Goal: Task Accomplishment & Management: Complete application form

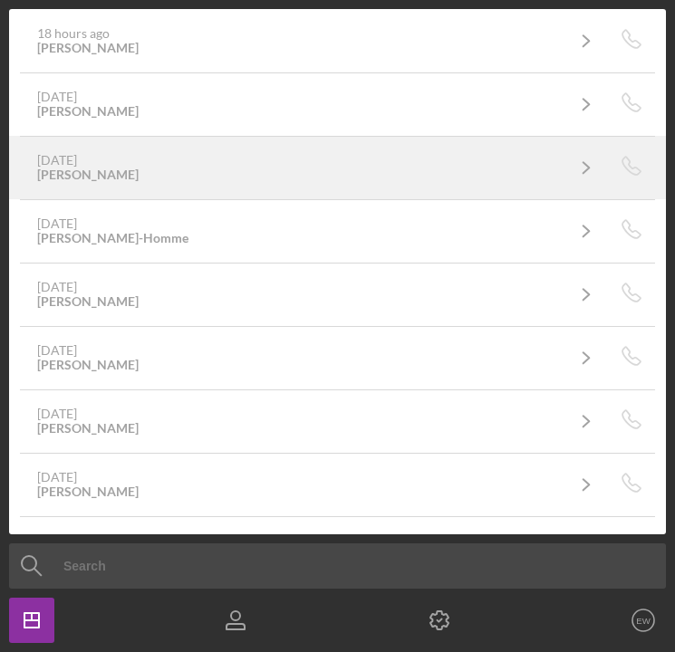
click at [267, 146] on link "[DATE] [PERSON_NAME] Icon/Navigate" at bounding box center [315, 167] width 588 height 45
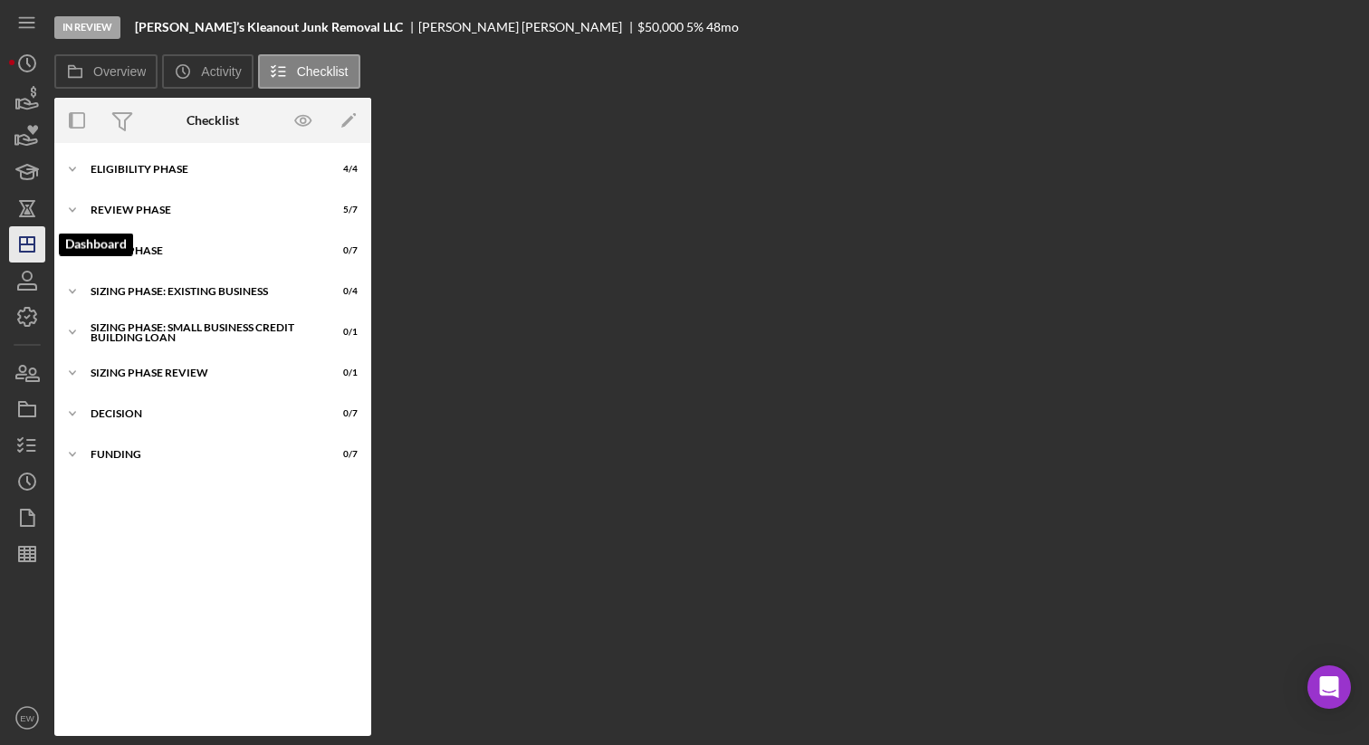
click at [32, 256] on icon "Icon/Dashboard" at bounding box center [27, 244] width 45 height 45
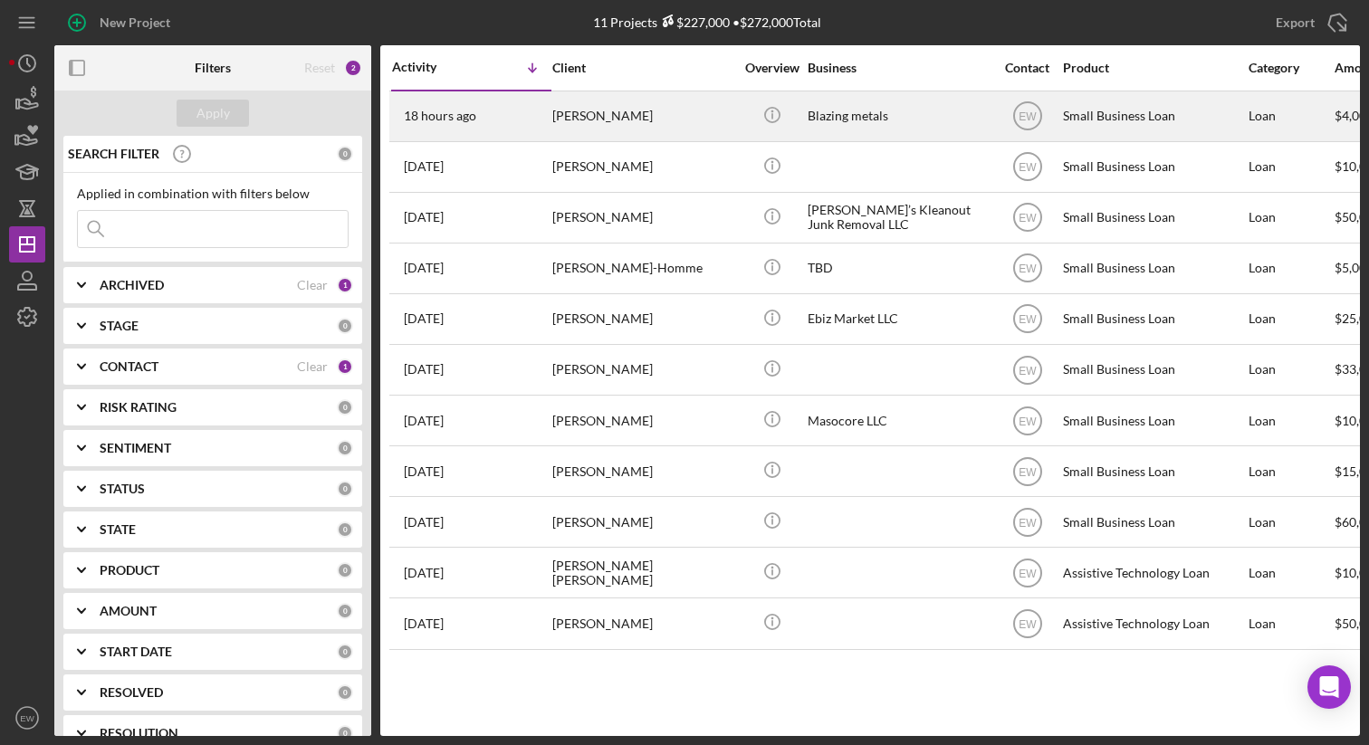
click at [627, 102] on div "[PERSON_NAME]" at bounding box center [642, 116] width 181 height 48
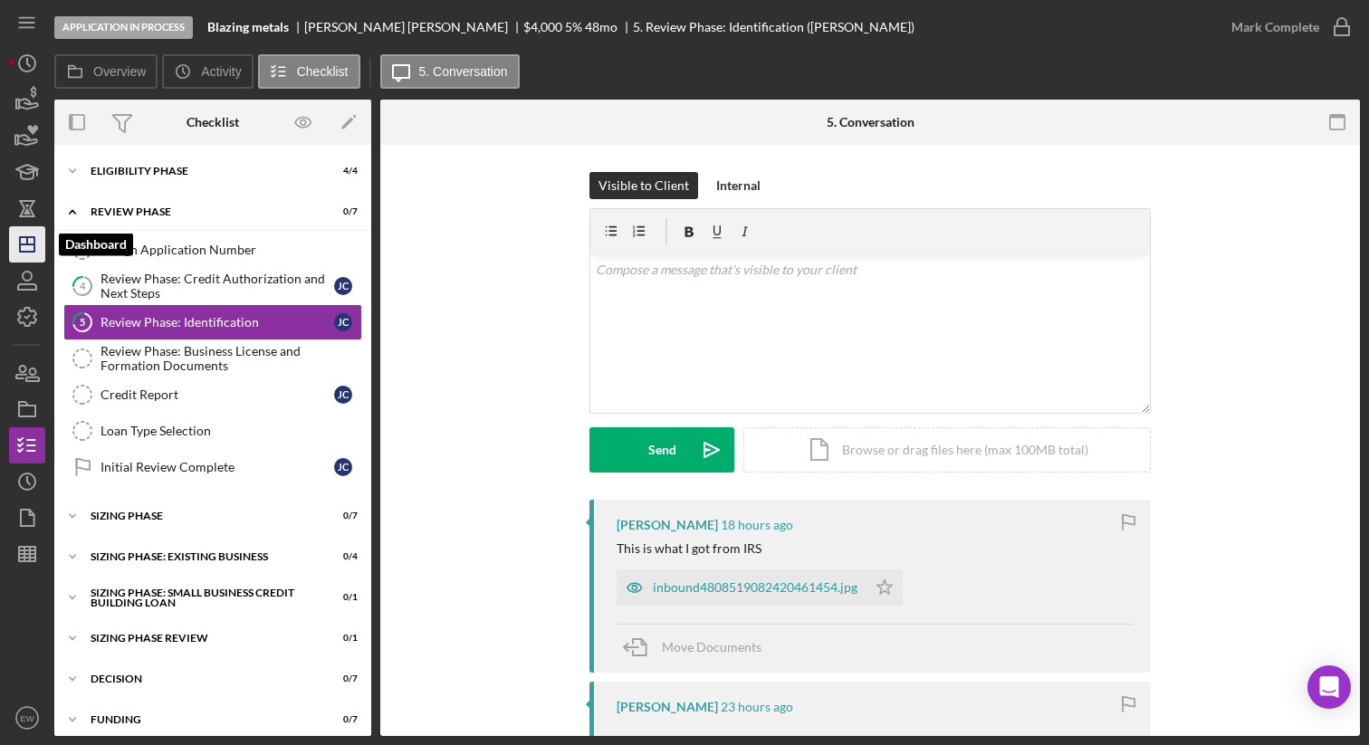
click at [33, 242] on polygon "button" at bounding box center [27, 244] width 14 height 14
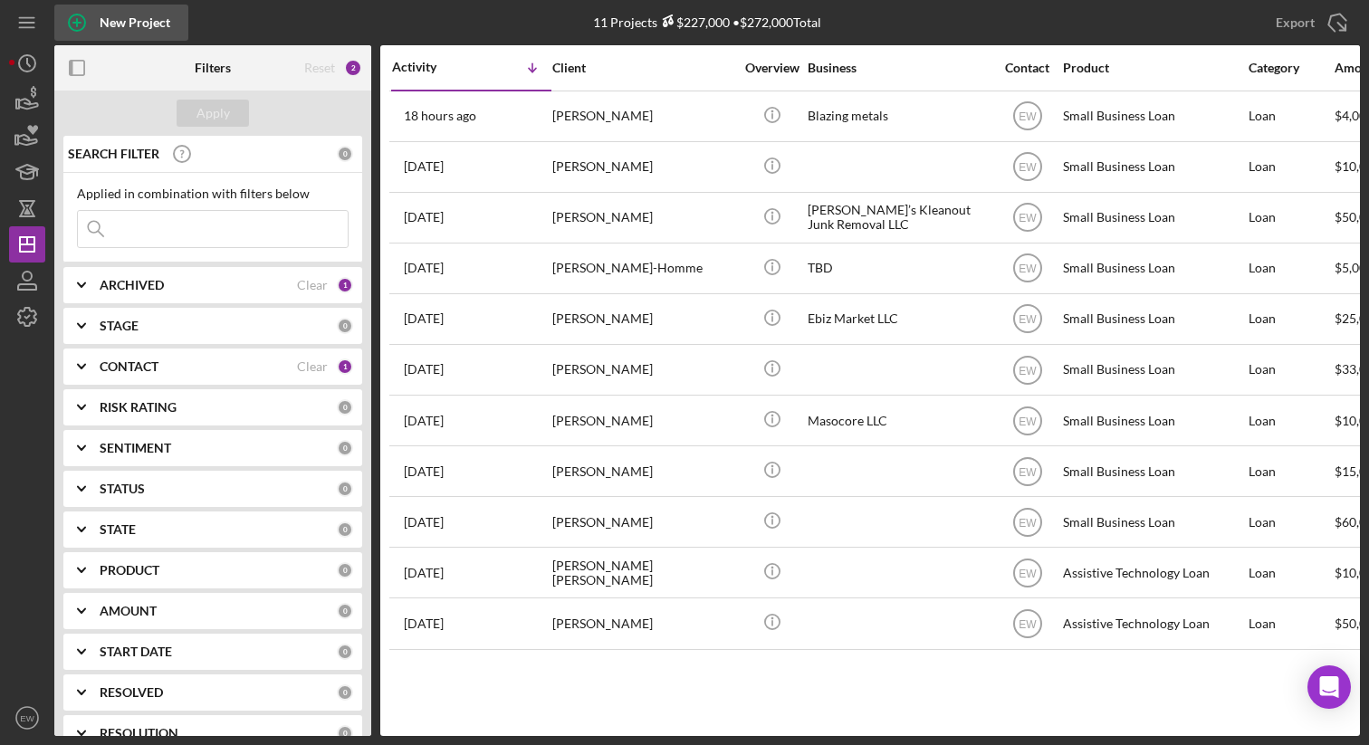
click at [151, 30] on div "New Project" at bounding box center [135, 23] width 71 height 36
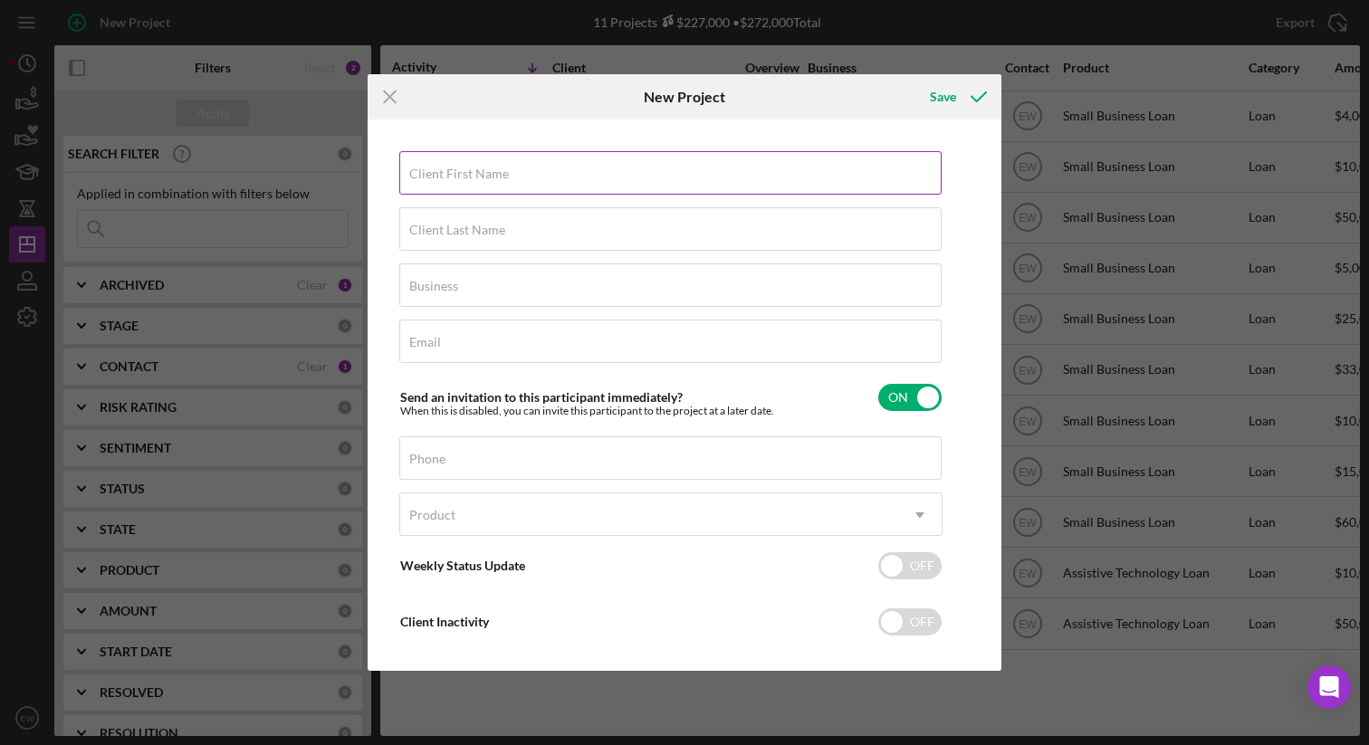
click at [448, 173] on label "Client First Name" at bounding box center [459, 174] width 100 height 14
click at [448, 173] on input "Client First Name" at bounding box center [670, 172] width 542 height 43
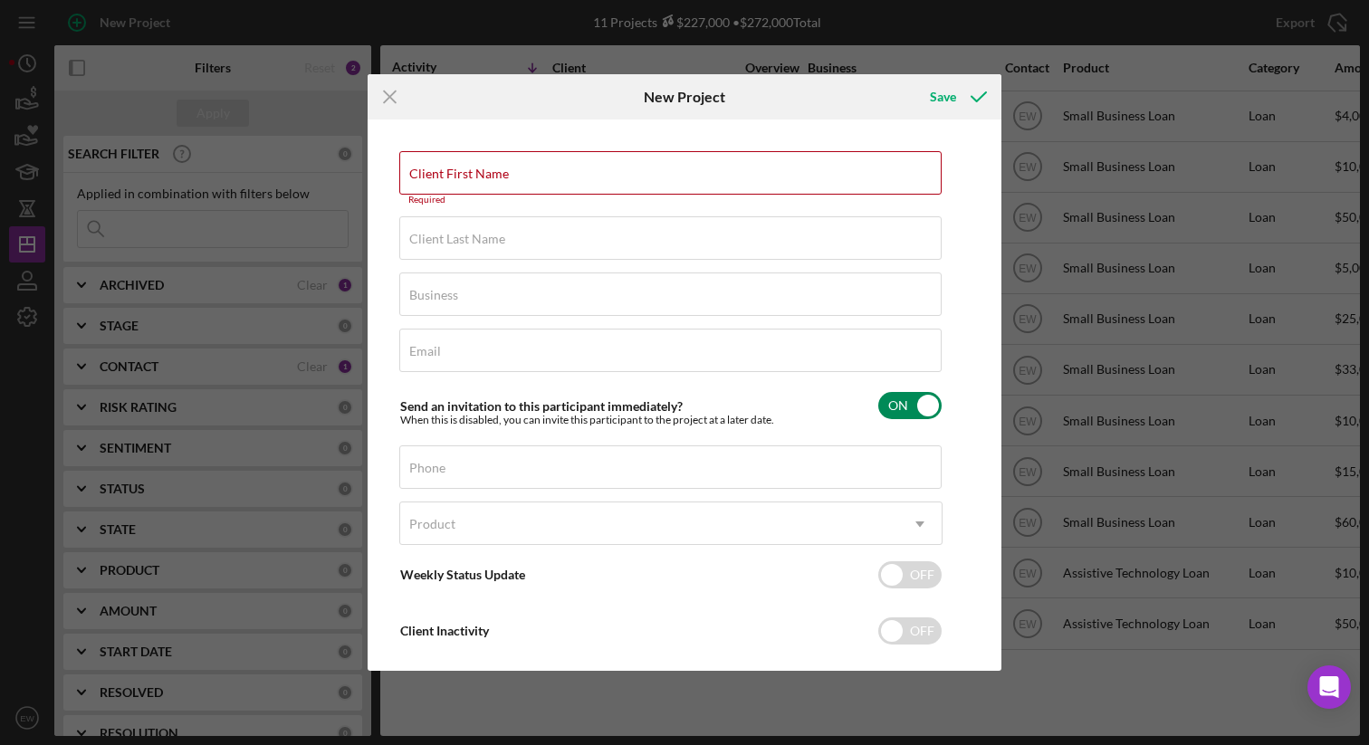
click at [674, 398] on input "checkbox" at bounding box center [909, 405] width 63 height 27
checkbox input "false"
click at [543, 169] on div "Client First Name Required" at bounding box center [670, 178] width 543 height 54
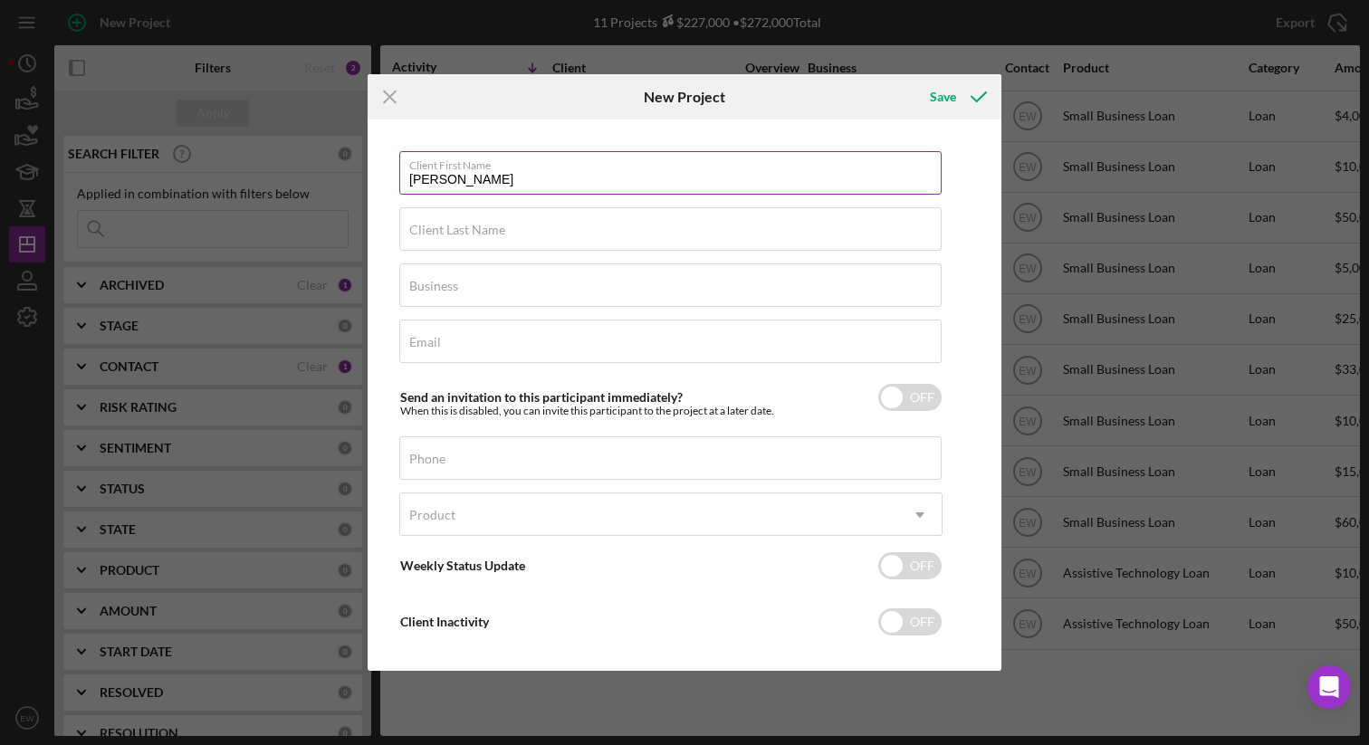
type input "[PERSON_NAME]"
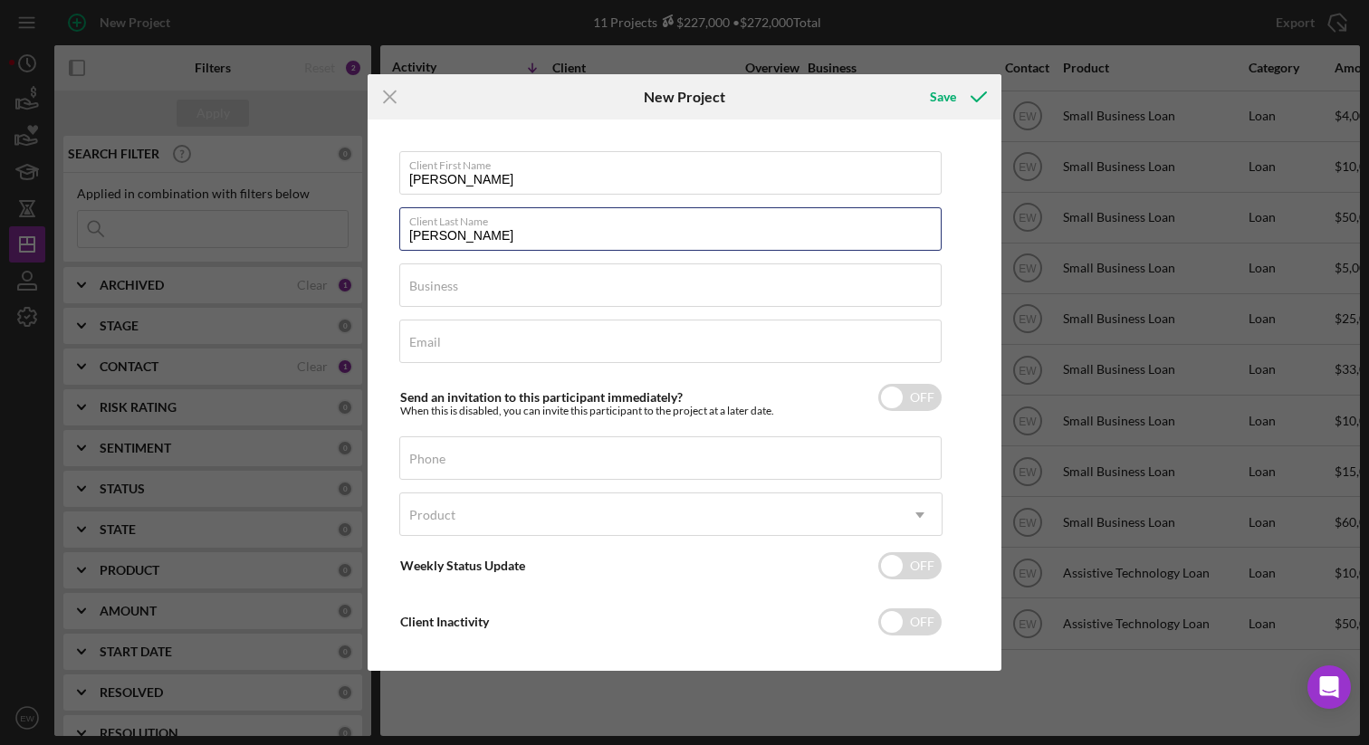
type input "[PERSON_NAME]"
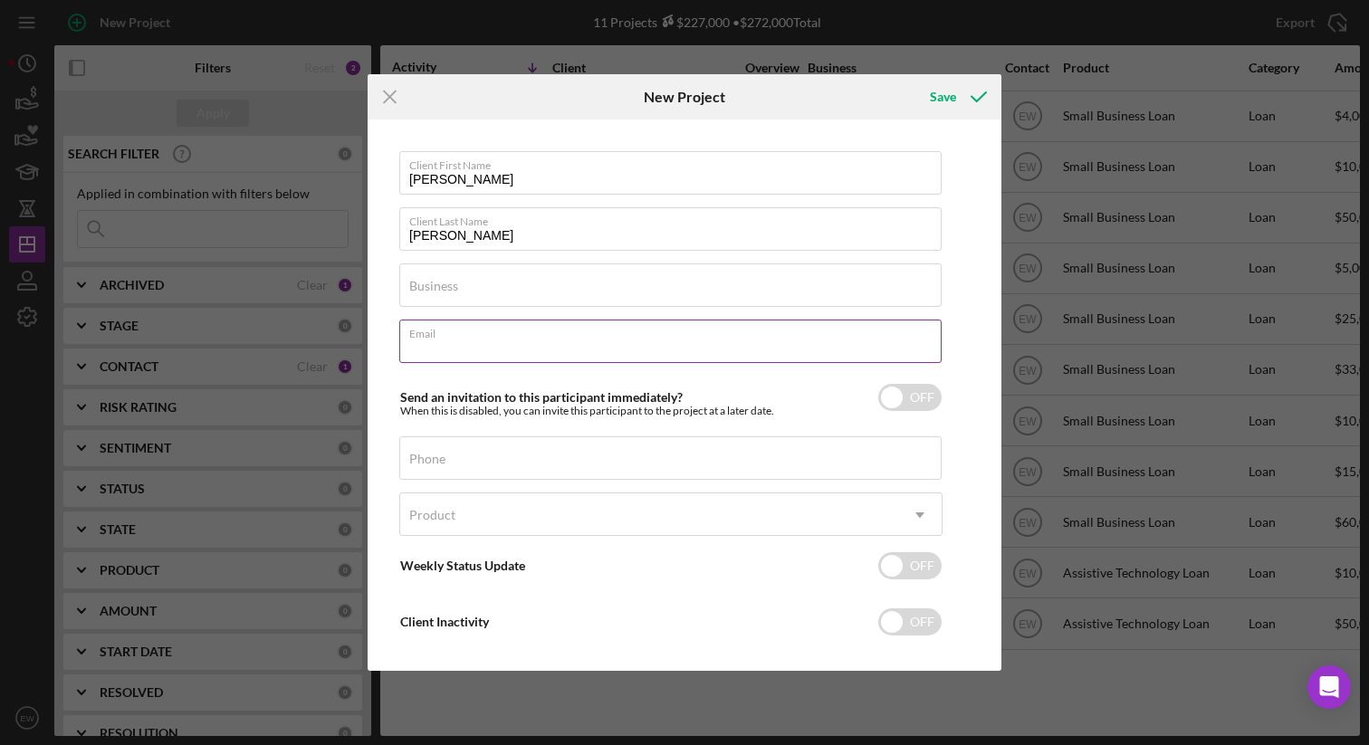
click at [445, 347] on input "Email" at bounding box center [670, 341] width 542 height 43
type input "[EMAIL_ADDRESS][DOMAIN_NAME]"
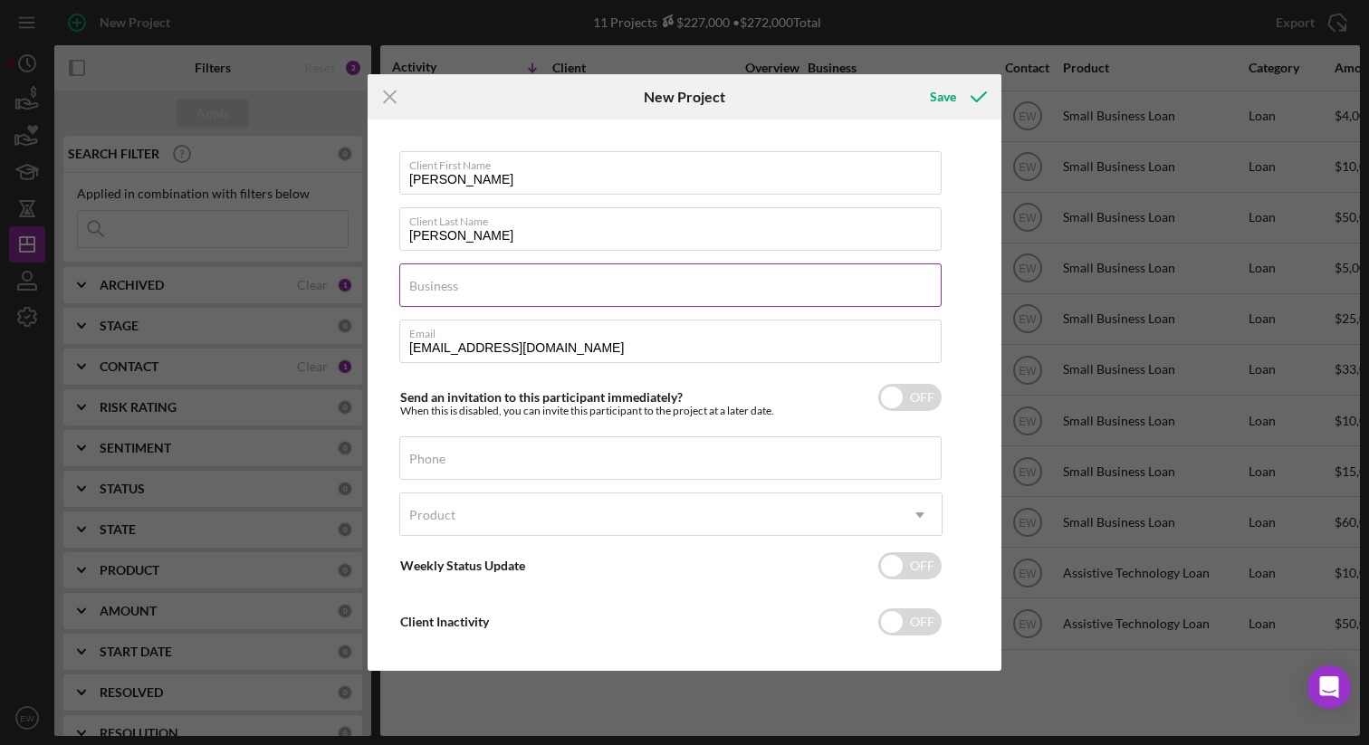
click at [454, 285] on label "Business" at bounding box center [433, 286] width 49 height 14
click at [454, 285] on input "Business" at bounding box center [670, 284] width 542 height 43
type input "a"
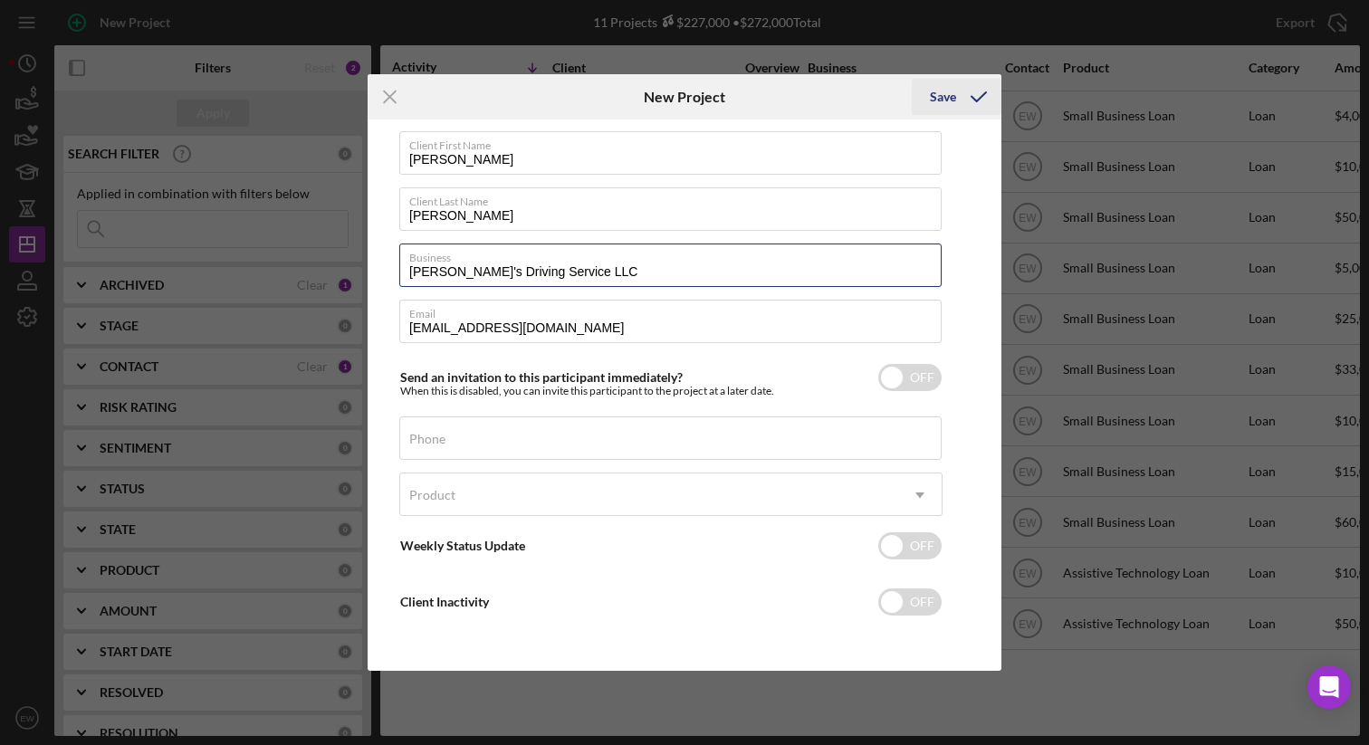
type input "[PERSON_NAME]'s Driving Service LLC"
click at [674, 93] on div "Save" at bounding box center [943, 97] width 26 height 36
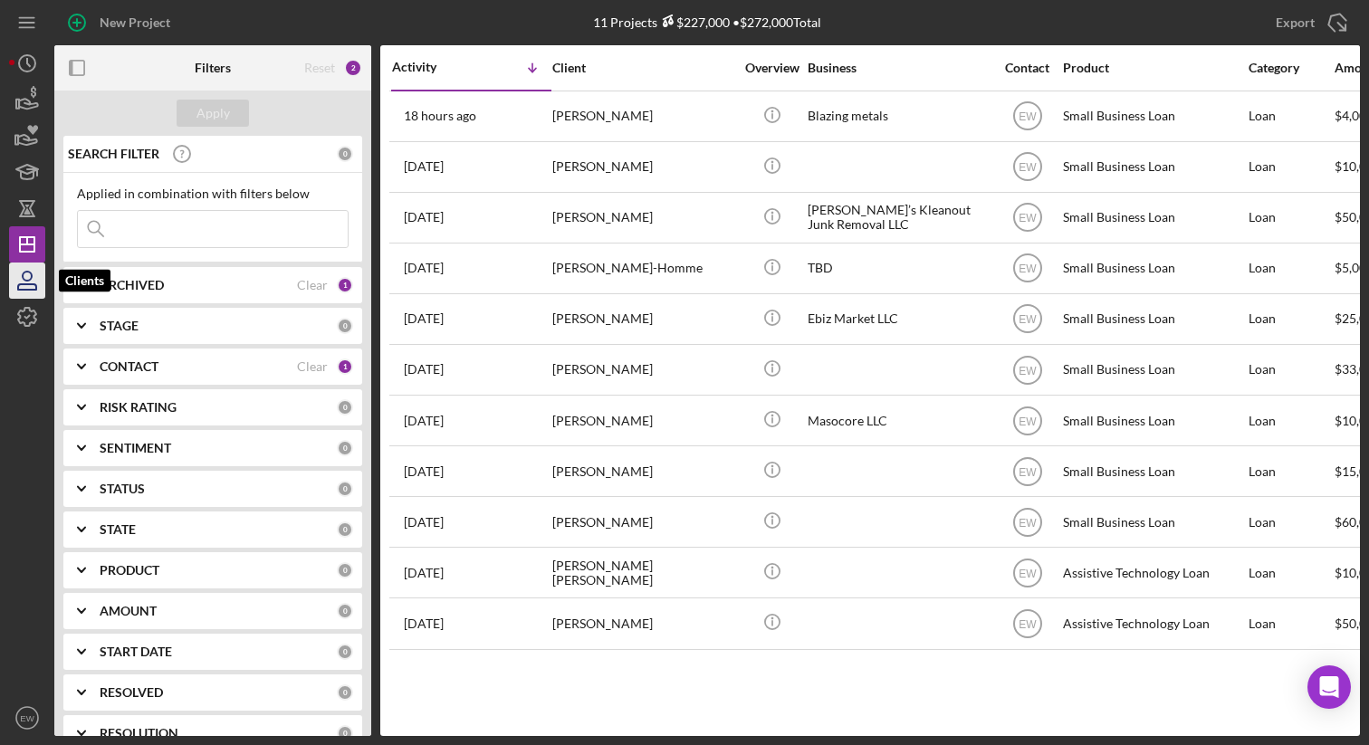
click at [29, 280] on icon "button" at bounding box center [27, 276] width 9 height 9
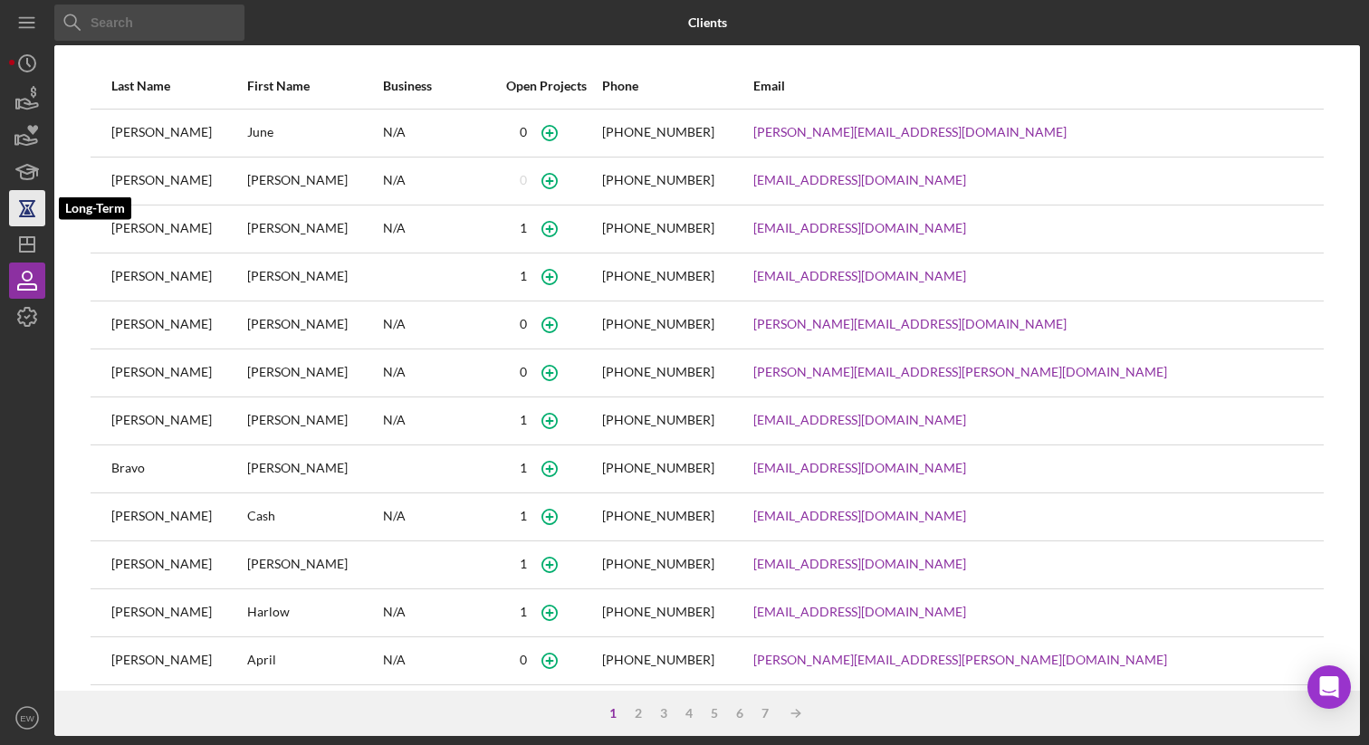
click at [31, 210] on icon "button" at bounding box center [27, 209] width 13 height 14
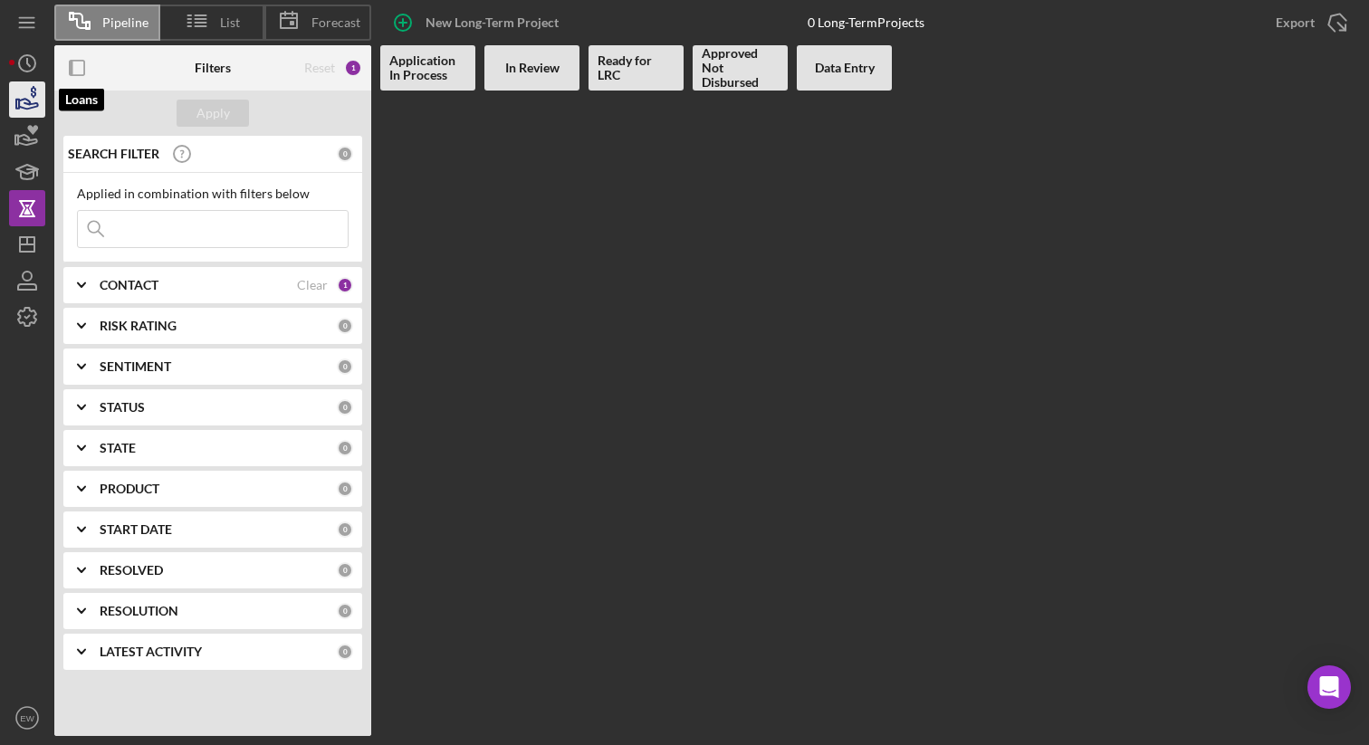
click at [39, 103] on icon "button" at bounding box center [27, 99] width 45 height 45
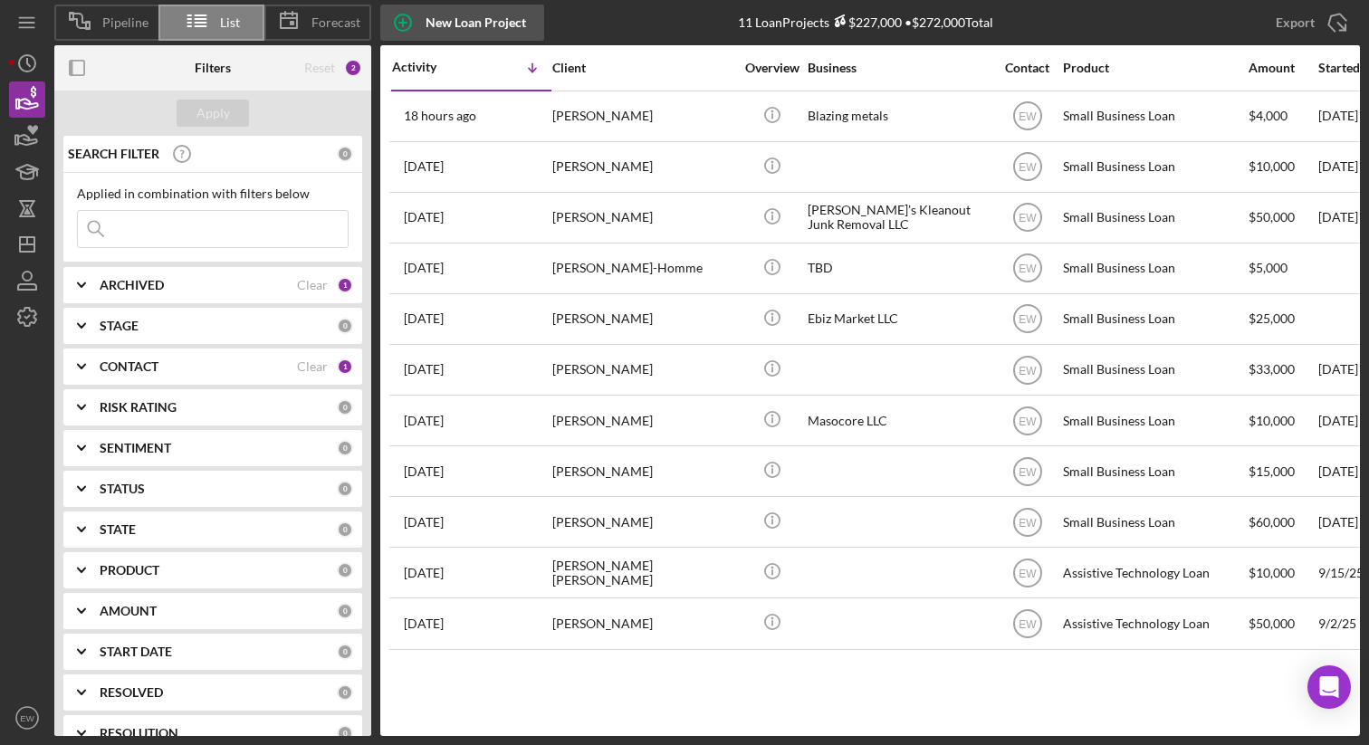
click at [470, 17] on div "New Loan Project" at bounding box center [476, 23] width 100 height 36
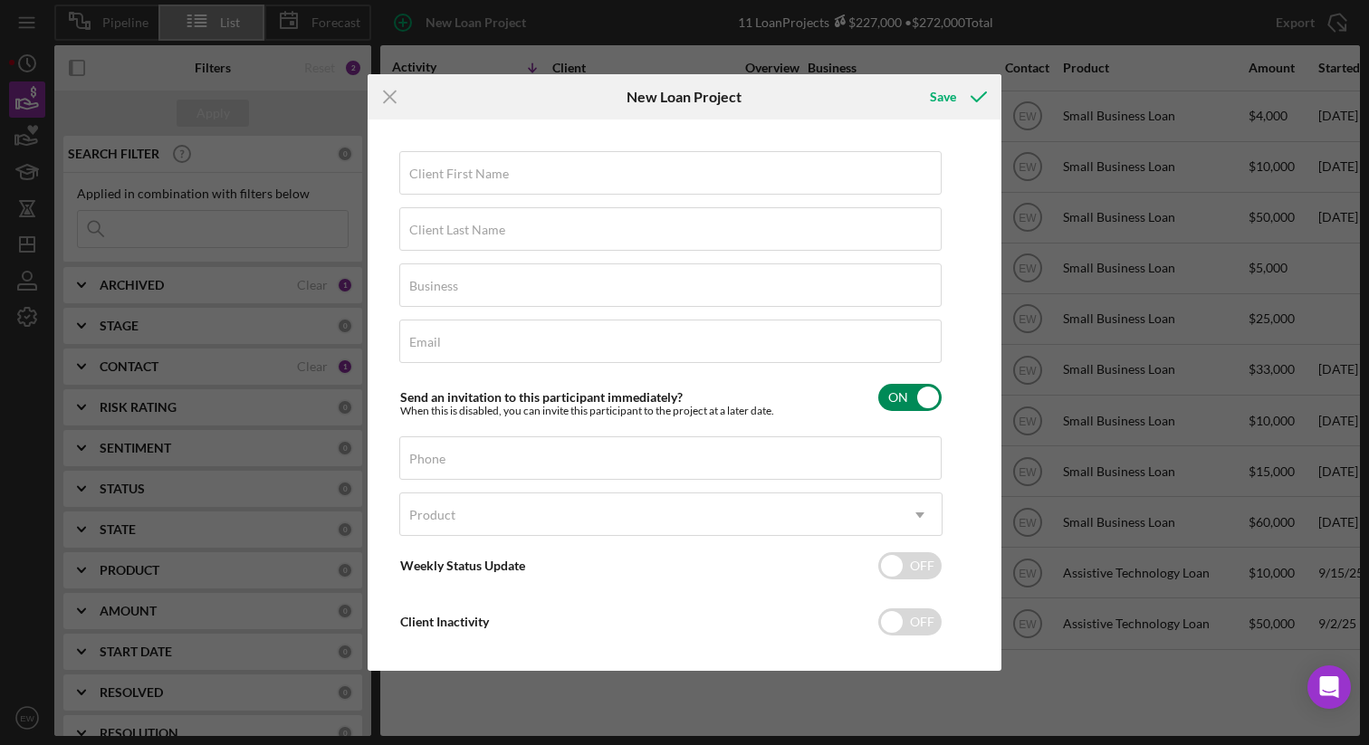
click at [674, 399] on input "checkbox" at bounding box center [909, 397] width 63 height 27
checkbox input "false"
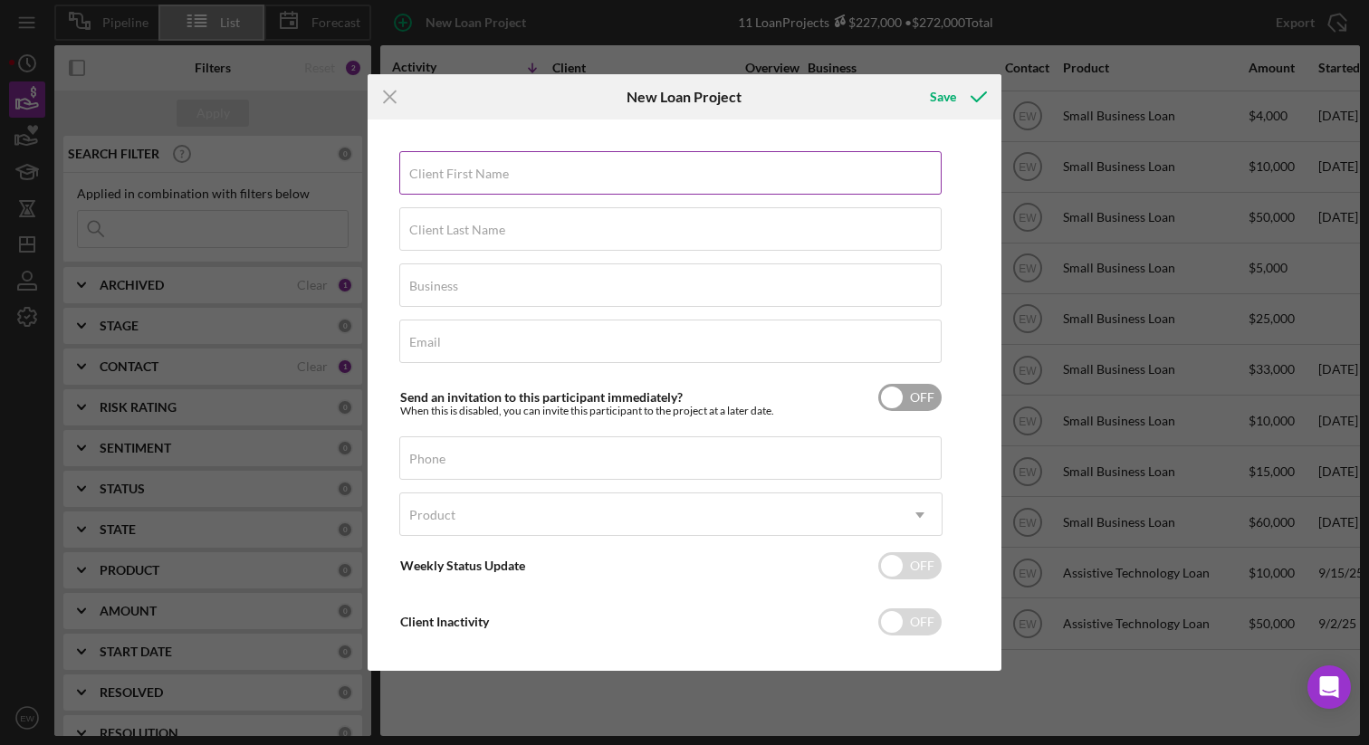
click at [458, 177] on label "Client First Name" at bounding box center [459, 174] width 100 height 14
click at [458, 177] on input "Client First Name" at bounding box center [670, 172] width 542 height 43
type input "[PERSON_NAME]"
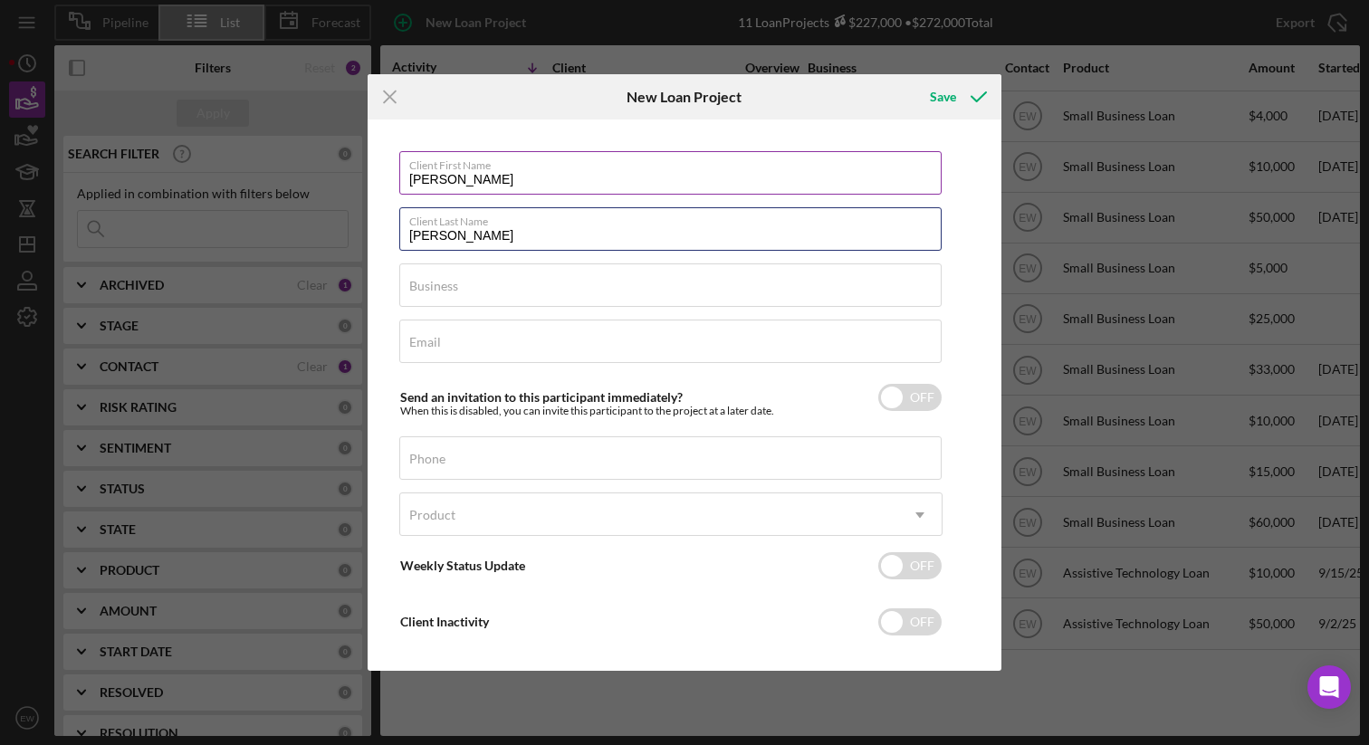
type input "[PERSON_NAME]"
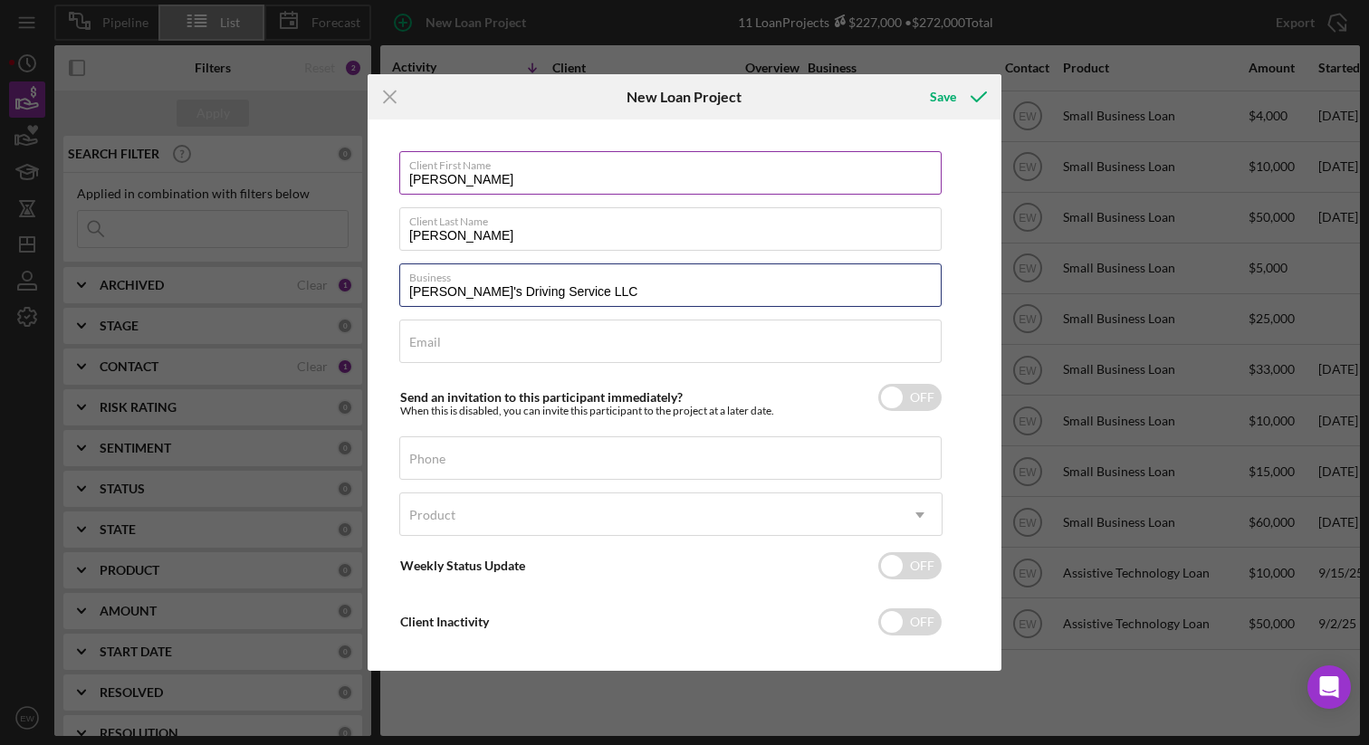
type input "[PERSON_NAME]'s Driving Service LLC"
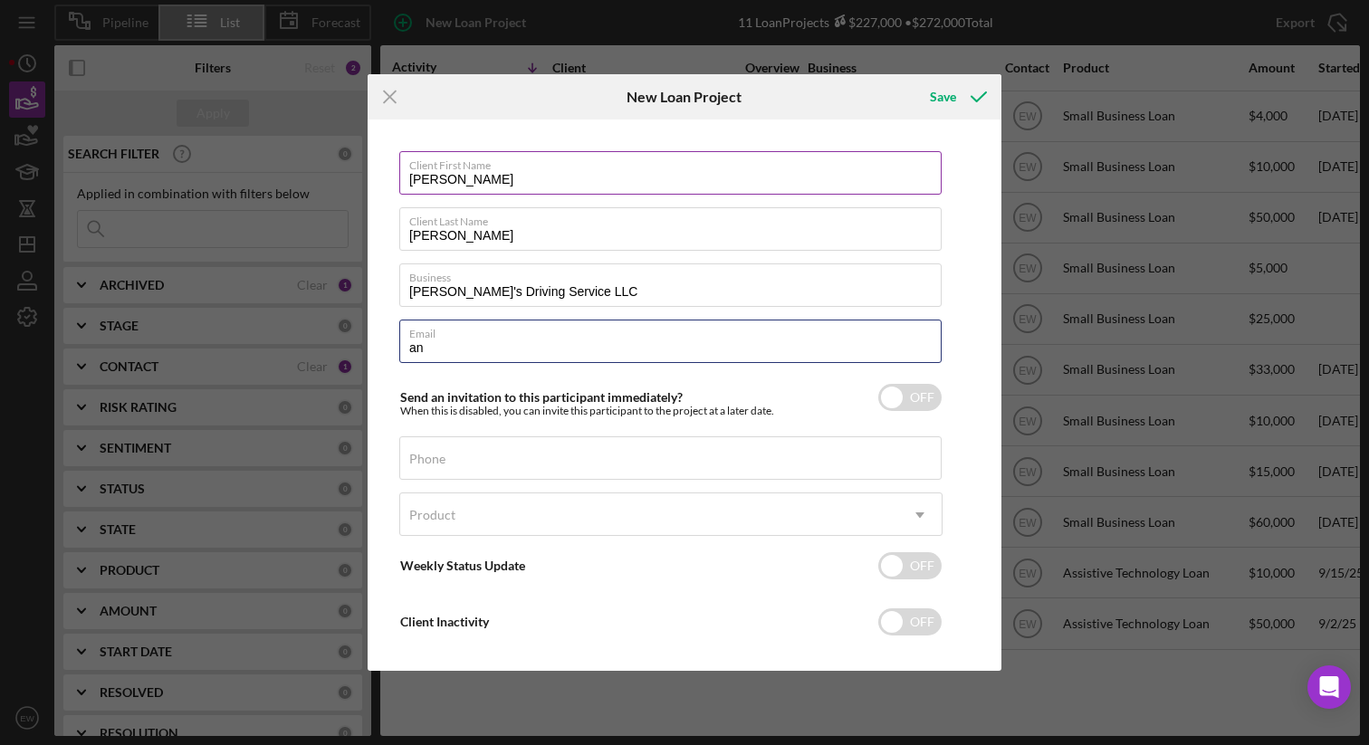
type input "a"
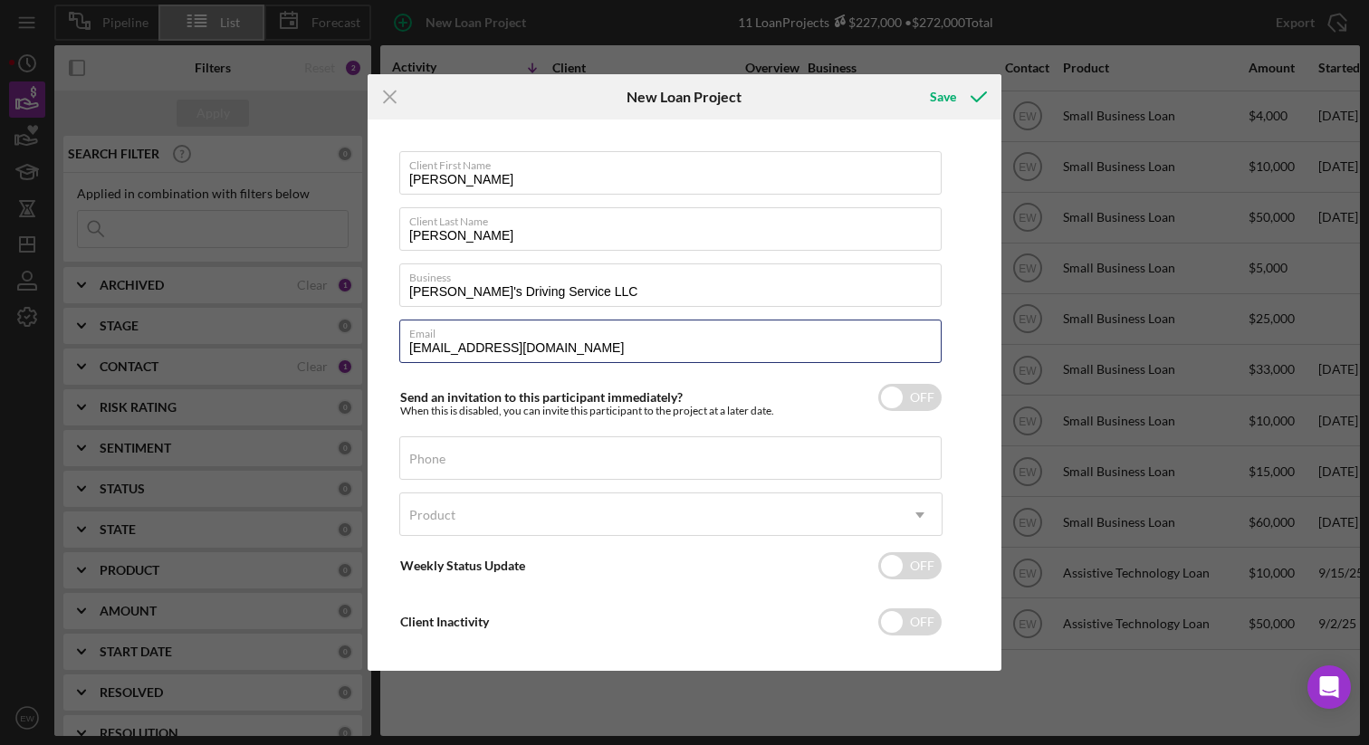
scroll to position [20, 0]
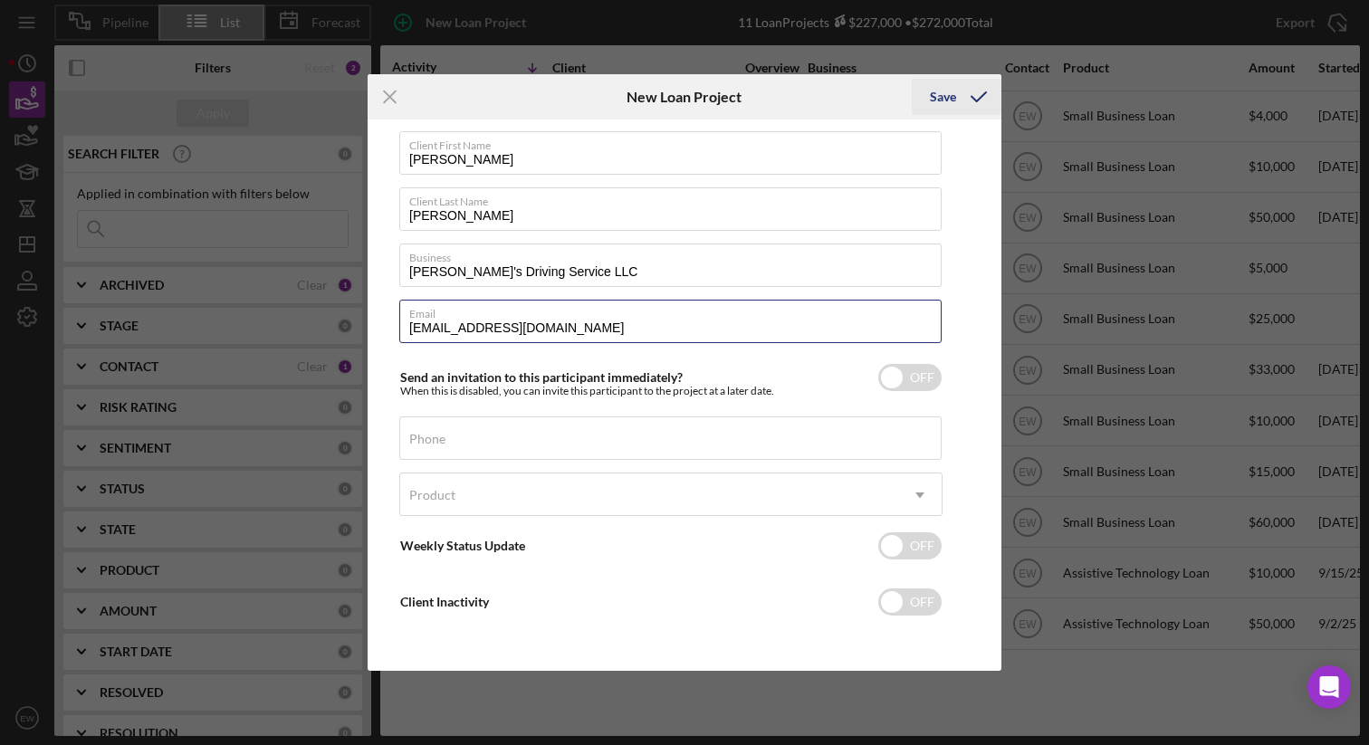
type input "[EMAIL_ADDRESS][DOMAIN_NAME]"
click at [674, 102] on div "Save" at bounding box center [943, 97] width 26 height 36
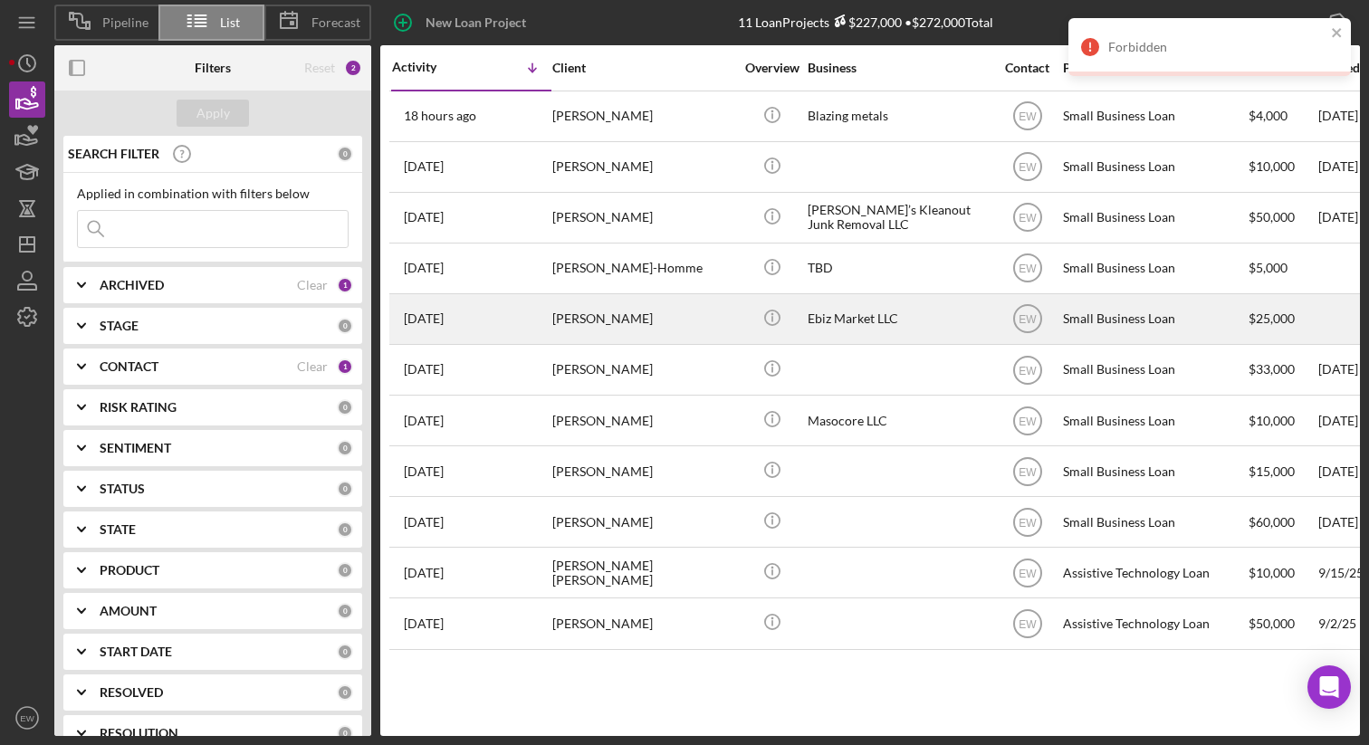
click at [674, 311] on div "[PERSON_NAME]" at bounding box center [642, 319] width 181 height 48
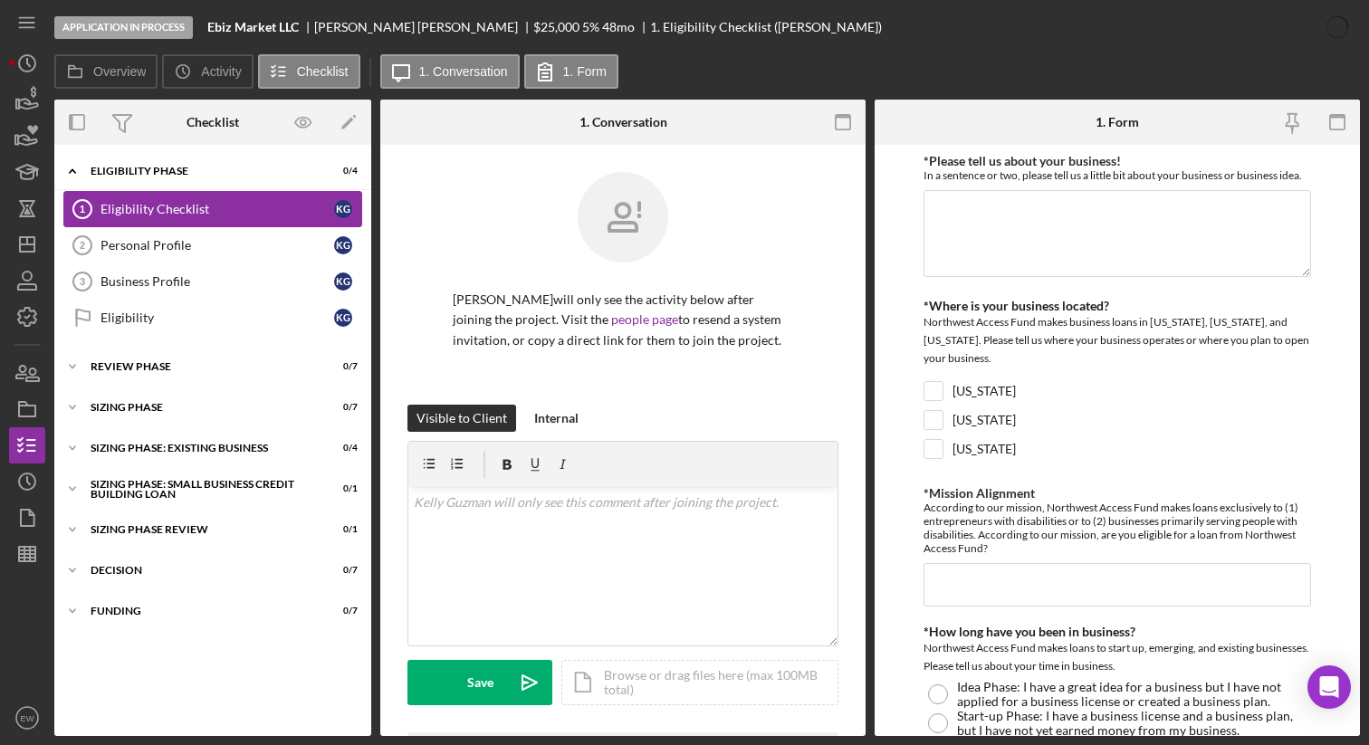
click at [198, 200] on link "Eligibility Checklist 1 Eligibility Checklist K G" at bounding box center [212, 209] width 299 height 36
click at [674, 445] on input "[US_STATE]" at bounding box center [933, 449] width 18 height 18
checkbox input "true"
click at [674, 568] on input "*Mission Alignment" at bounding box center [1118, 584] width 388 height 43
type input "Yes"
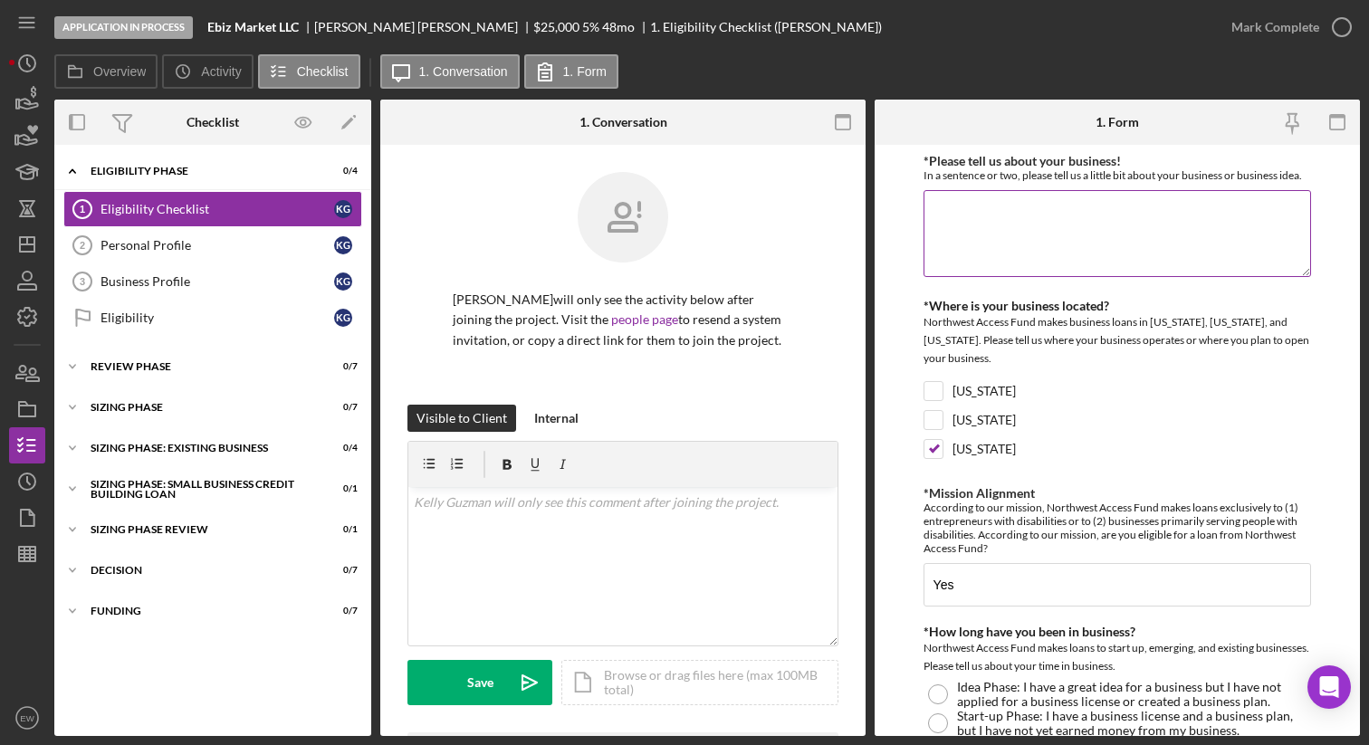
click at [674, 213] on textarea "*Please tell us about your business!" at bounding box center [1118, 233] width 388 height 87
paste textarea "eBiz Market LLC is a woman-owned technology services company based in the [GEOG…"
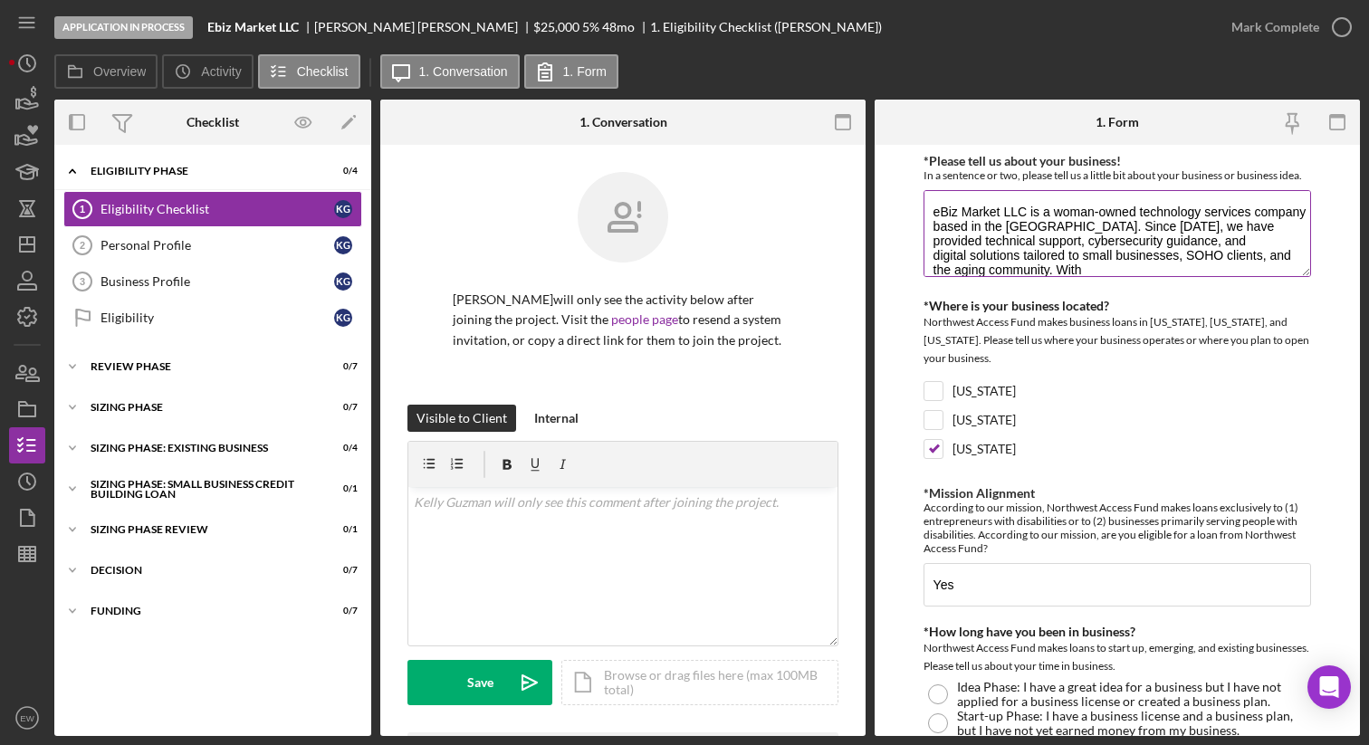
scroll to position [89, 0]
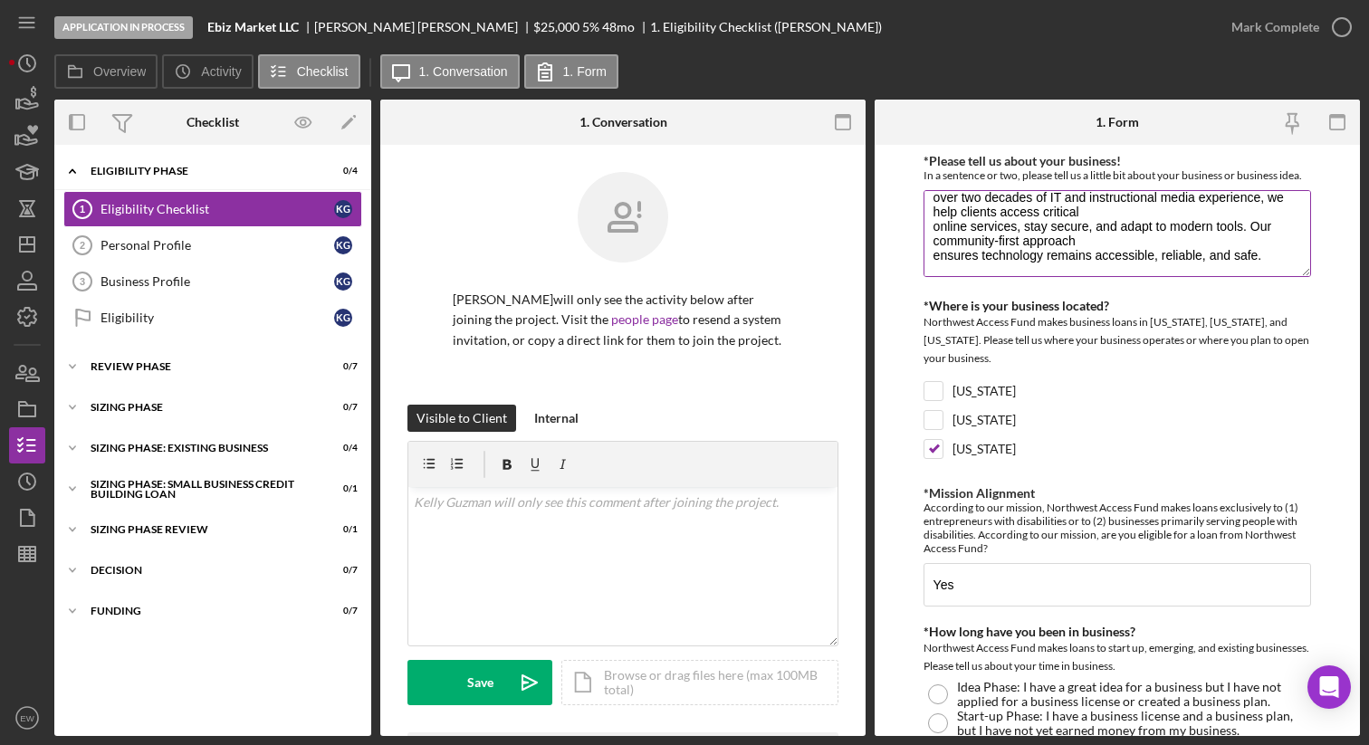
click at [674, 215] on textarea "eBiz Market LLC is a woman-owned technology services company based in the [GEOG…" at bounding box center [1118, 233] width 388 height 87
click at [674, 266] on textarea "eBiz Market LLC is a woman-owned technology services company based in the [GEOG…" at bounding box center [1118, 233] width 388 height 87
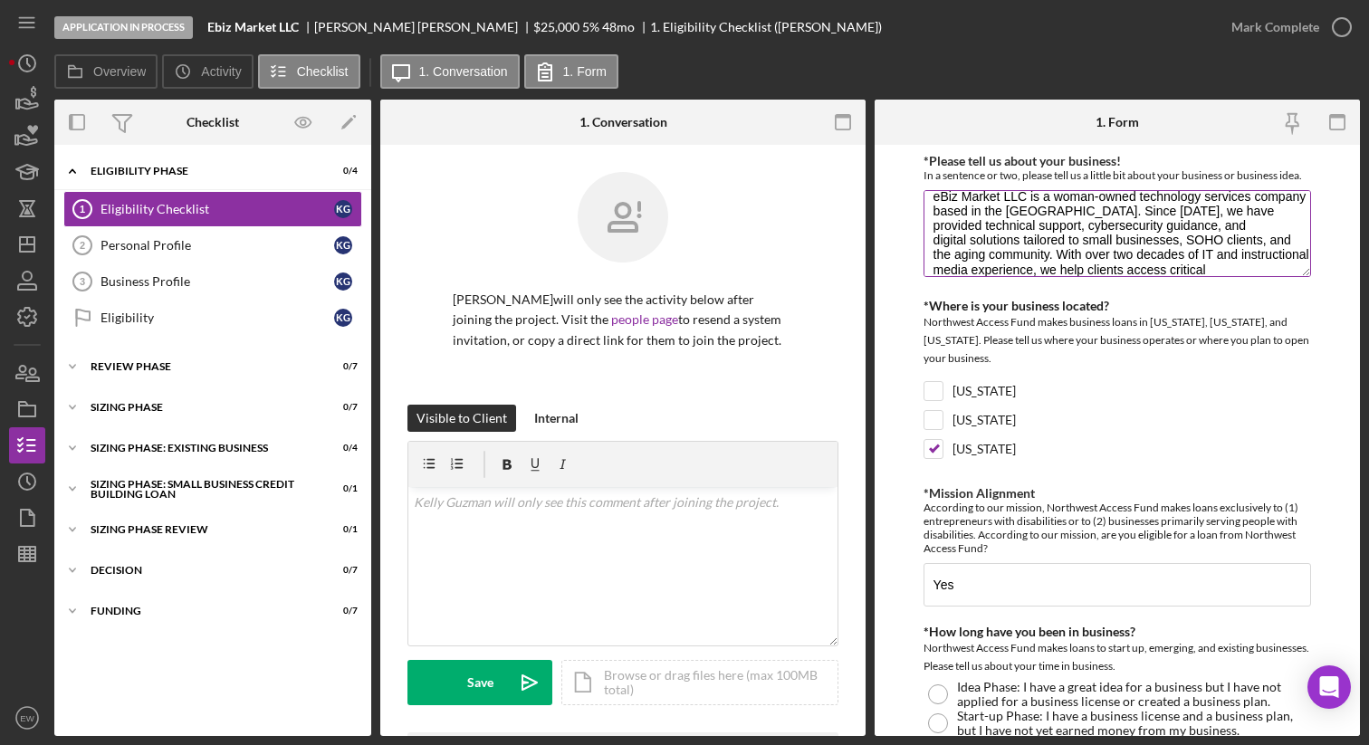
scroll to position [0, 0]
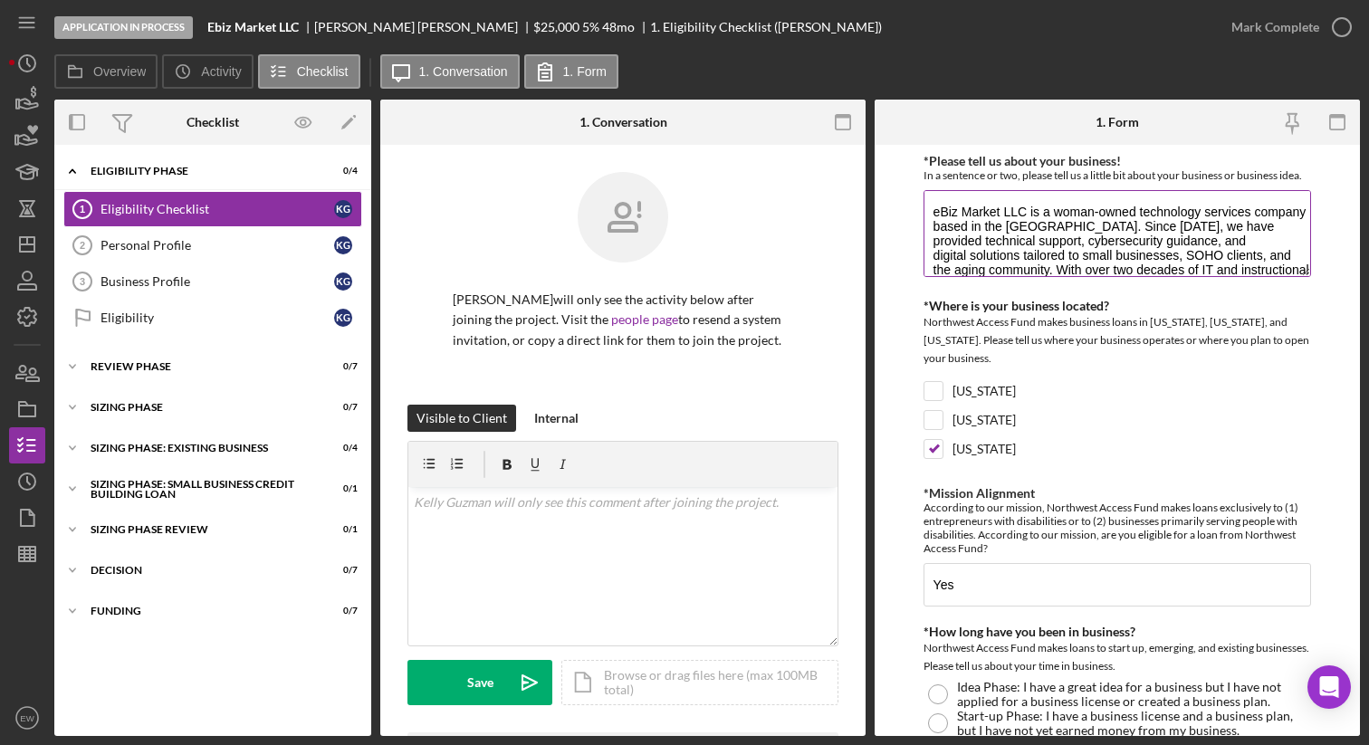
click at [674, 242] on textarea "eBiz Market LLC is a woman-owned technology services company based in the [GEOG…" at bounding box center [1118, 233] width 388 height 87
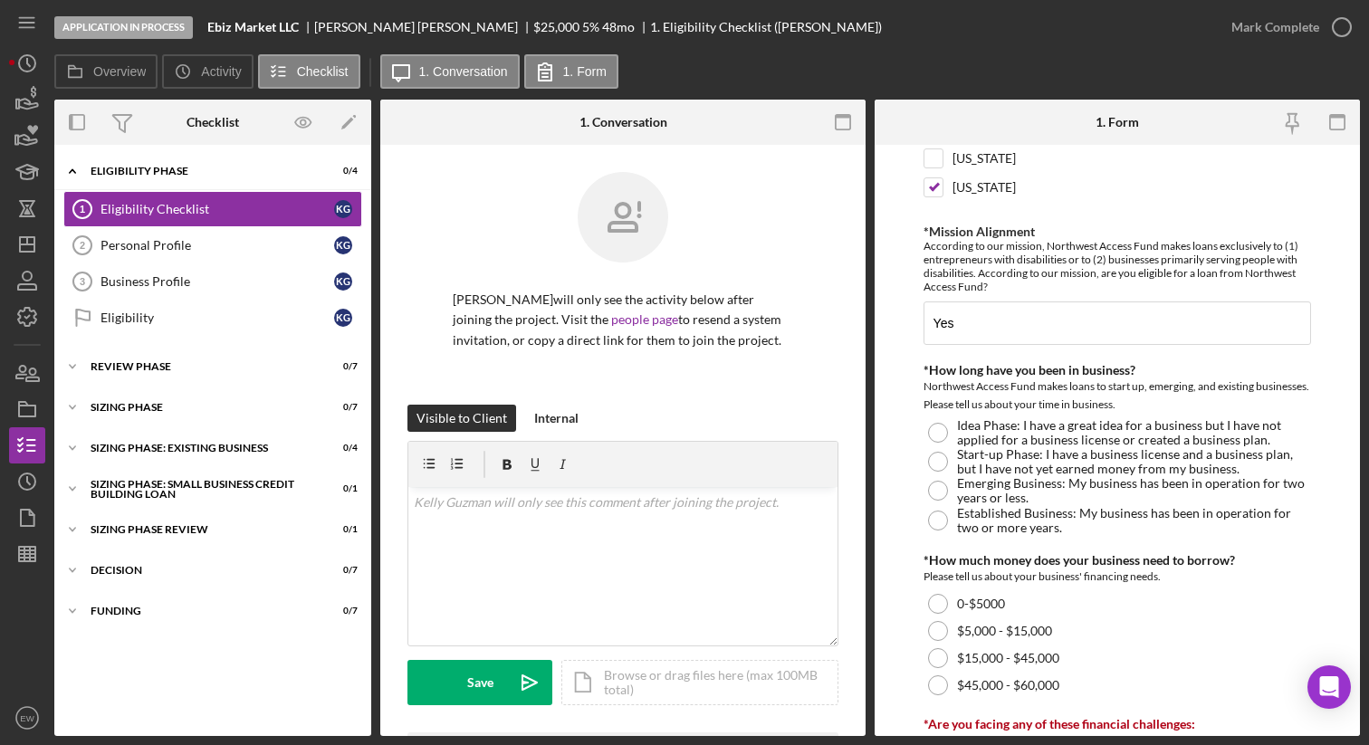
scroll to position [263, 0]
type textarea "eBiz Market LLC is a woman-owned technology services company based in the [GEOG…"
click at [674, 516] on div at bounding box center [938, 519] width 20 height 20
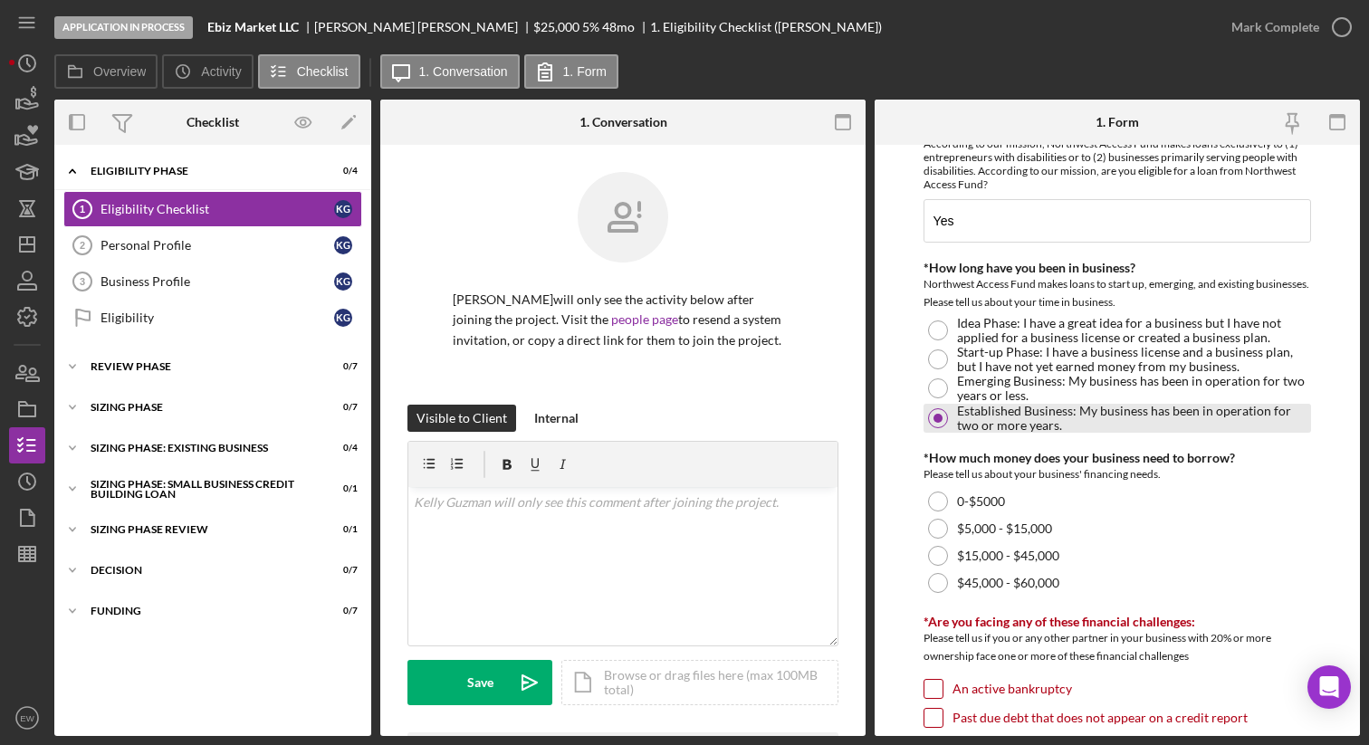
scroll to position [378, 0]
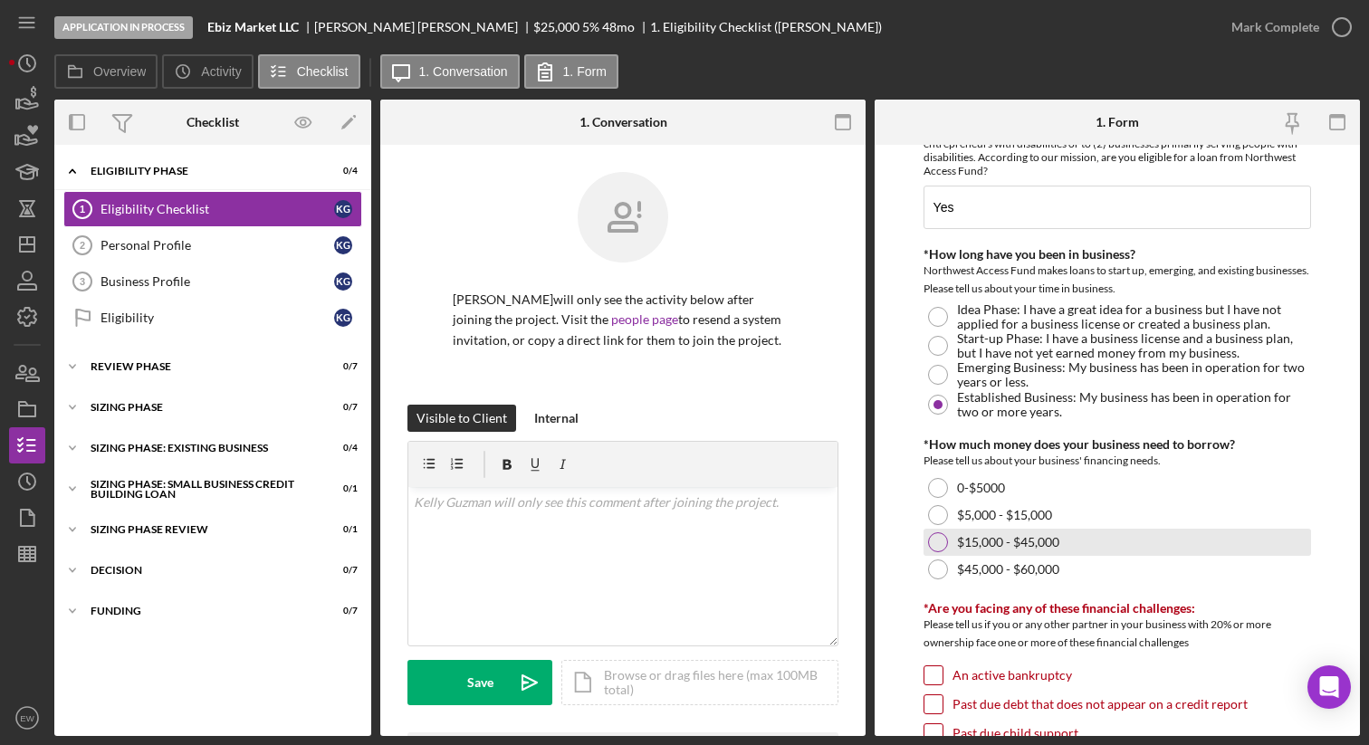
click at [674, 540] on div at bounding box center [938, 542] width 20 height 20
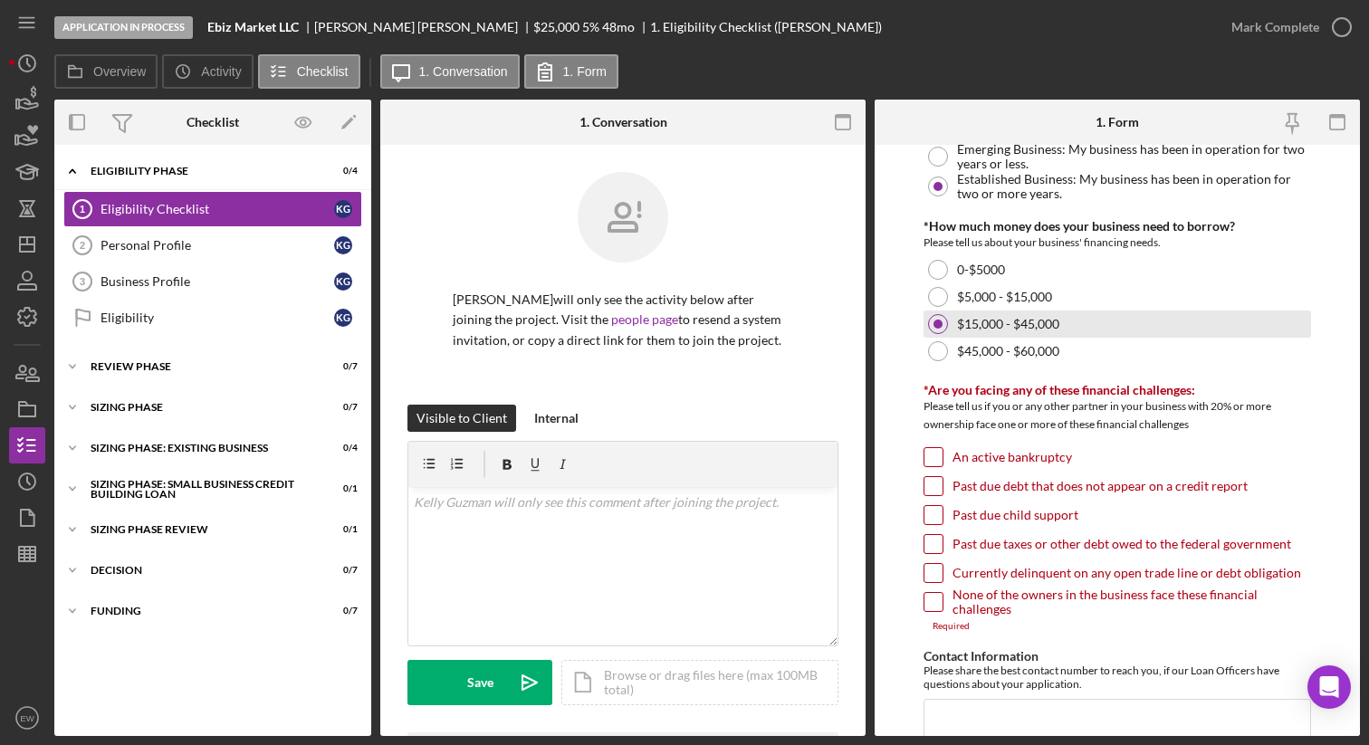
scroll to position [627, 0]
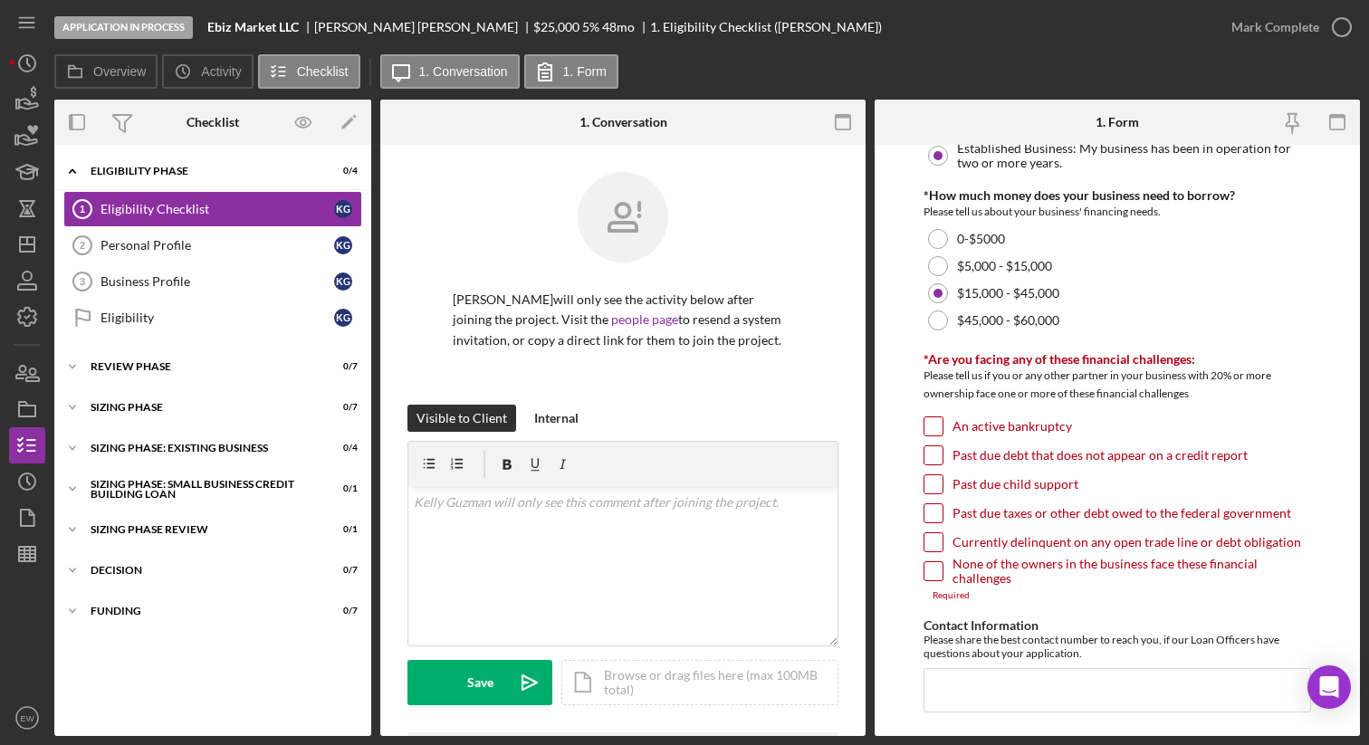
click at [674, 569] on input "None of the owners in the business face these financial challenges" at bounding box center [933, 571] width 18 height 18
checkbox input "true"
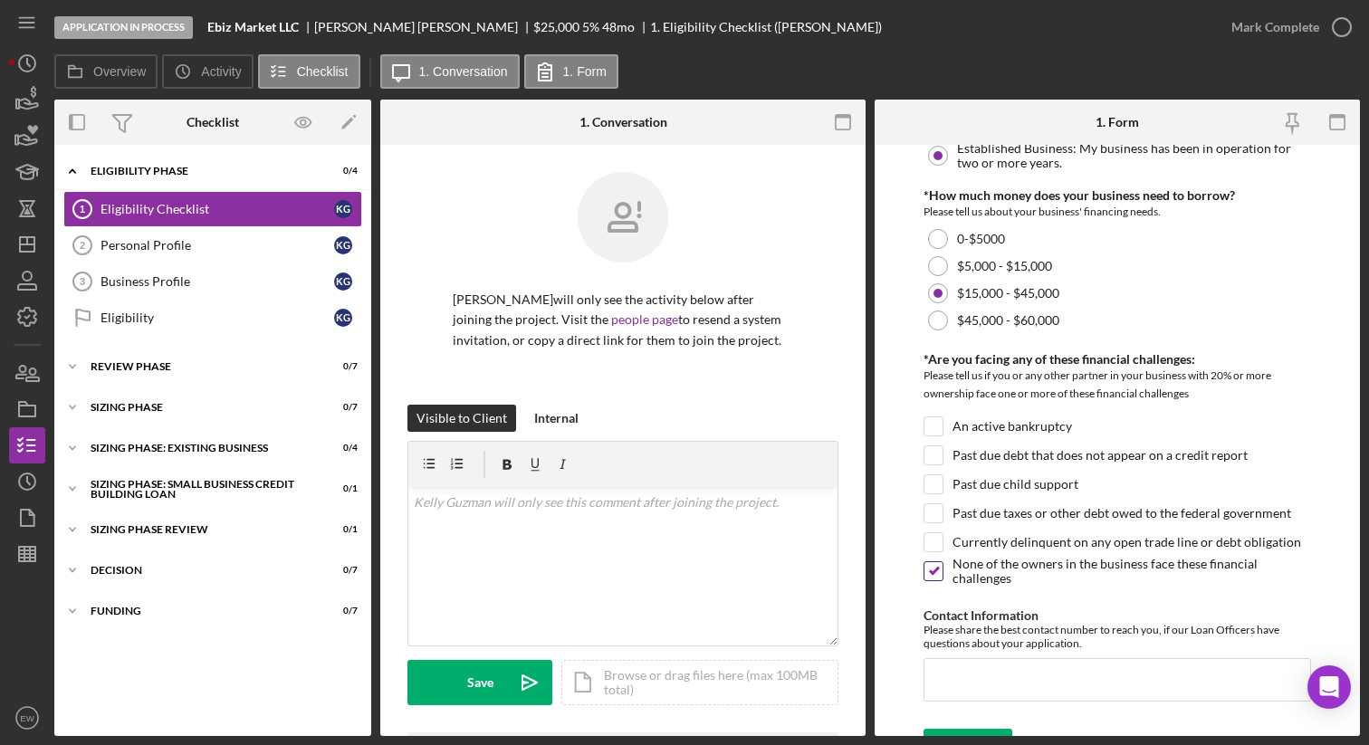
scroll to position [657, 0]
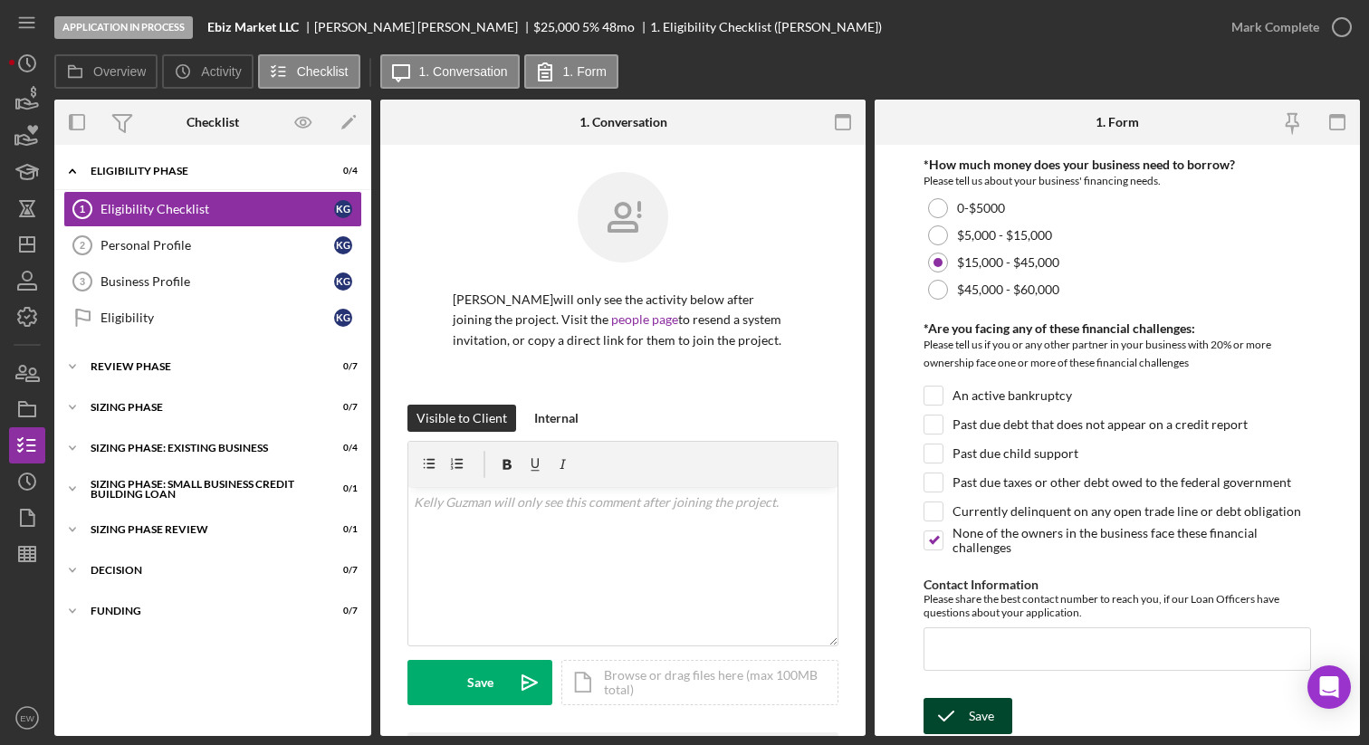
click at [674, 651] on button "Save" at bounding box center [968, 716] width 89 height 36
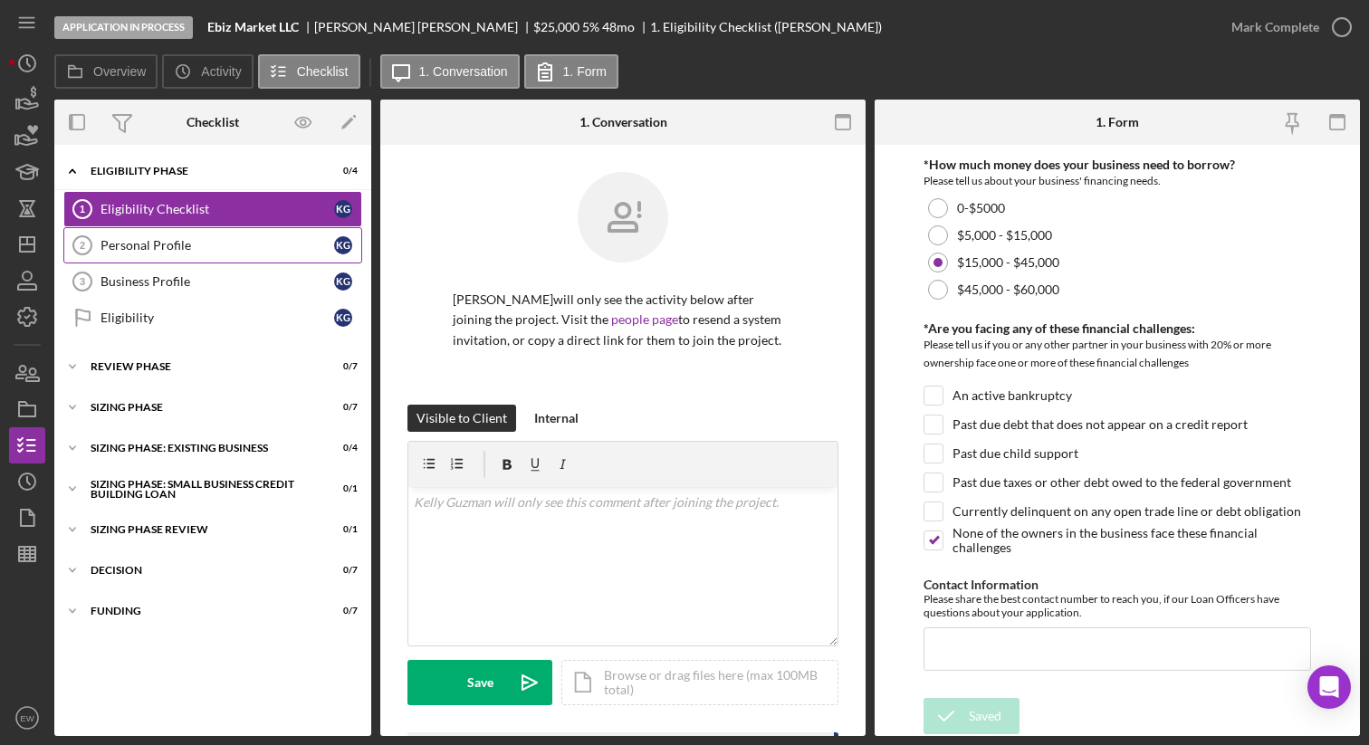
click at [209, 257] on link "Personal Profile 2 Personal Profile K G" at bounding box center [212, 245] width 299 height 36
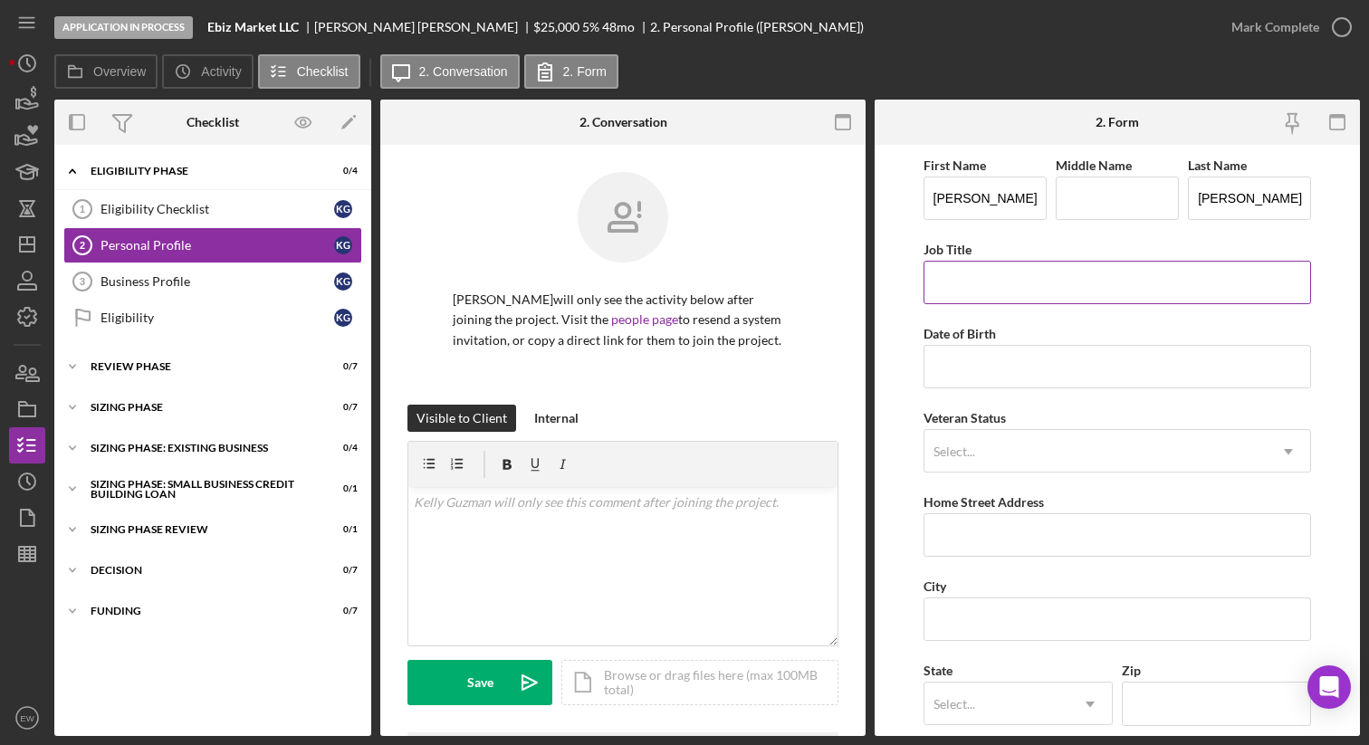
click at [674, 280] on input "Job Title" at bounding box center [1118, 282] width 388 height 43
type input "Owner"
click at [674, 367] on input "Date of Birth" at bounding box center [1118, 366] width 388 height 43
click at [674, 373] on input "[DATE]" at bounding box center [1118, 366] width 388 height 43
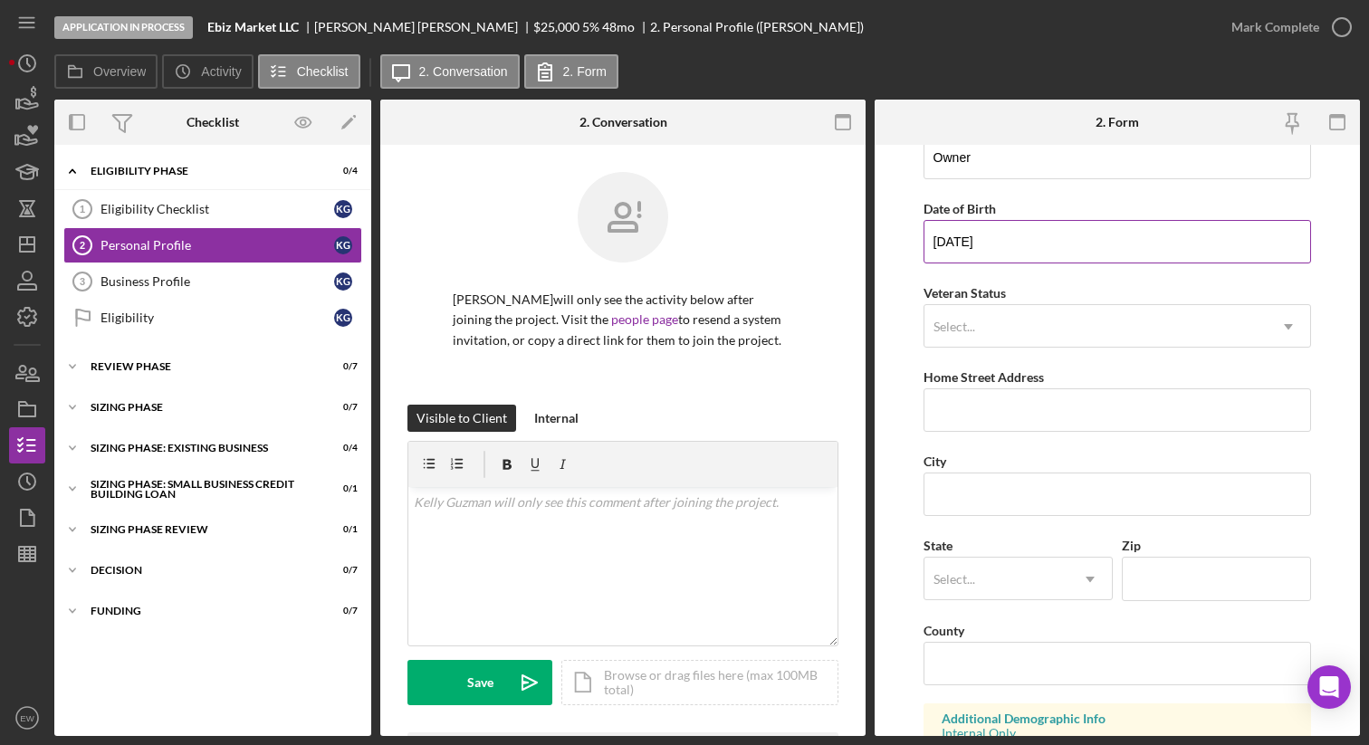
scroll to position [151, 0]
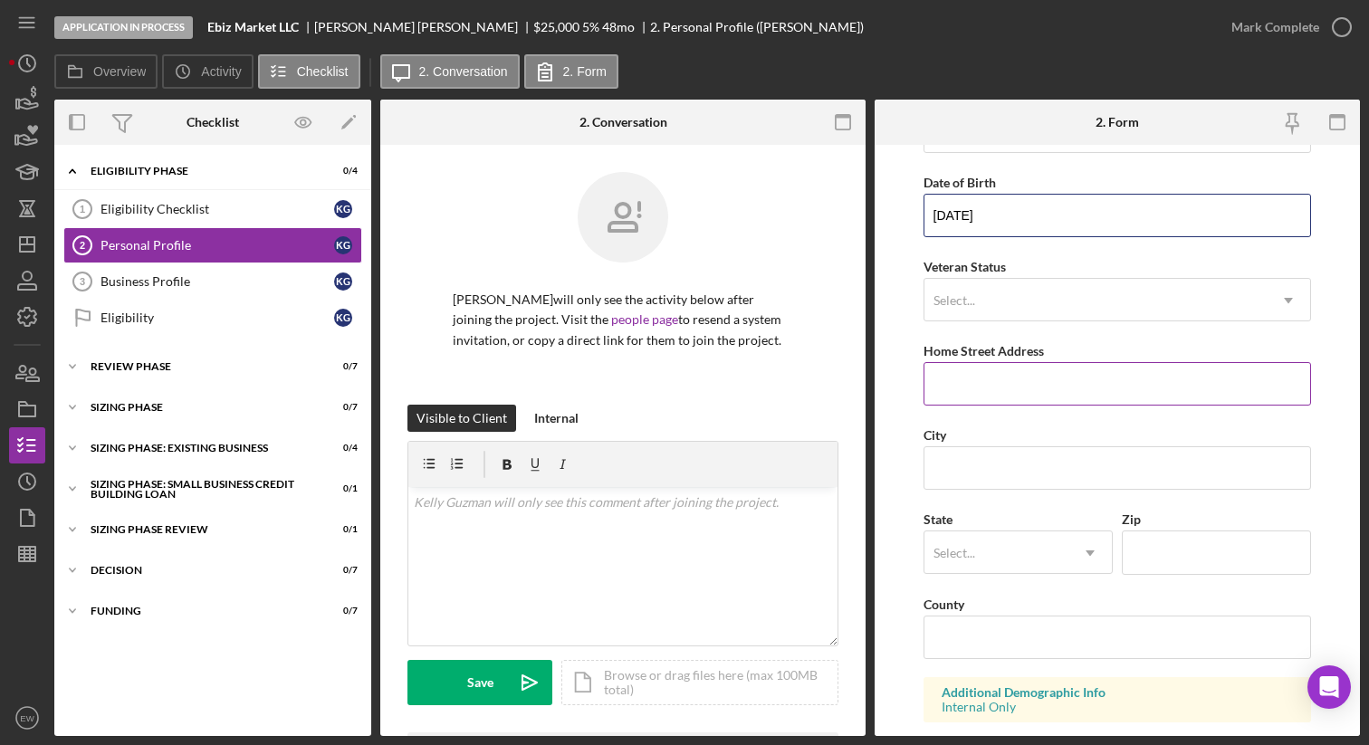
type input "[DATE]"
click at [674, 381] on input "Home Street Address" at bounding box center [1118, 383] width 388 height 43
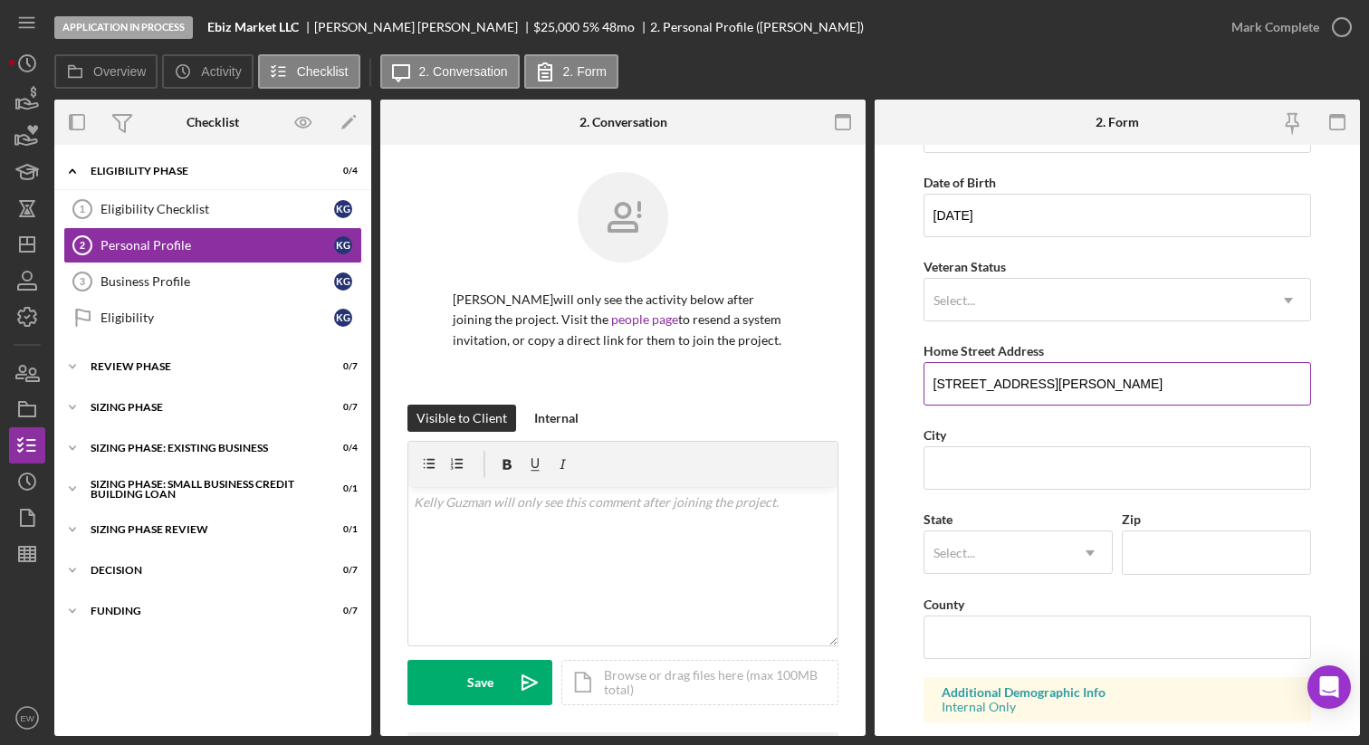
click at [674, 383] on input "[STREET_ADDRESS][PERSON_NAME]" at bounding box center [1118, 383] width 388 height 43
type input "[STREET_ADDRESS][PERSON_NAME]"
click at [674, 462] on input "City" at bounding box center [1118, 467] width 388 height 43
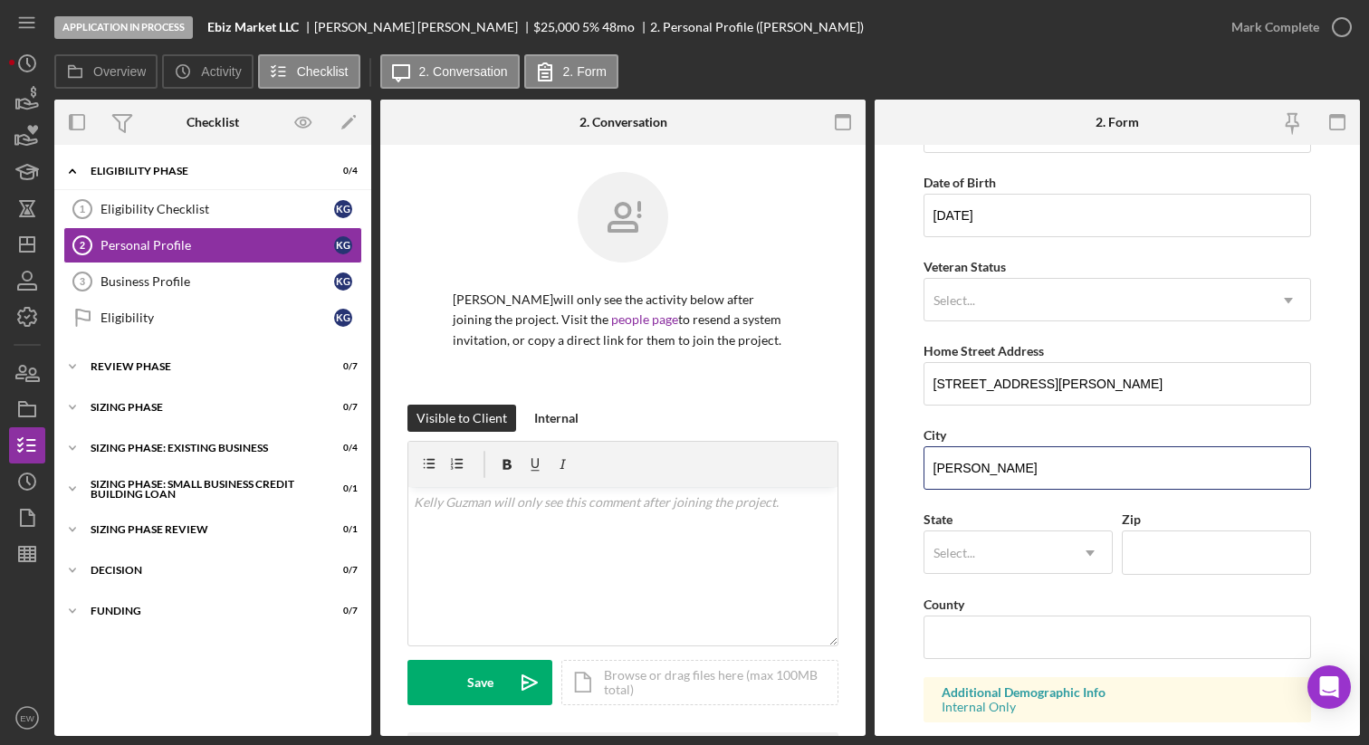
type input "[PERSON_NAME]"
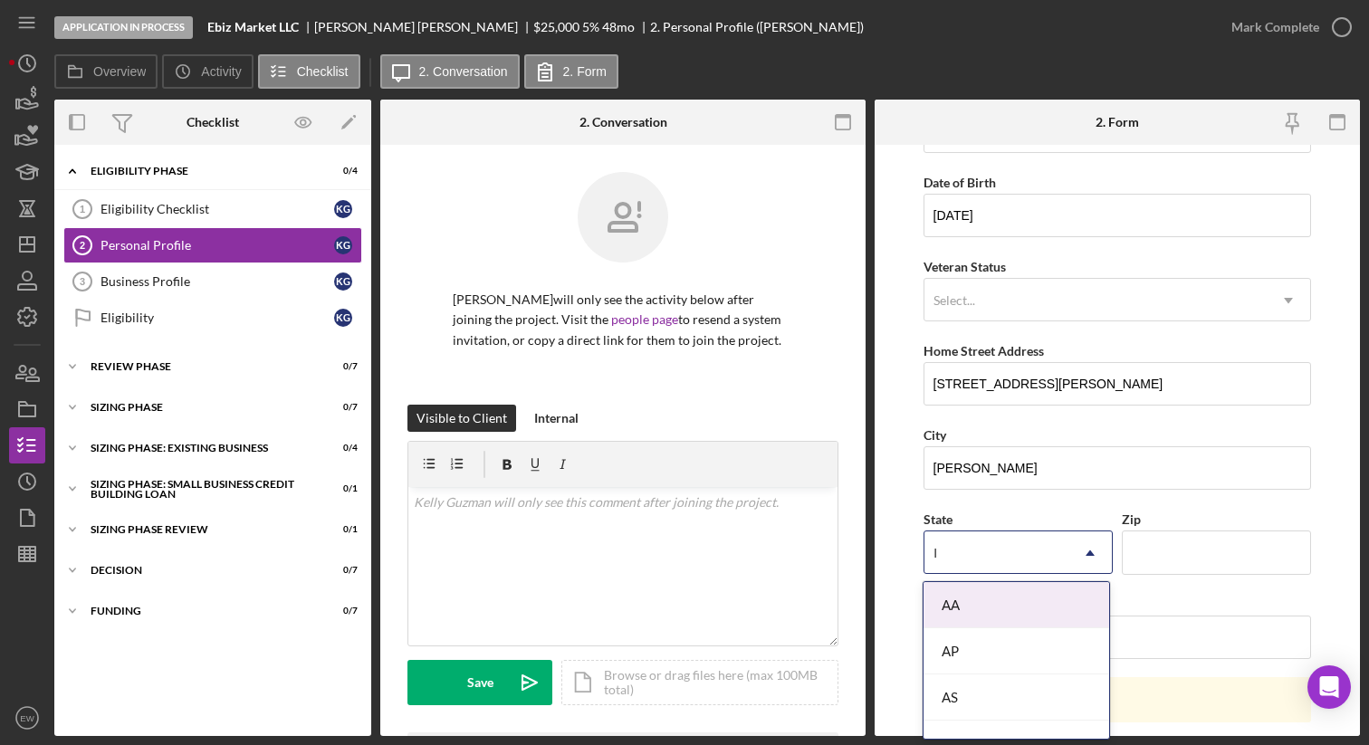
type input "ID"
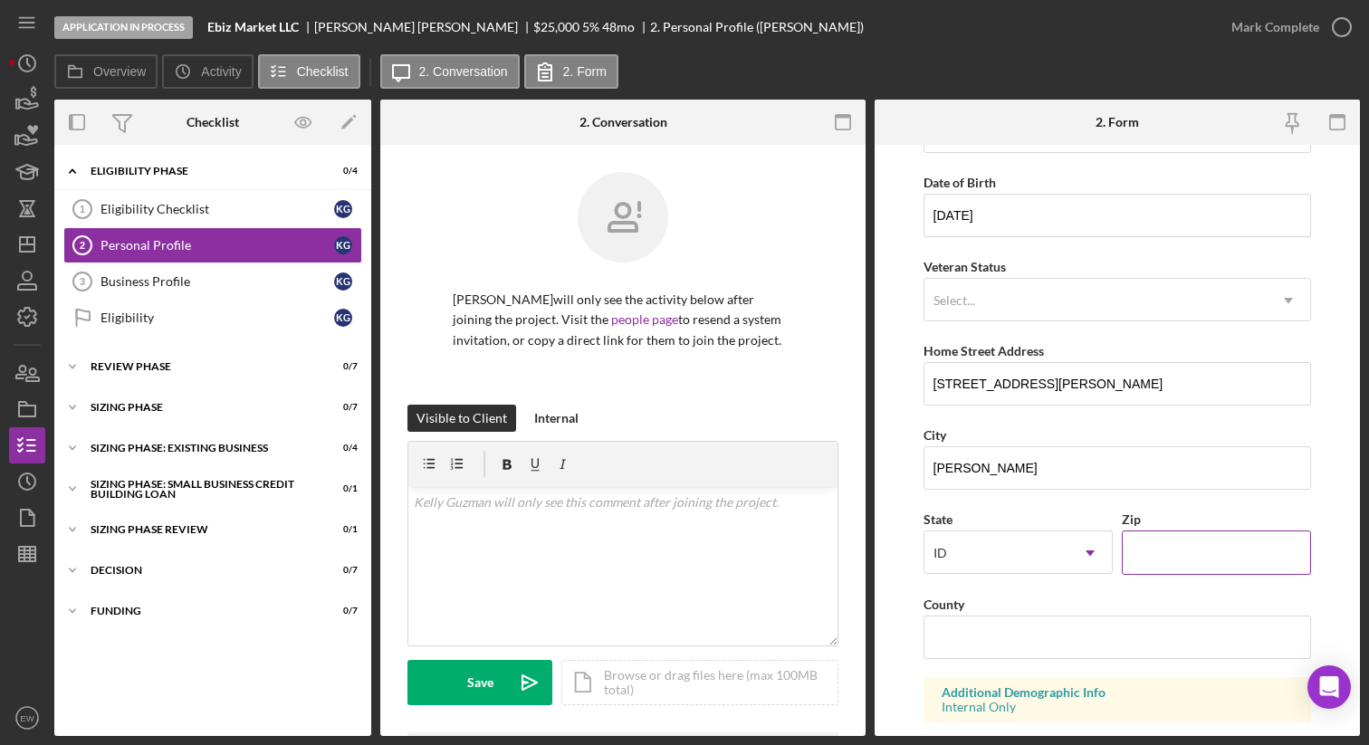
click at [674, 550] on input "Zip" at bounding box center [1216, 552] width 189 height 43
type input "83835"
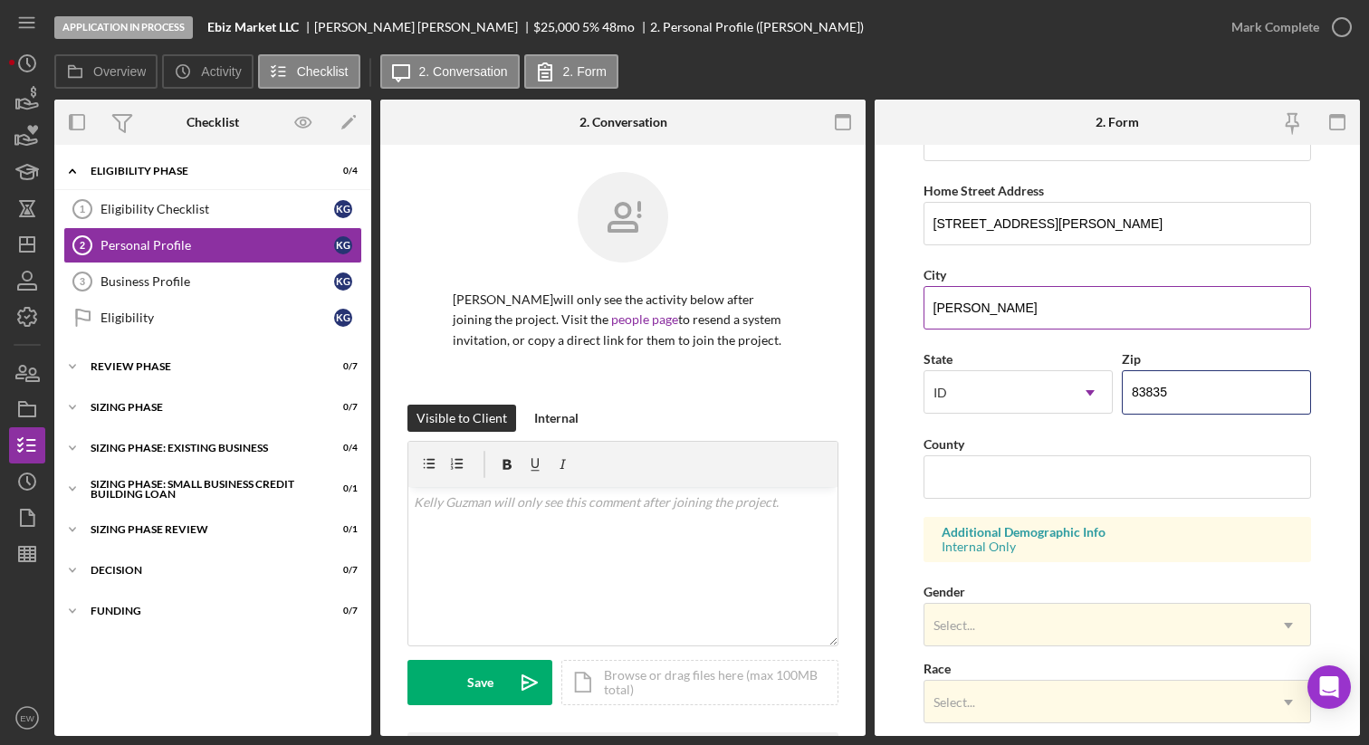
scroll to position [409, 0]
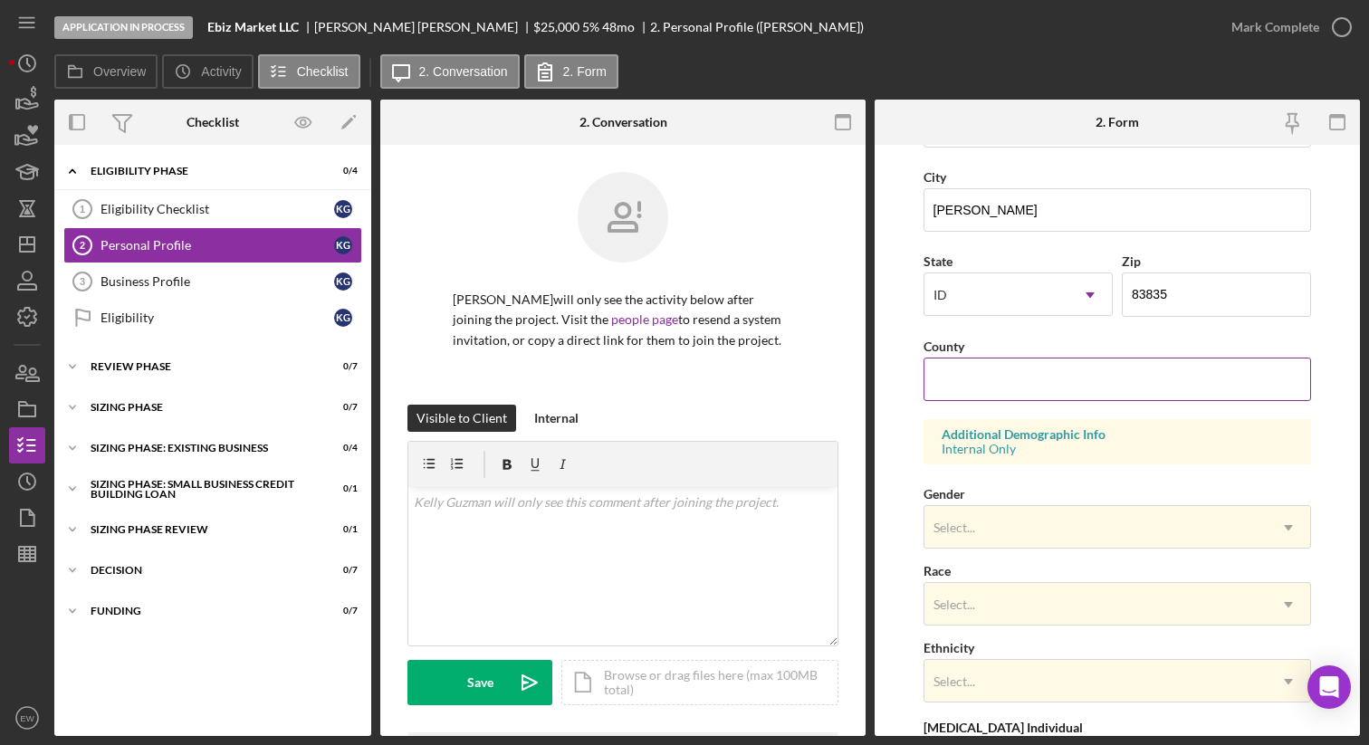
click at [674, 382] on input "County" at bounding box center [1118, 379] width 388 height 43
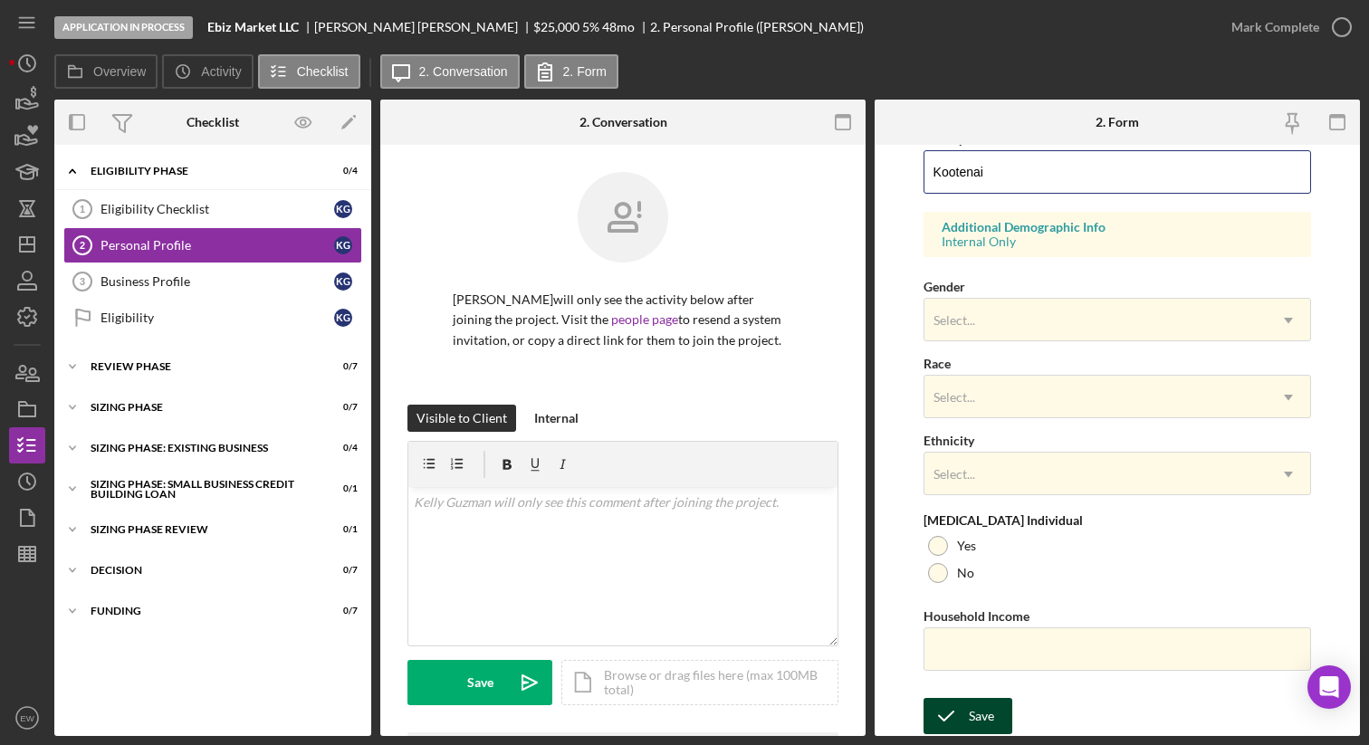
type input "Kootenai"
click at [674, 651] on div "Save" at bounding box center [981, 716] width 25 height 36
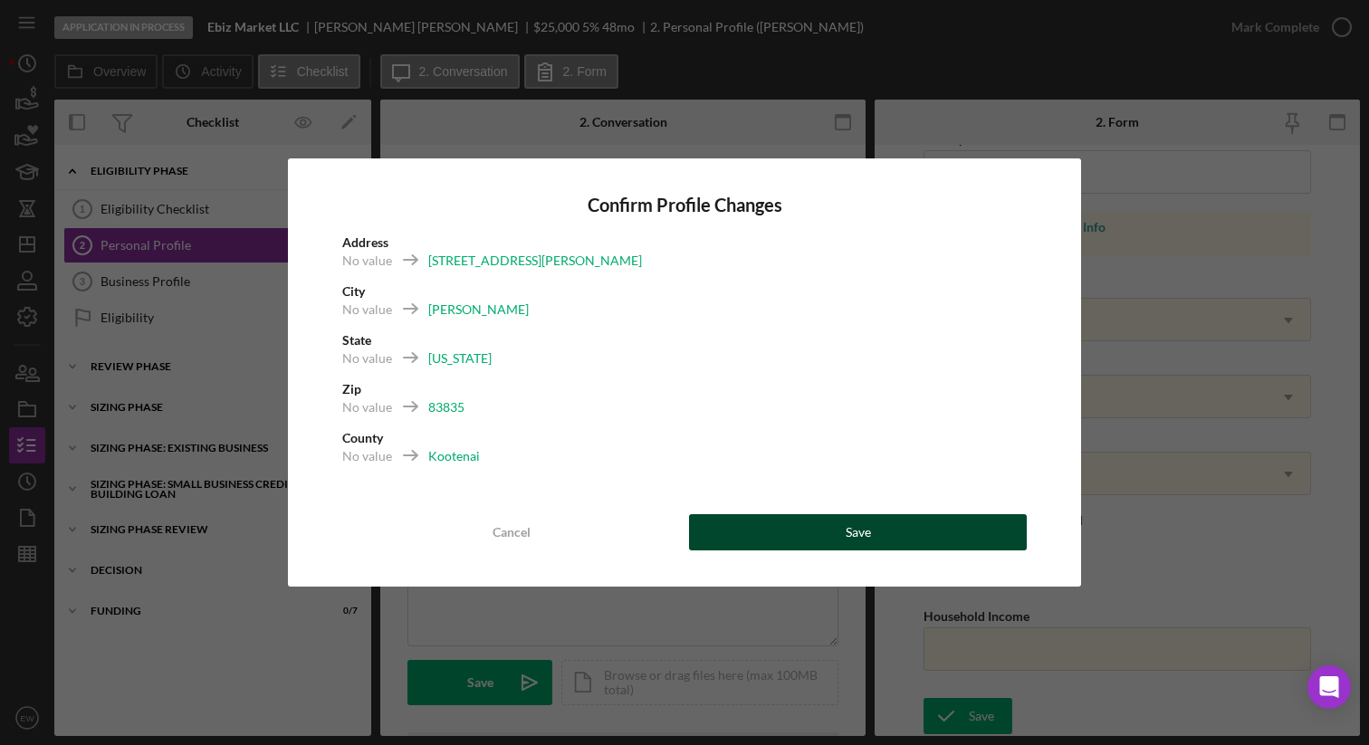
click at [674, 524] on button "Save" at bounding box center [858, 532] width 338 height 36
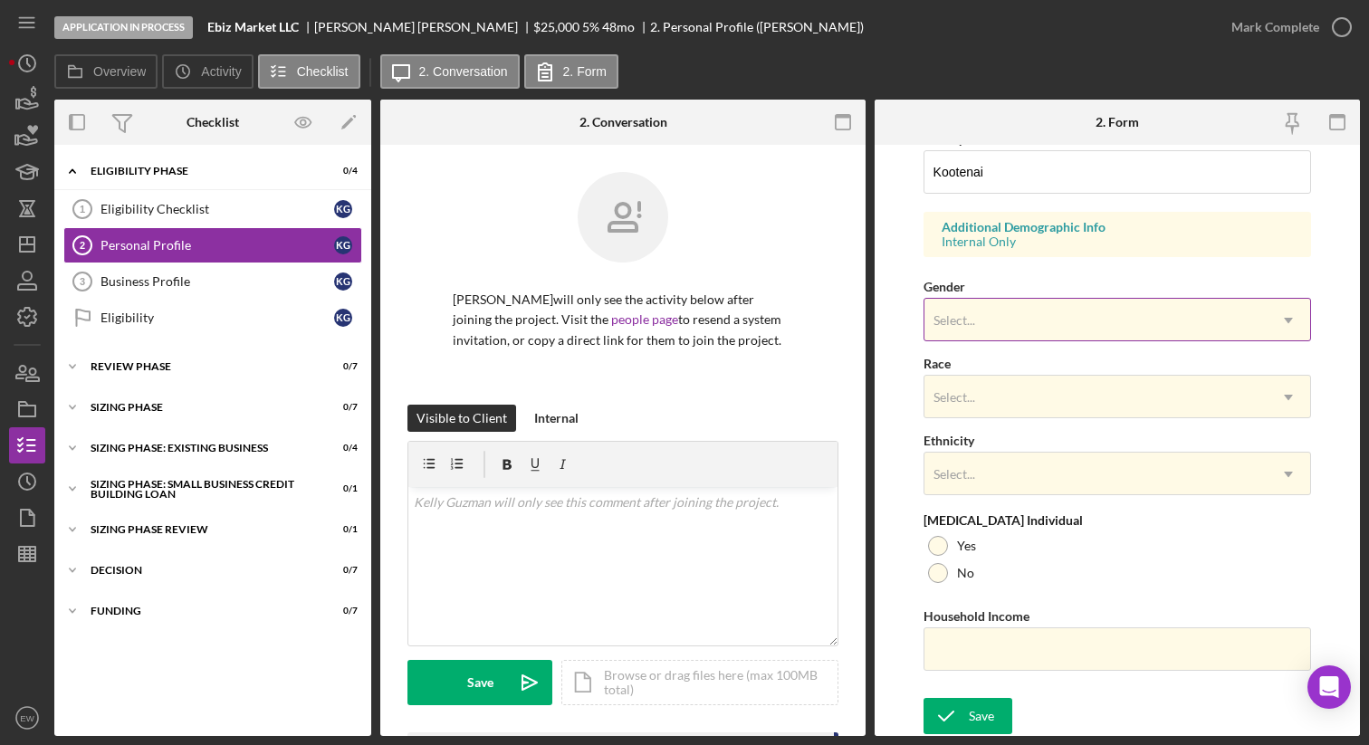
click at [674, 313] on div "Select..." at bounding box center [1095, 321] width 343 height 42
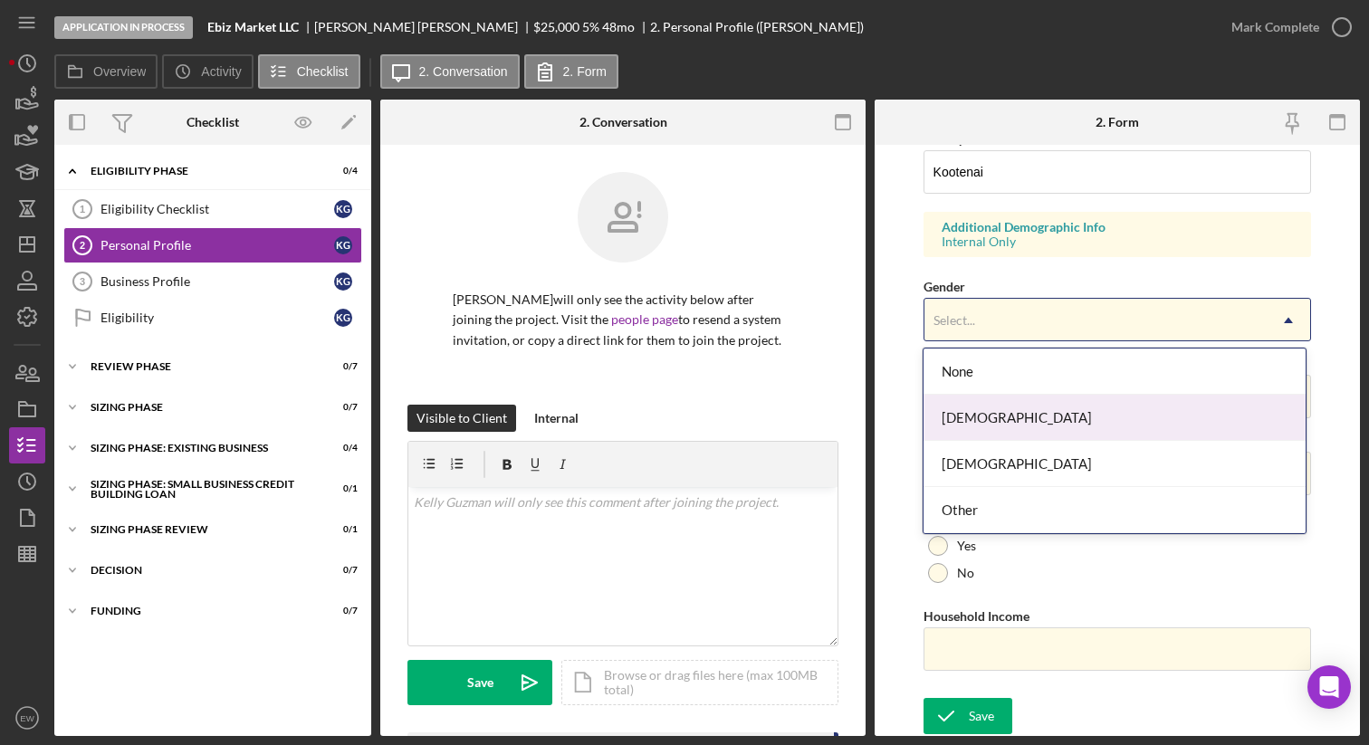
click at [674, 431] on div "[DEMOGRAPHIC_DATA]" at bounding box center [1115, 418] width 382 height 46
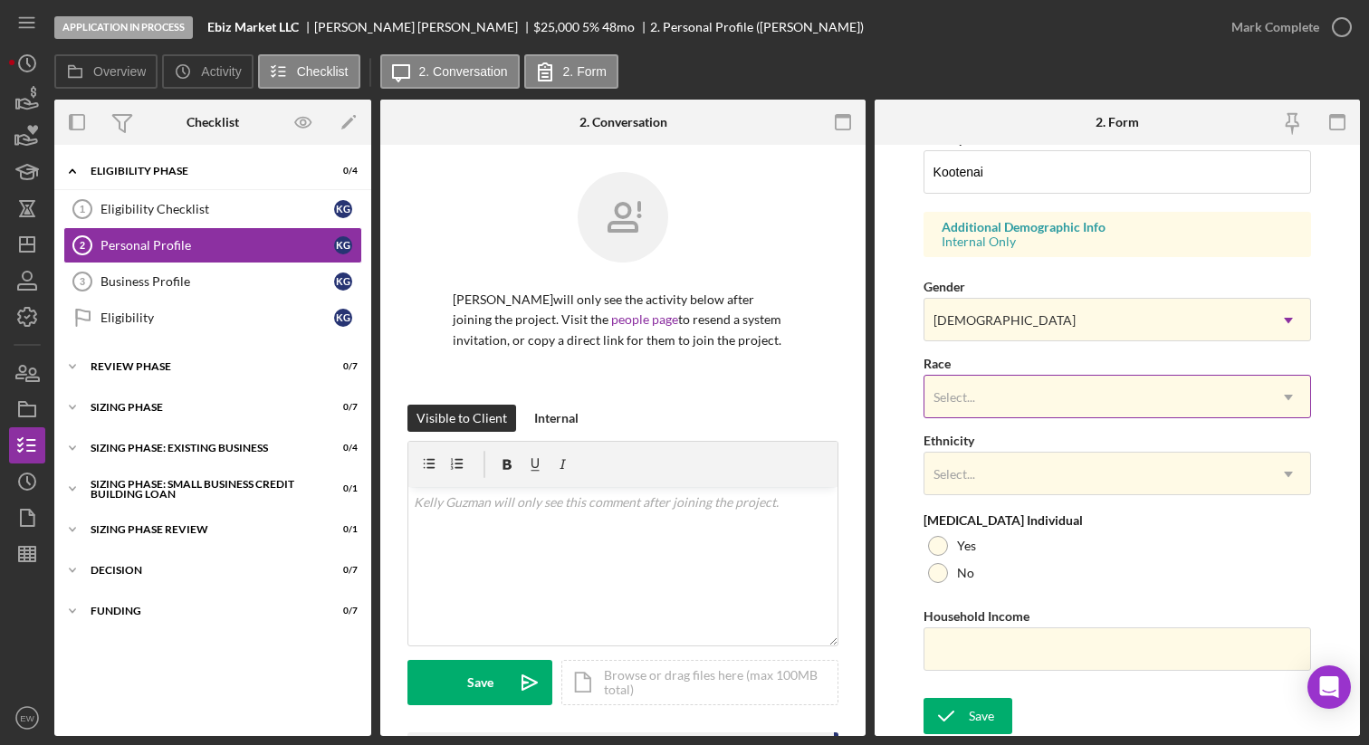
click at [674, 407] on div "Select..." at bounding box center [1095, 398] width 343 height 42
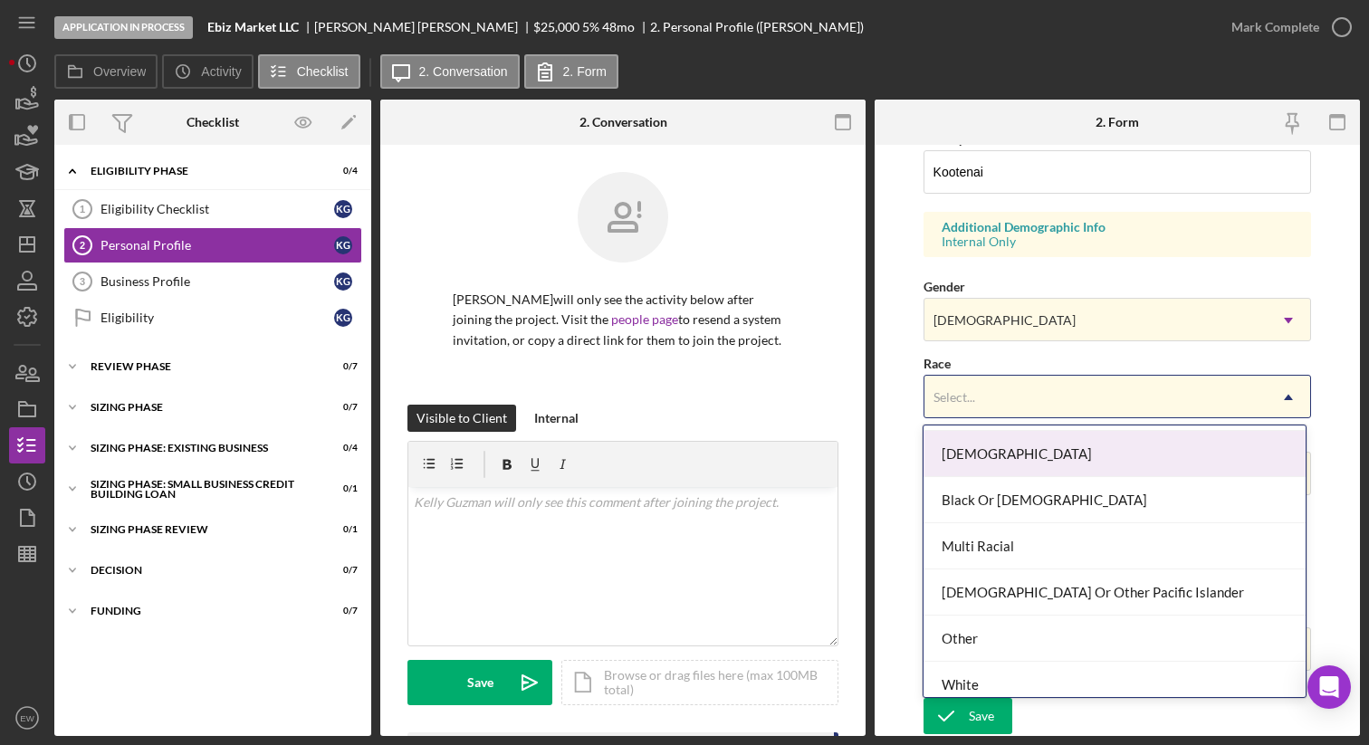
scroll to position [98, 0]
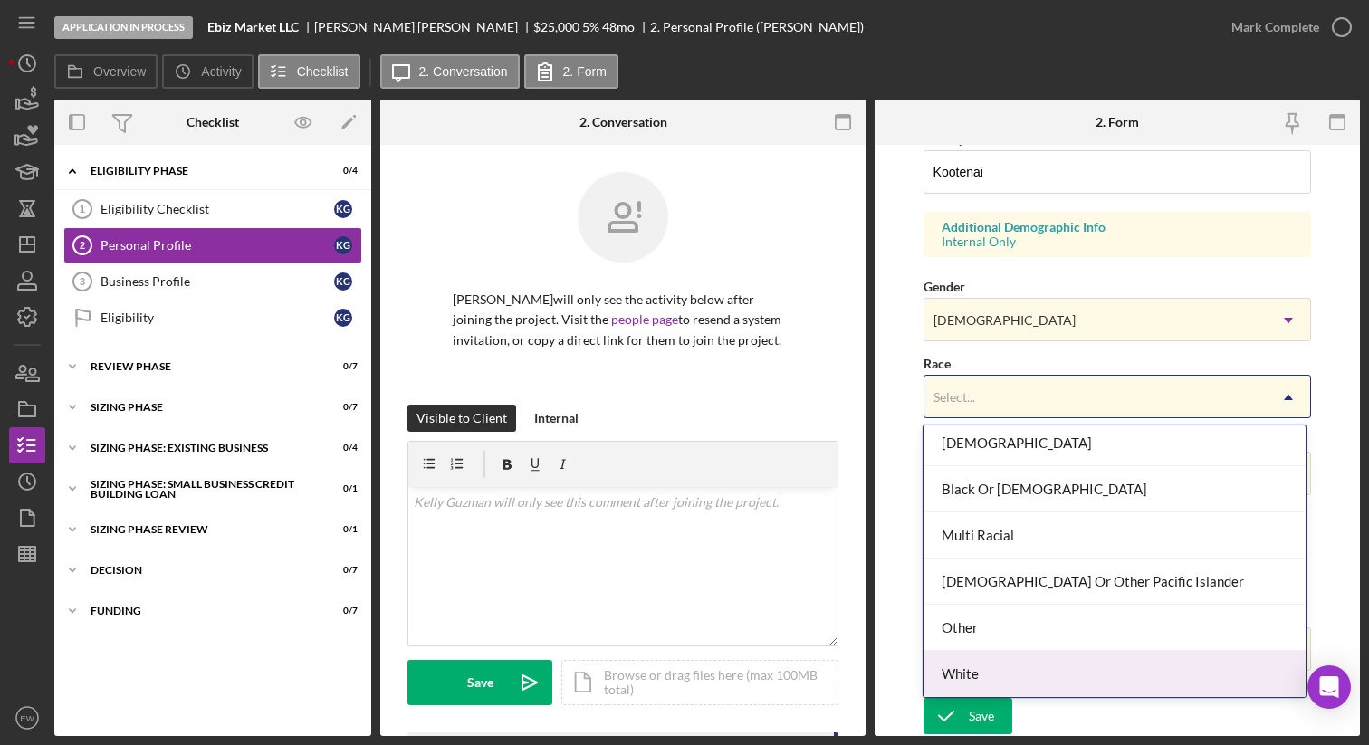
click at [674, 651] on div "White" at bounding box center [1115, 674] width 382 height 46
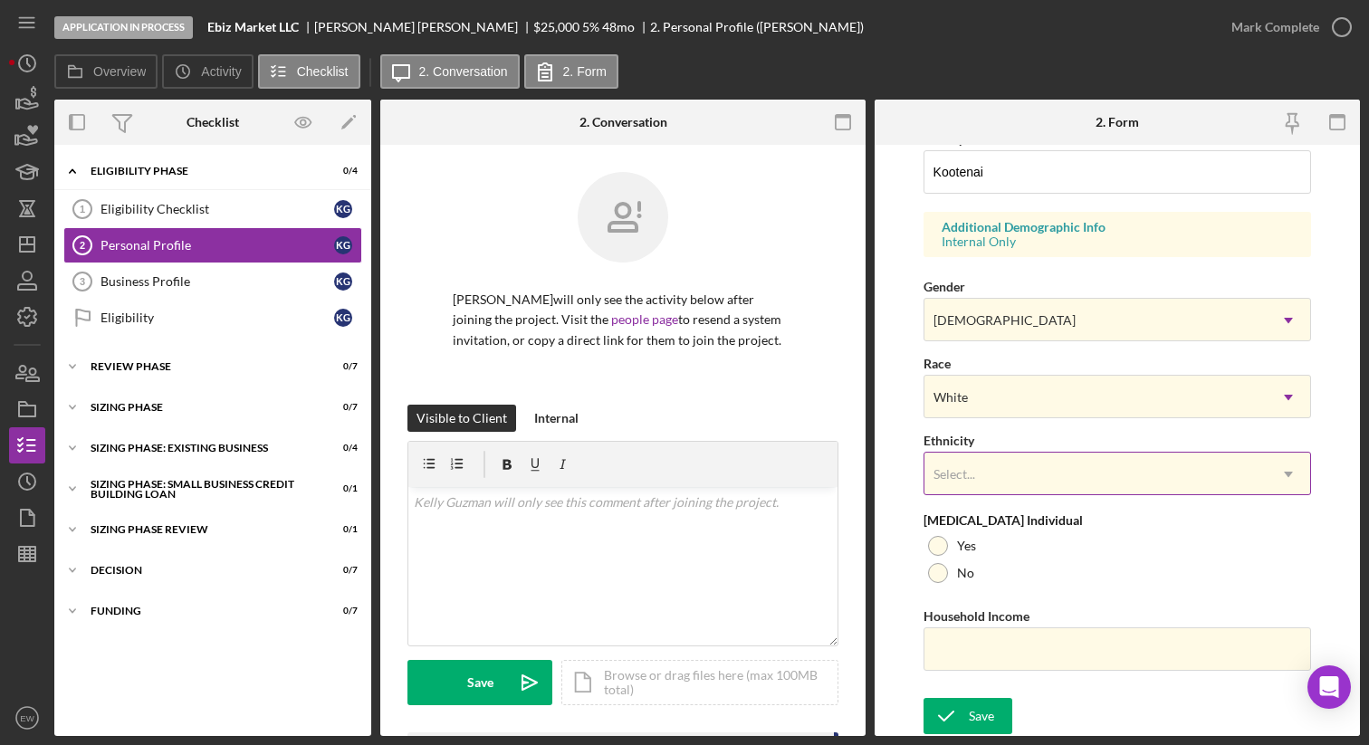
click at [674, 481] on div "Select..." at bounding box center [1095, 475] width 343 height 42
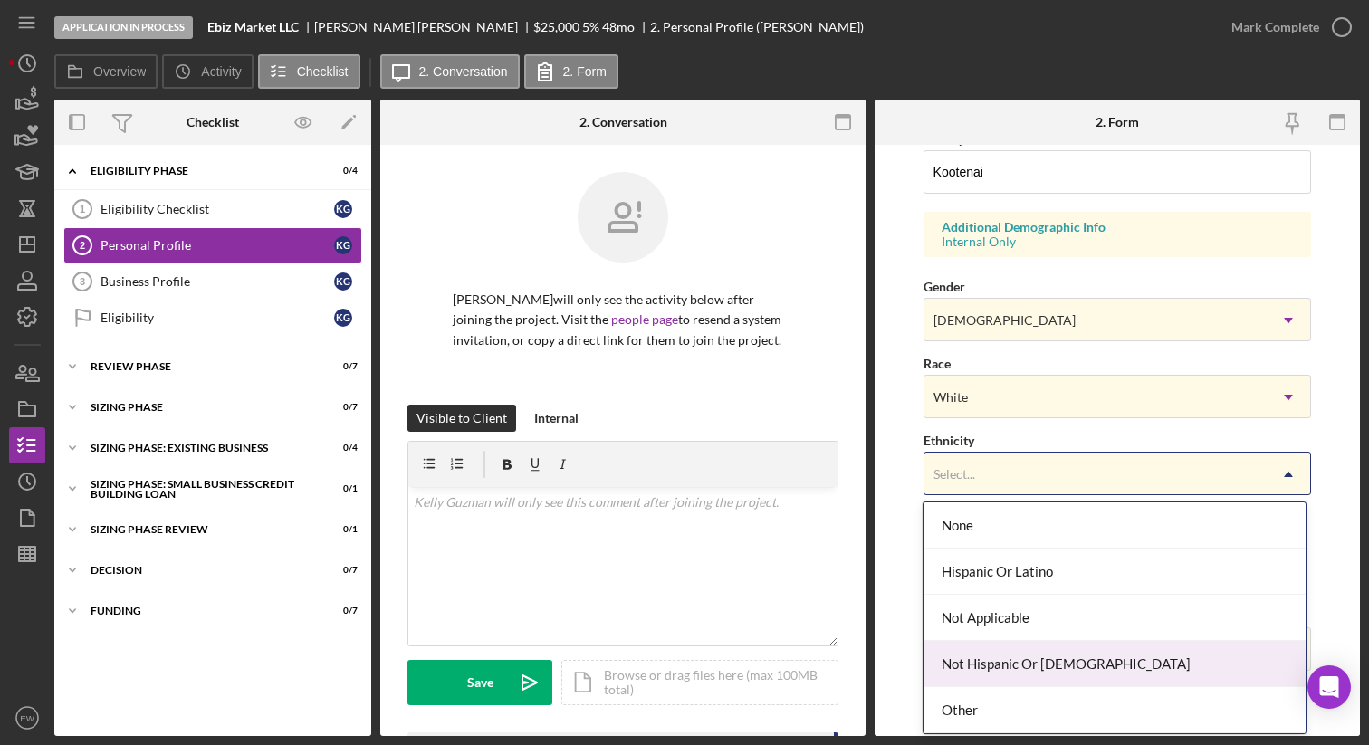
click at [674, 651] on div "Not Hispanic Or [DEMOGRAPHIC_DATA]" at bounding box center [1115, 664] width 382 height 46
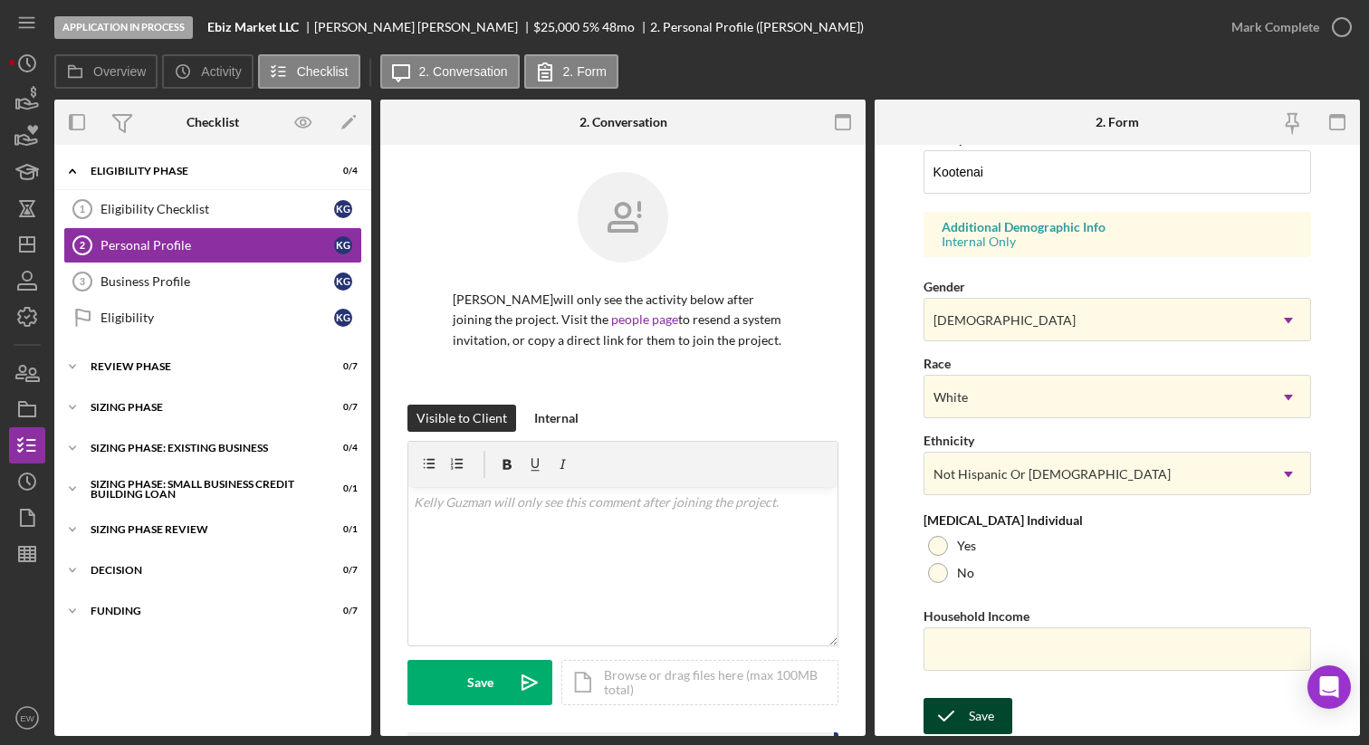
click at [674, 651] on div "Save" at bounding box center [981, 716] width 25 height 36
click at [196, 290] on link "Business Profile 3 Business Profile K G" at bounding box center [212, 281] width 299 height 36
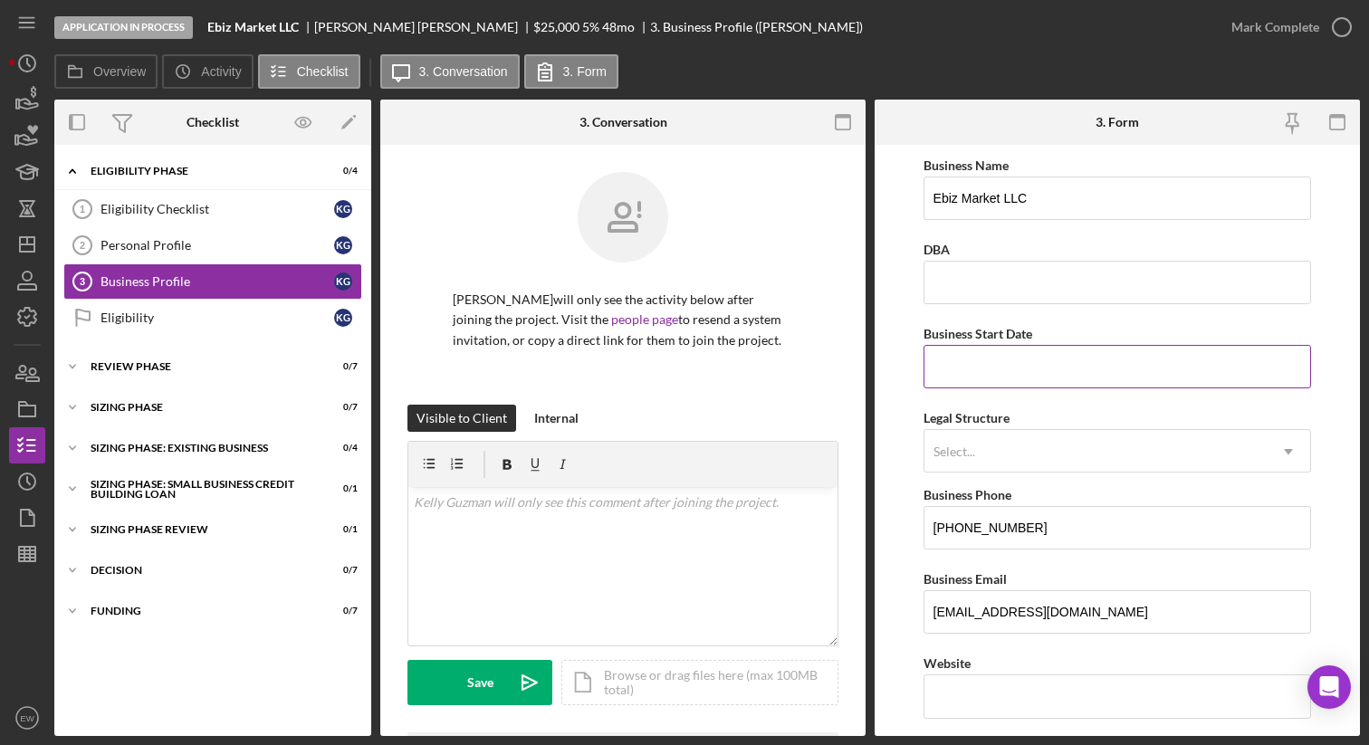
click at [674, 358] on input "Business Start Date" at bounding box center [1118, 366] width 388 height 43
type input "[DATE]"
click at [674, 451] on div "Select..." at bounding box center [954, 452] width 42 height 14
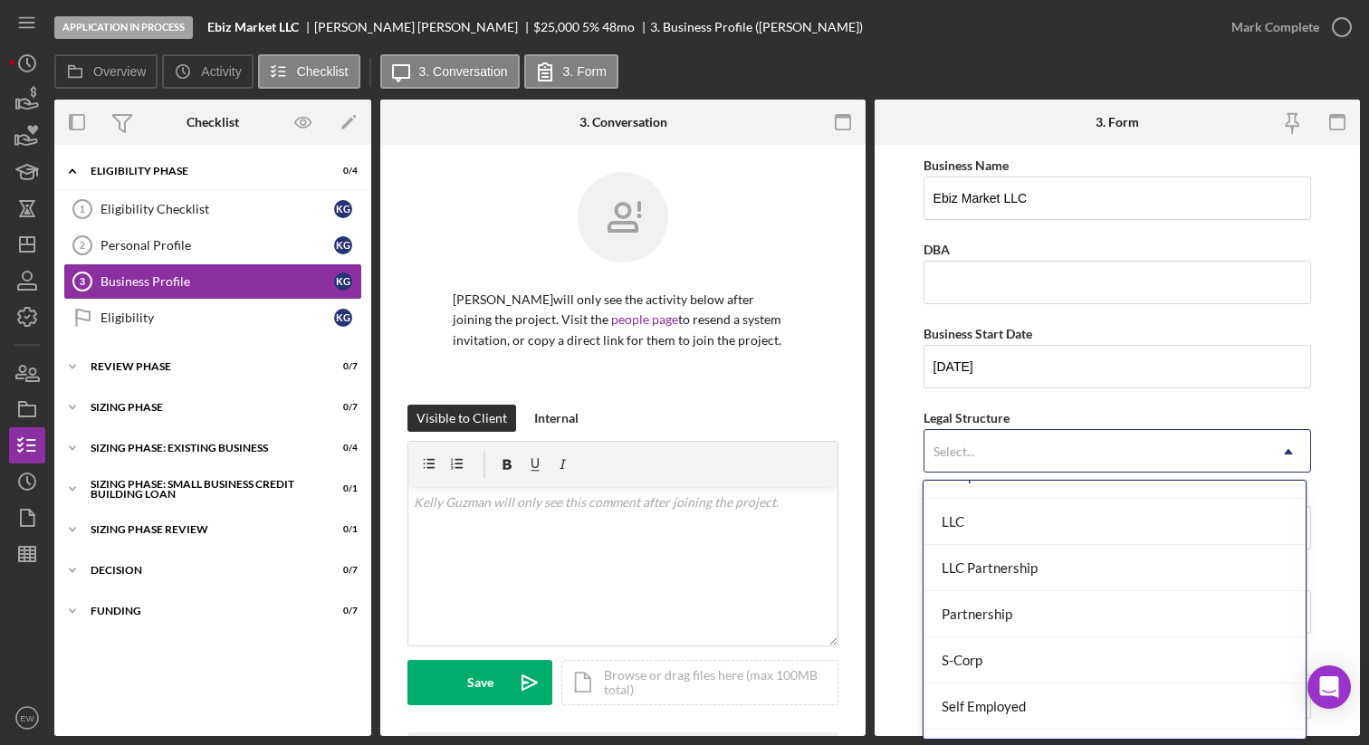
scroll to position [316, 0]
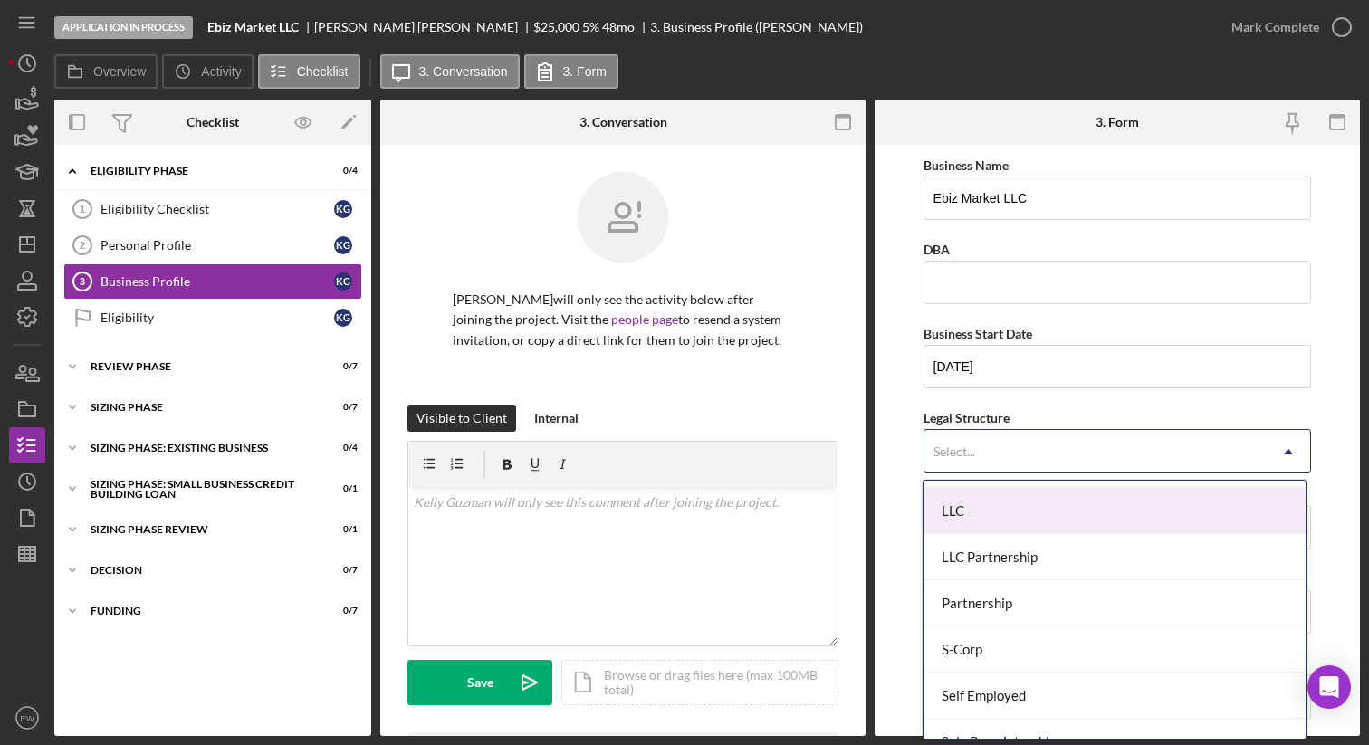
click at [674, 503] on div "LLC" at bounding box center [1115, 511] width 382 height 46
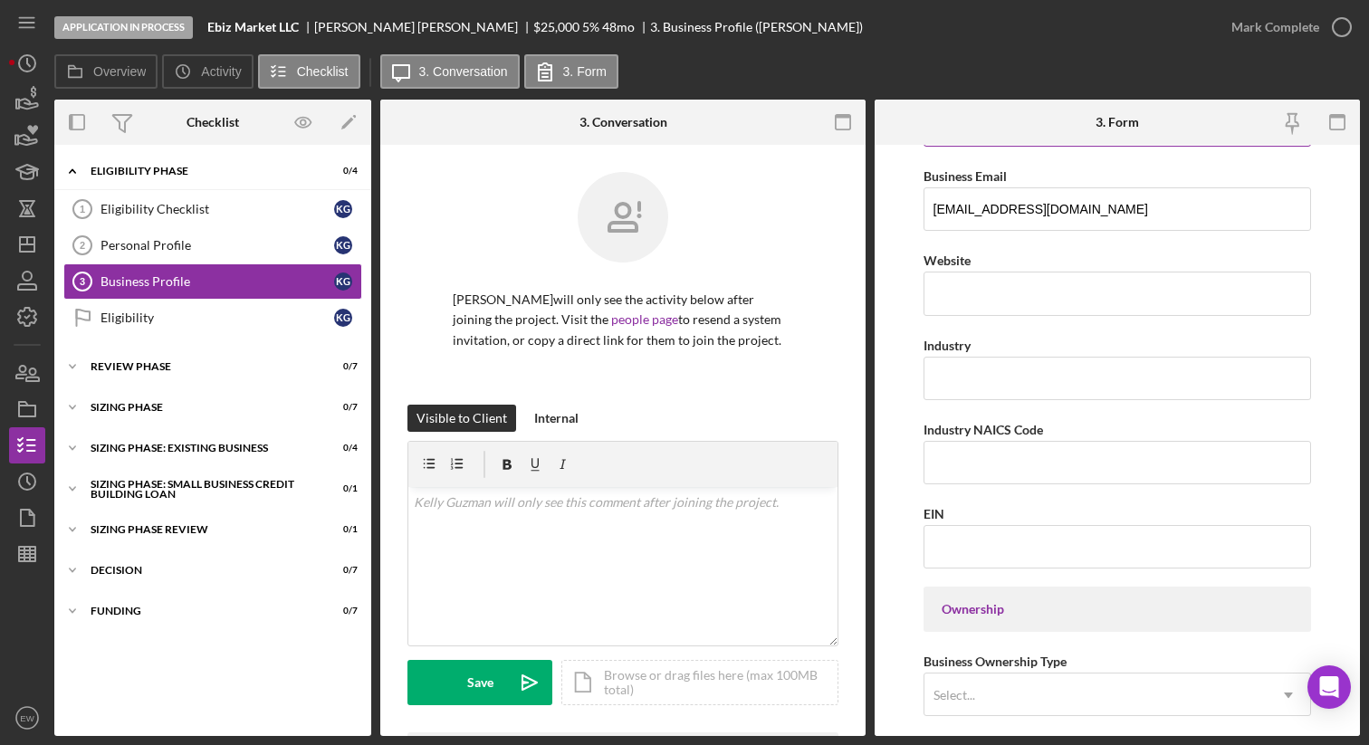
scroll to position [408, 0]
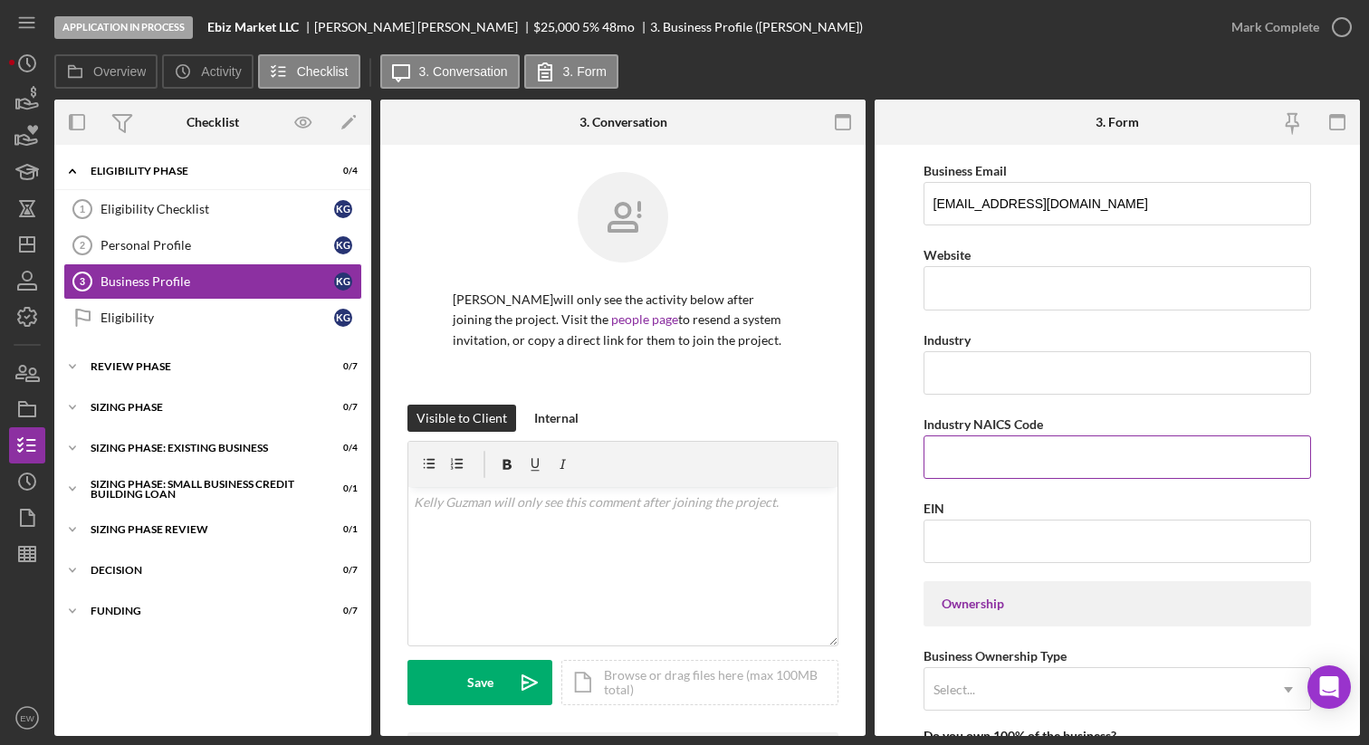
click at [674, 464] on input "Industry NAICS Code" at bounding box center [1118, 456] width 388 height 43
type input "561490"
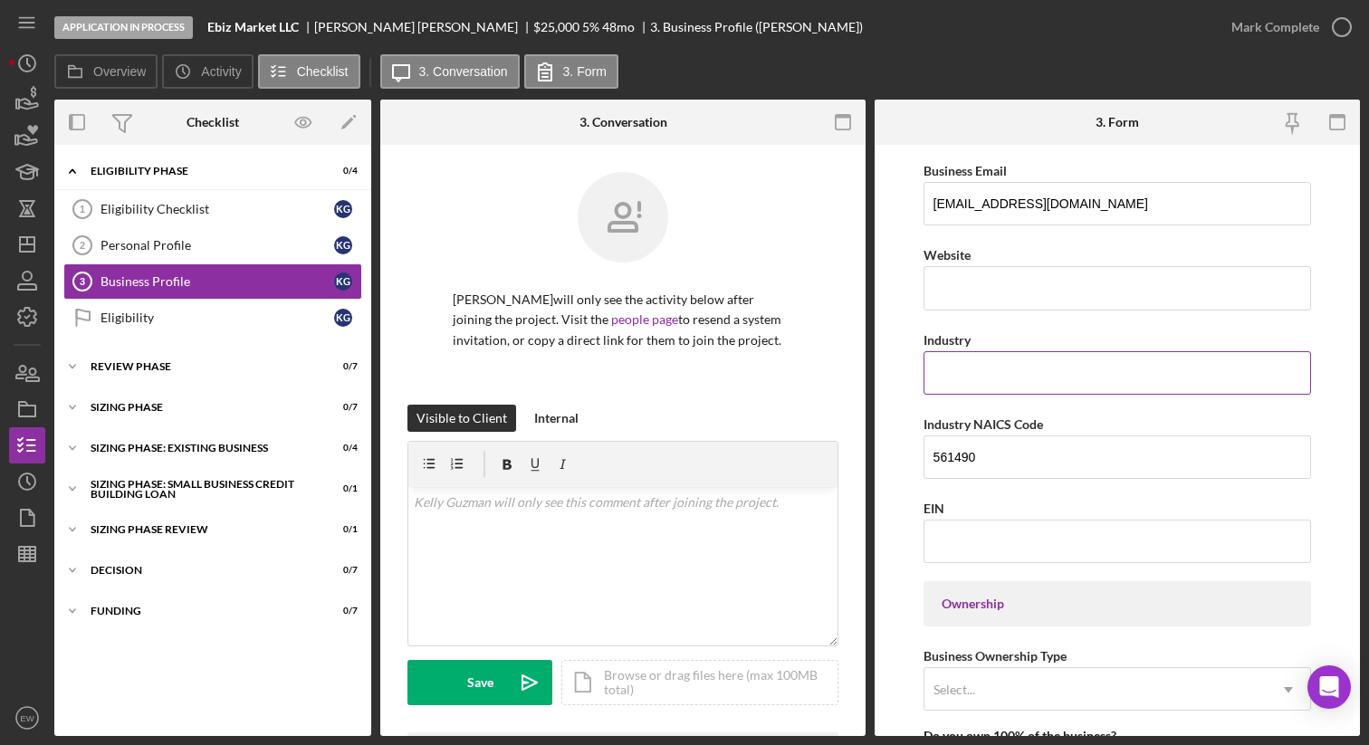
click at [674, 365] on input "Industry" at bounding box center [1118, 372] width 388 height 43
type input "Business Support Services"
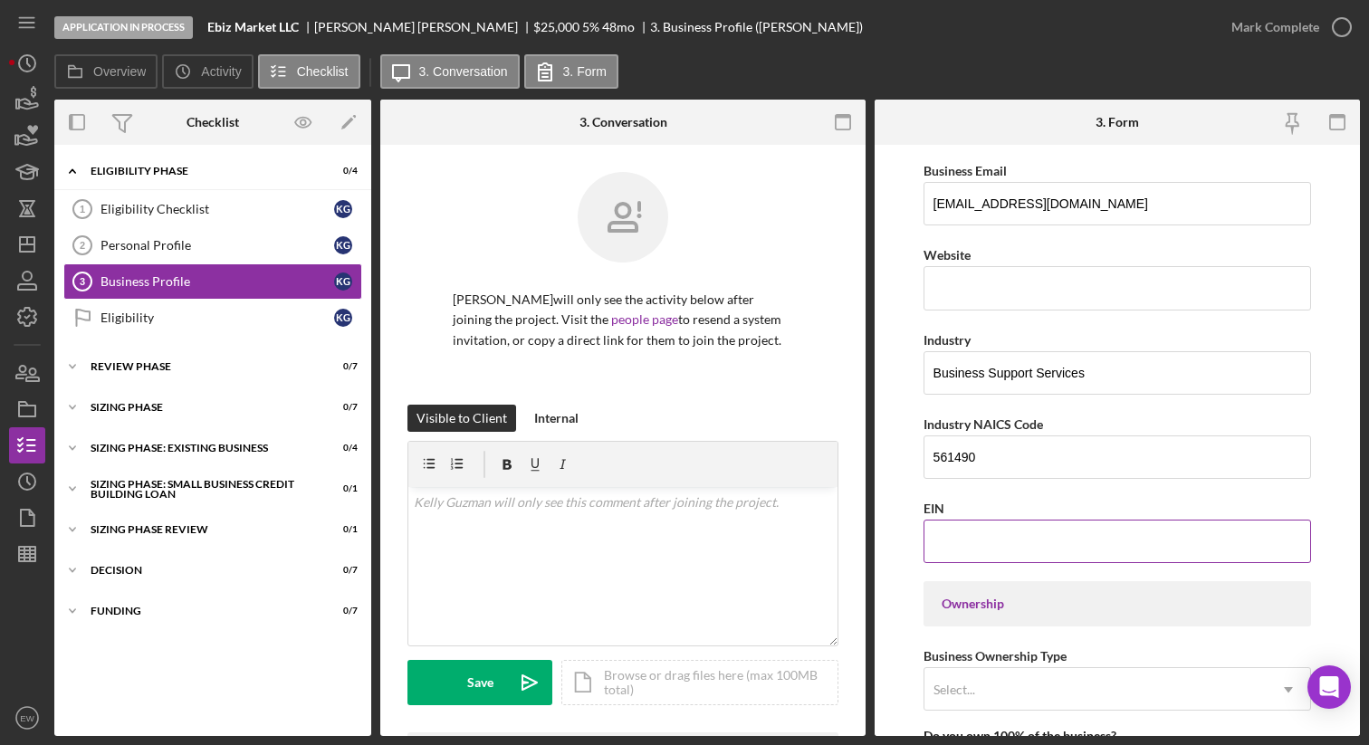
click at [674, 529] on input "EIN" at bounding box center [1118, 541] width 388 height 43
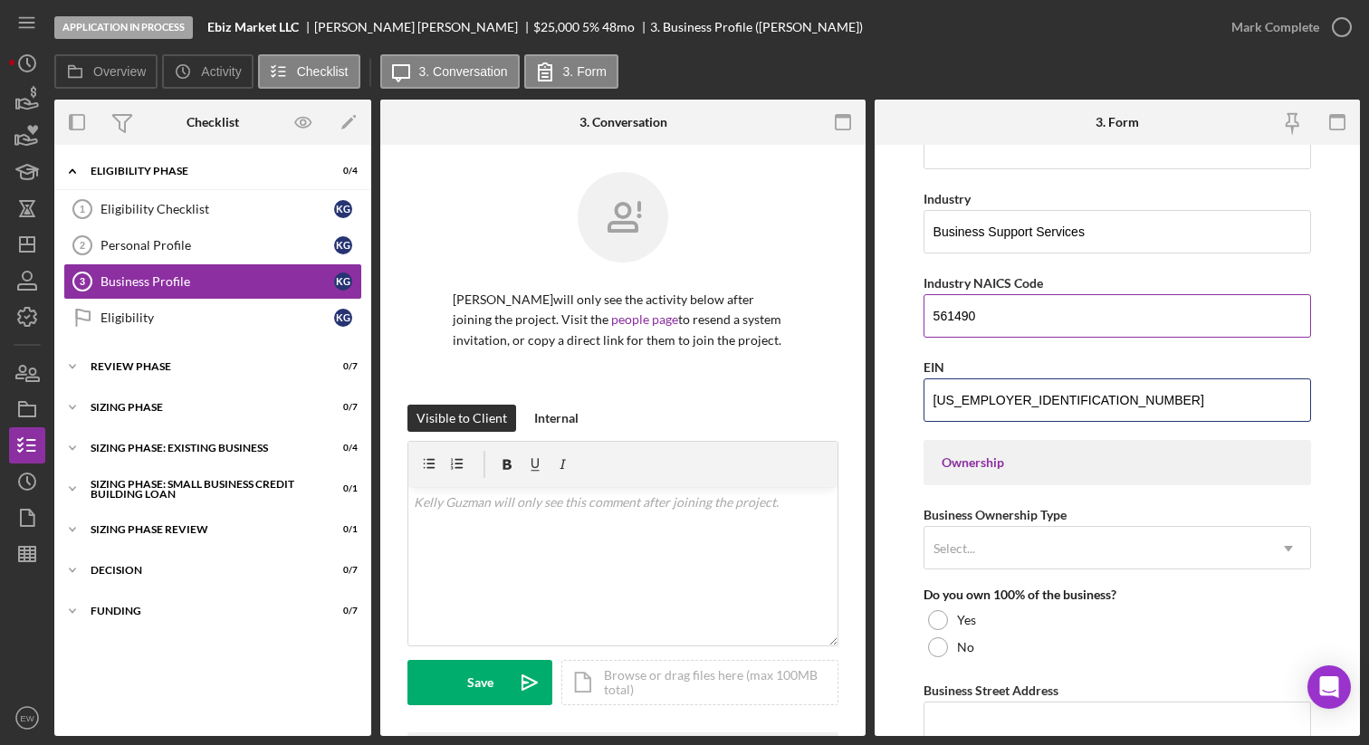
scroll to position [673, 0]
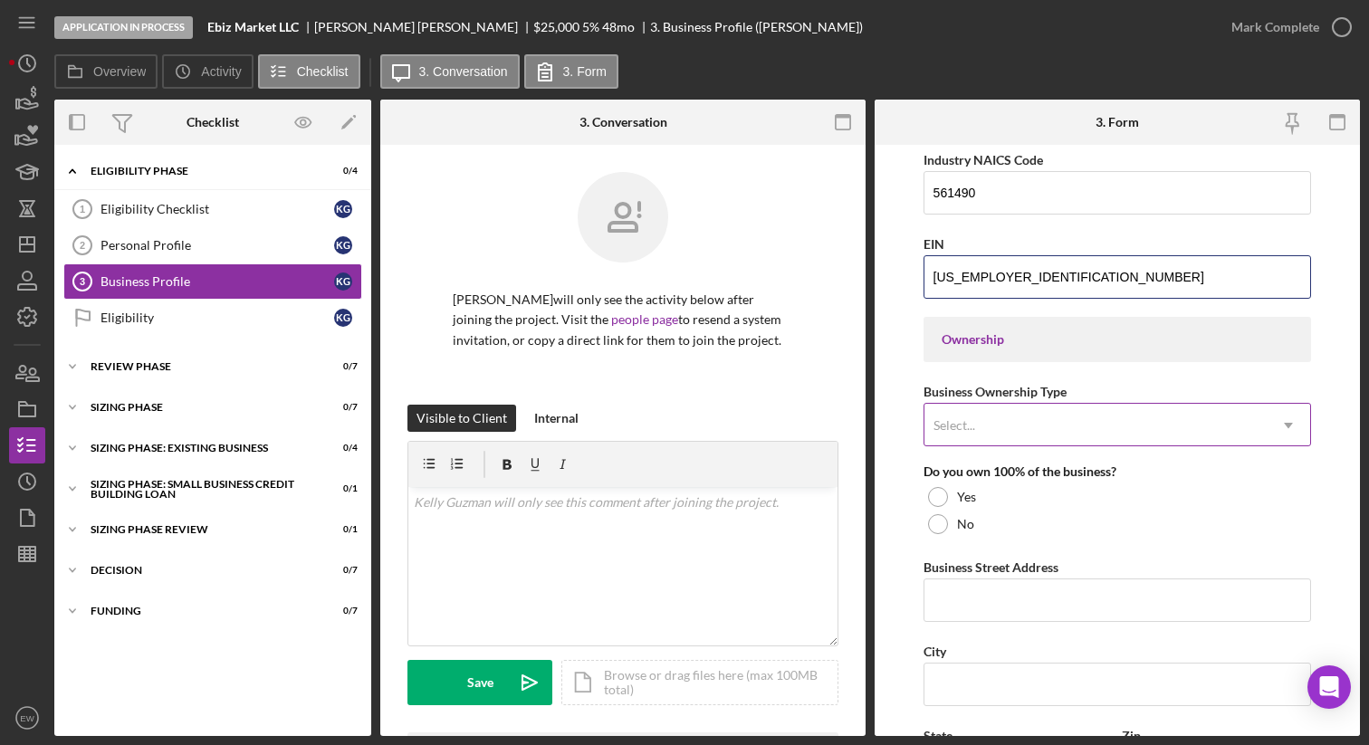
type input "[US_EMPLOYER_IDENTIFICATION_NUMBER]"
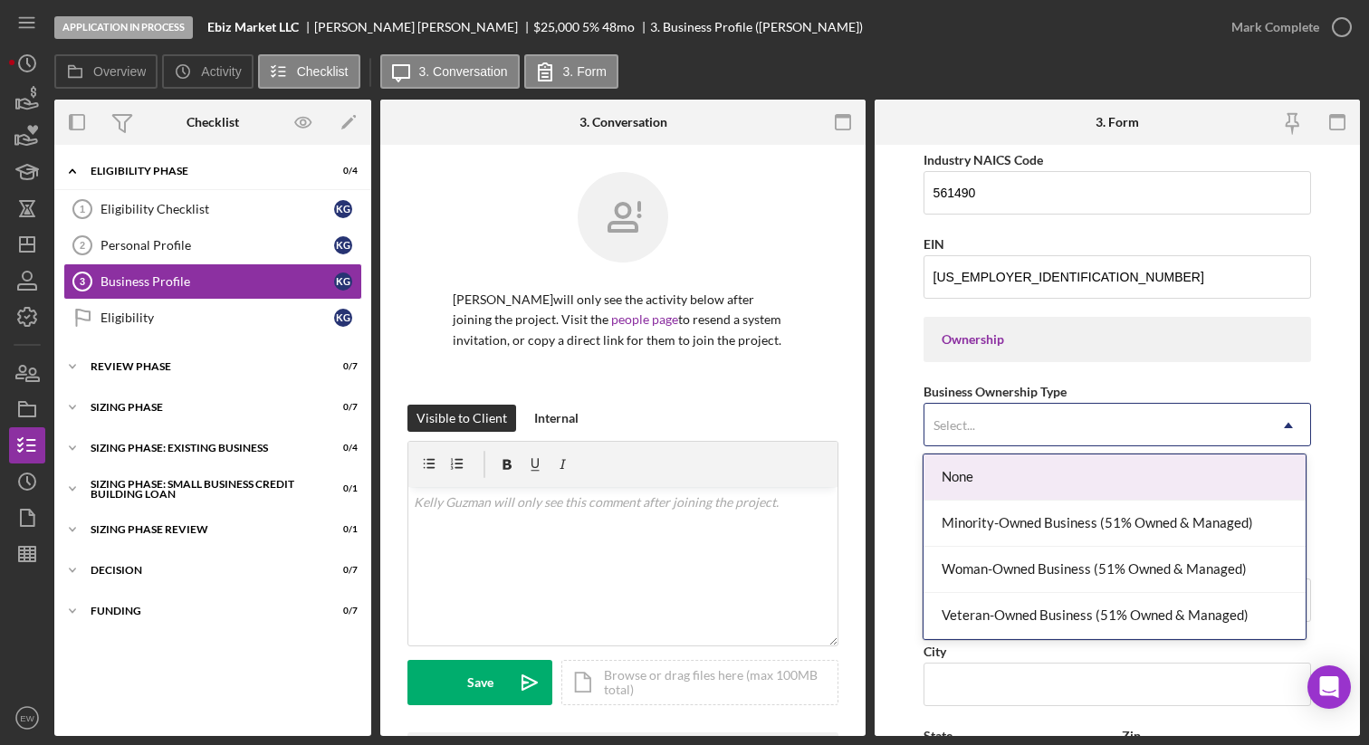
click at [674, 416] on div "Select..." at bounding box center [1095, 426] width 343 height 42
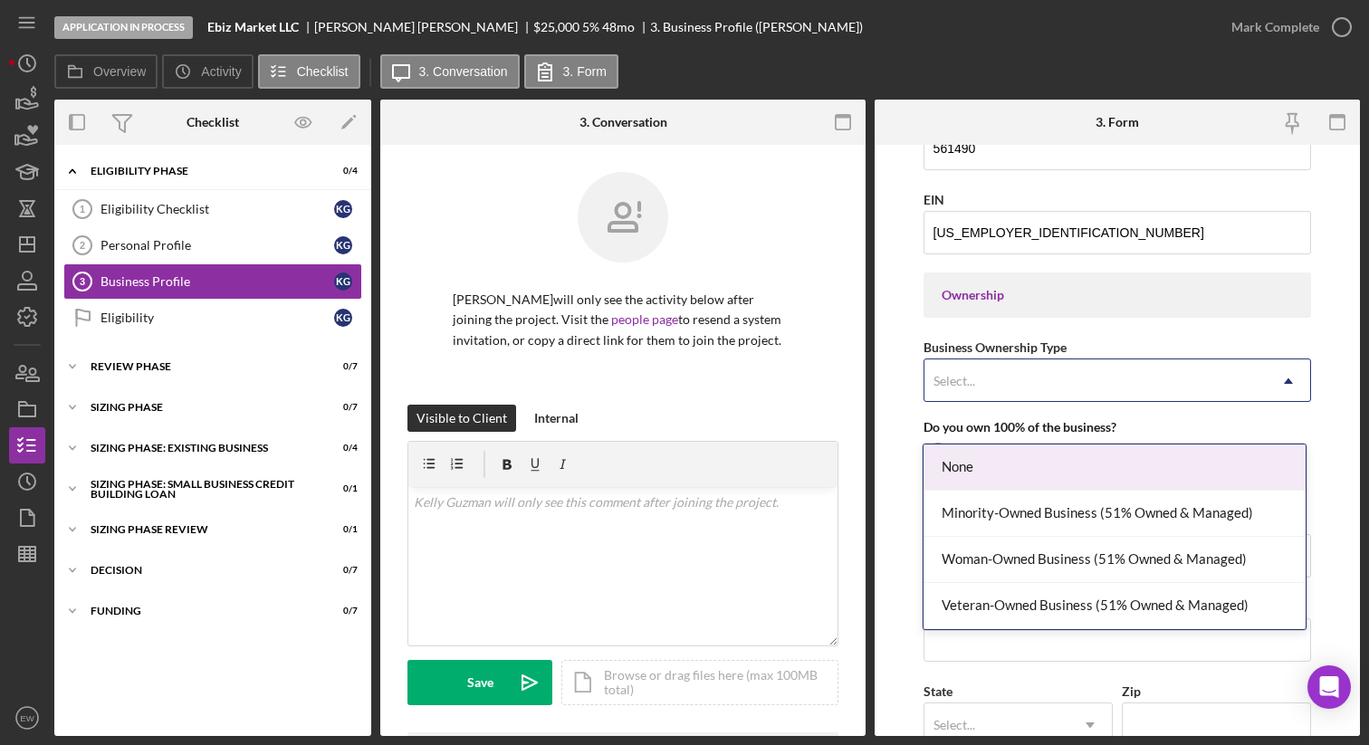
scroll to position [726, 0]
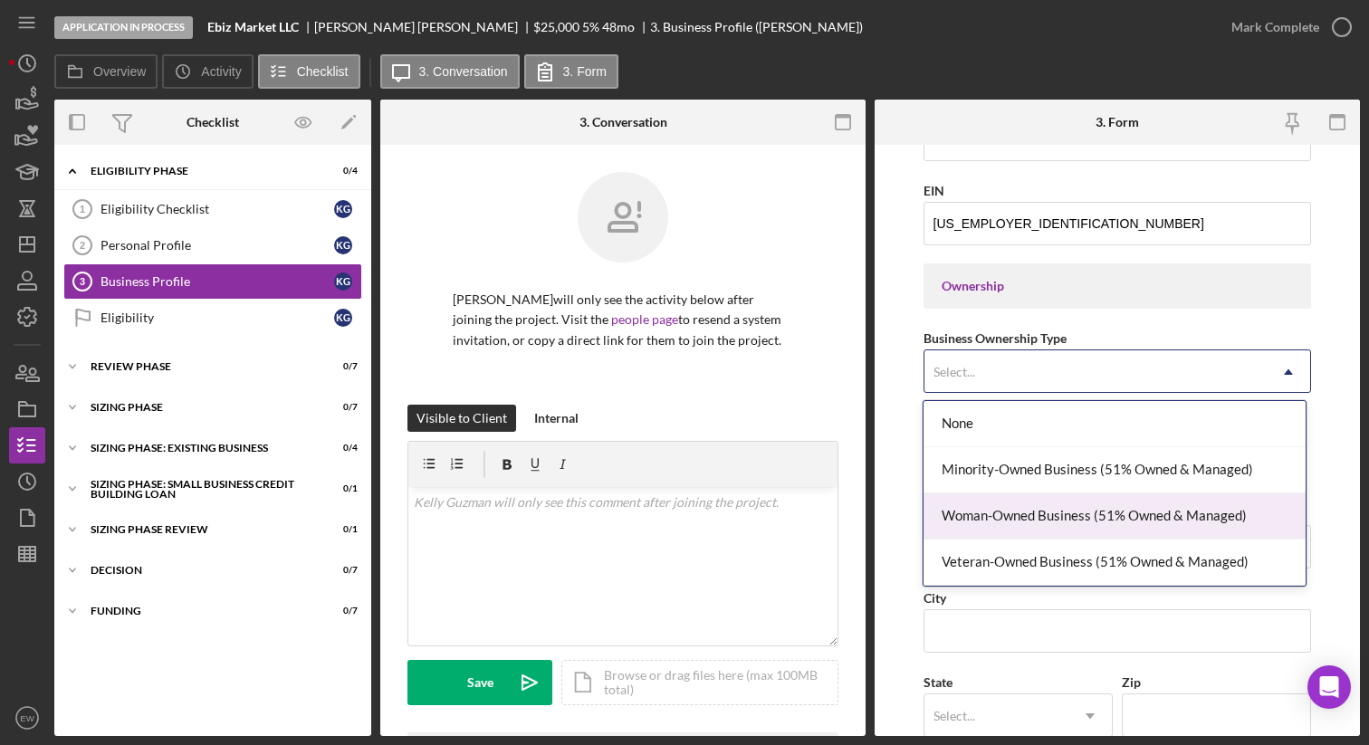
click at [674, 506] on div "Woman-Owned Business (51% Owned & Managed)" at bounding box center [1115, 516] width 382 height 46
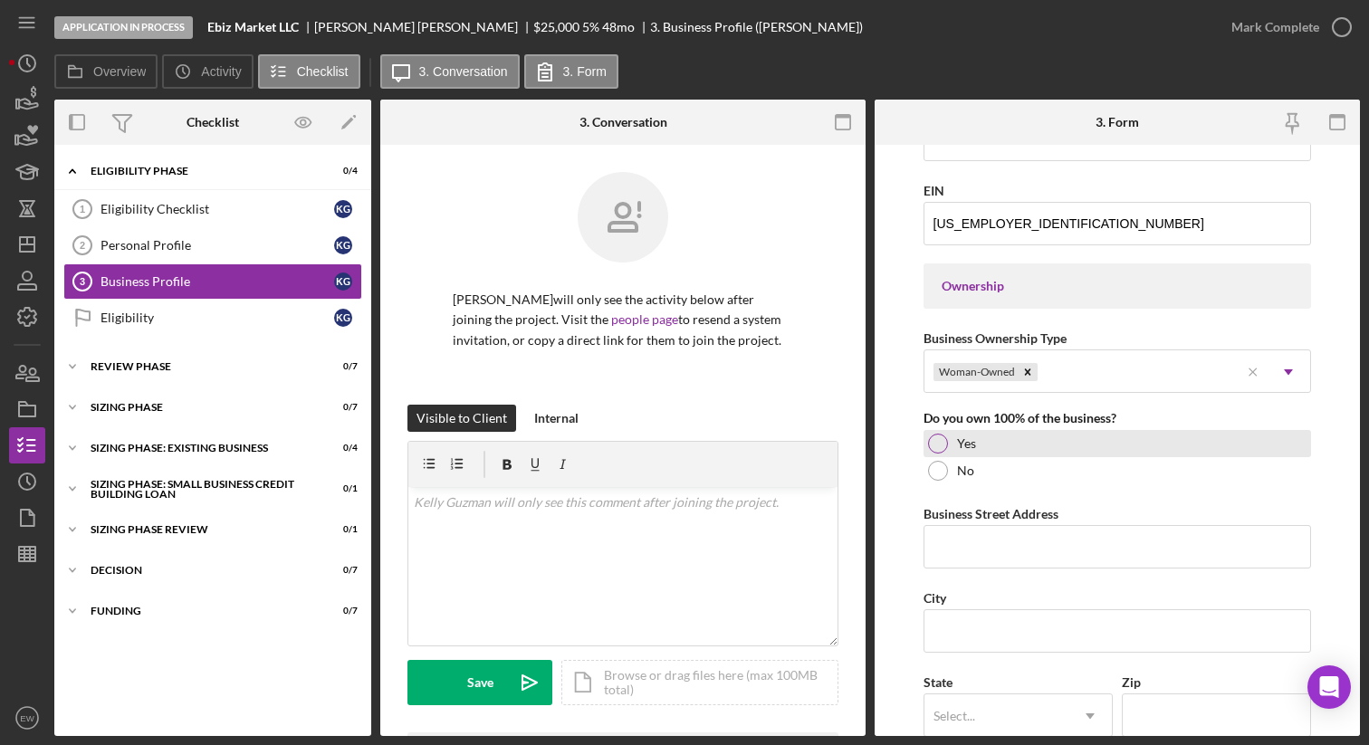
click at [674, 451] on div at bounding box center [938, 444] width 20 height 20
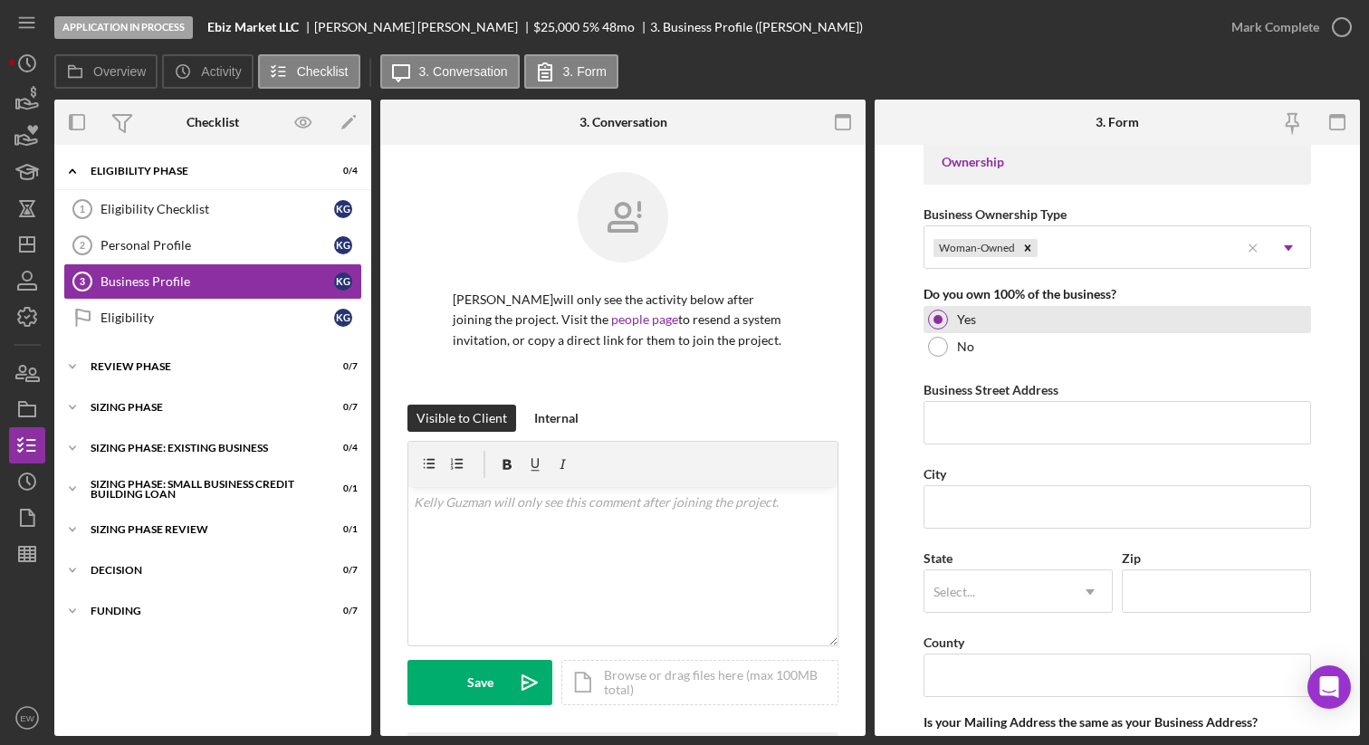
scroll to position [938, 0]
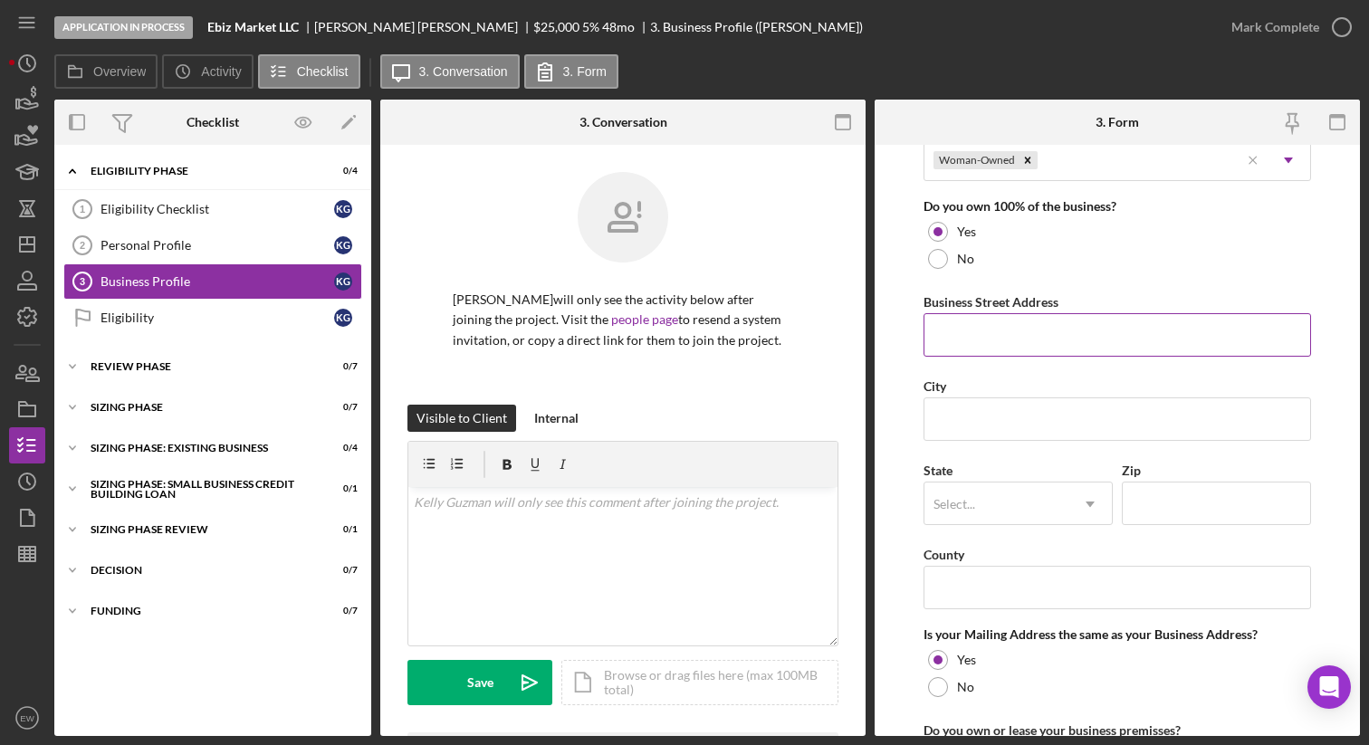
click at [674, 336] on input "Business Street Address" at bounding box center [1118, 334] width 388 height 43
type input "[STREET_ADDRESS][PERSON_NAME]"
click at [674, 423] on input "City" at bounding box center [1118, 418] width 388 height 43
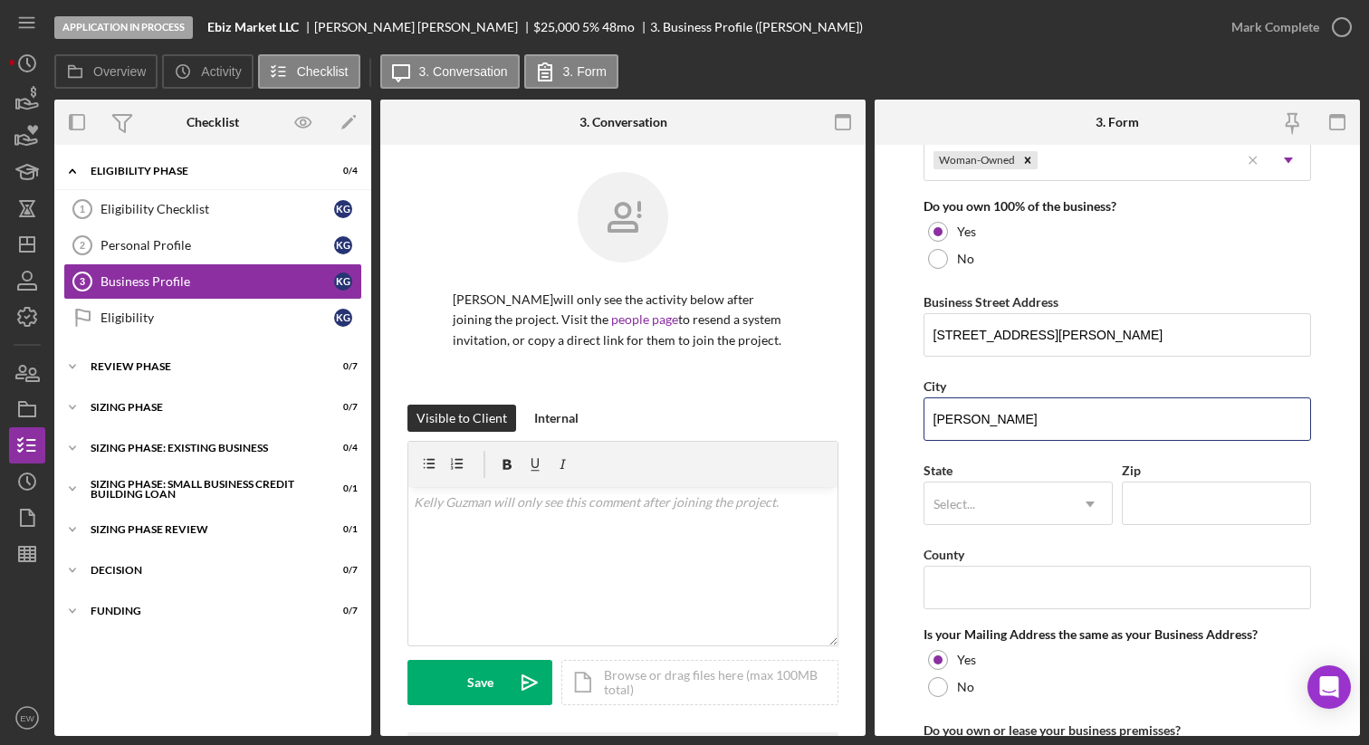
type input "J"
type input "[PERSON_NAME]"
type input "id"
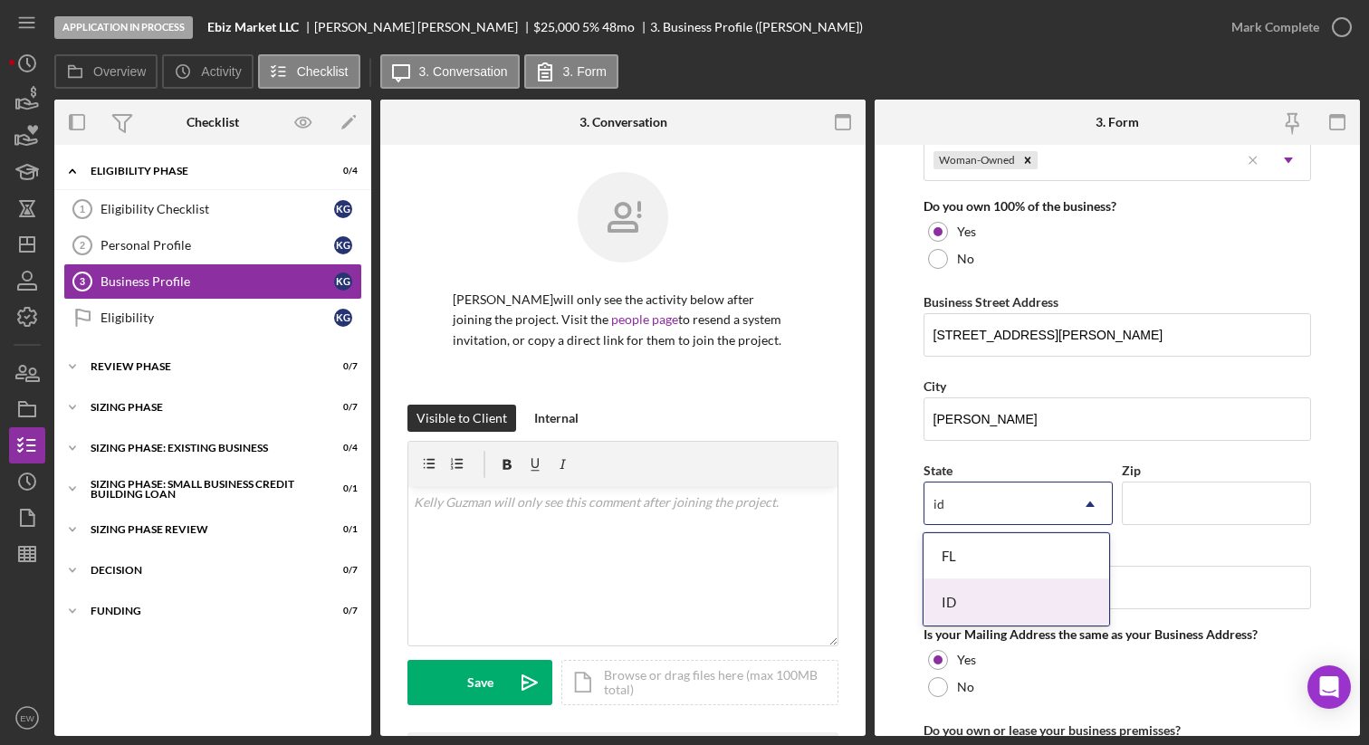
click at [674, 598] on div "ID" at bounding box center [1017, 602] width 186 height 46
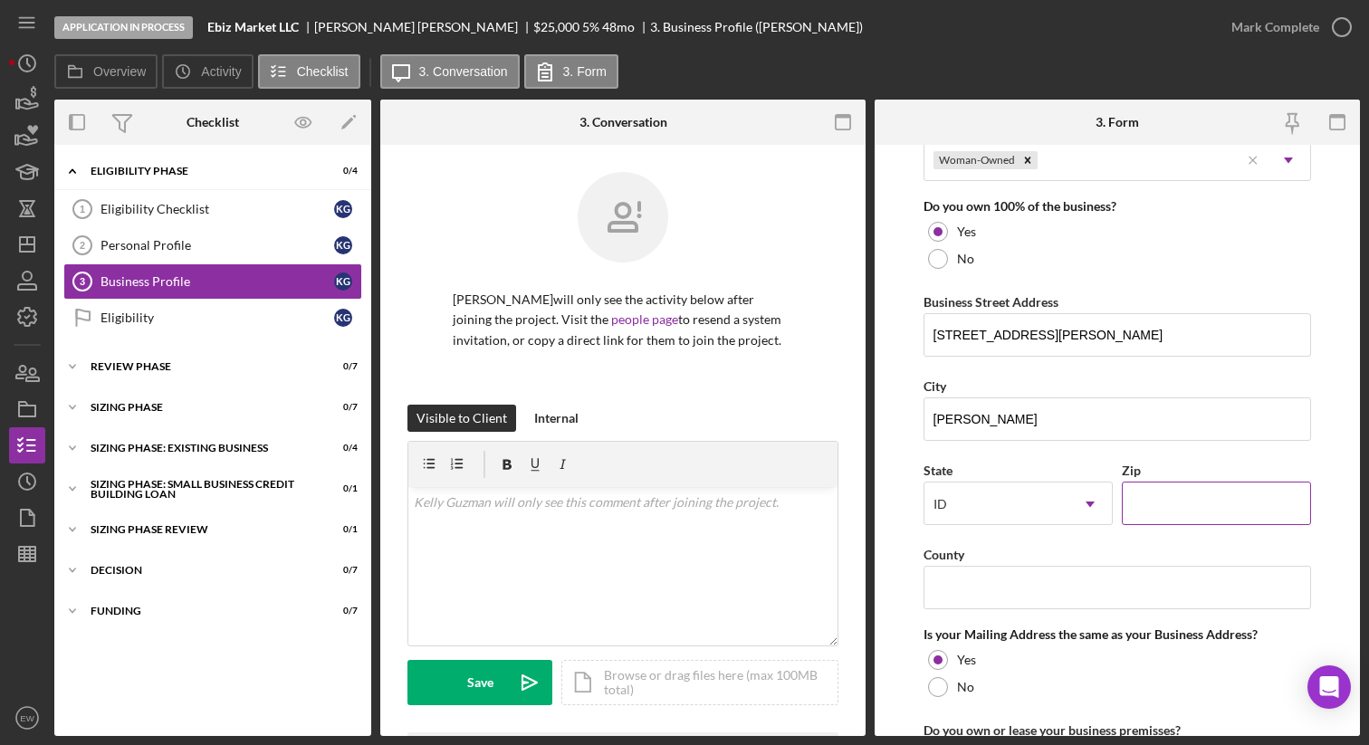
click at [674, 509] on input "Zip" at bounding box center [1216, 503] width 189 height 43
type input "9####"
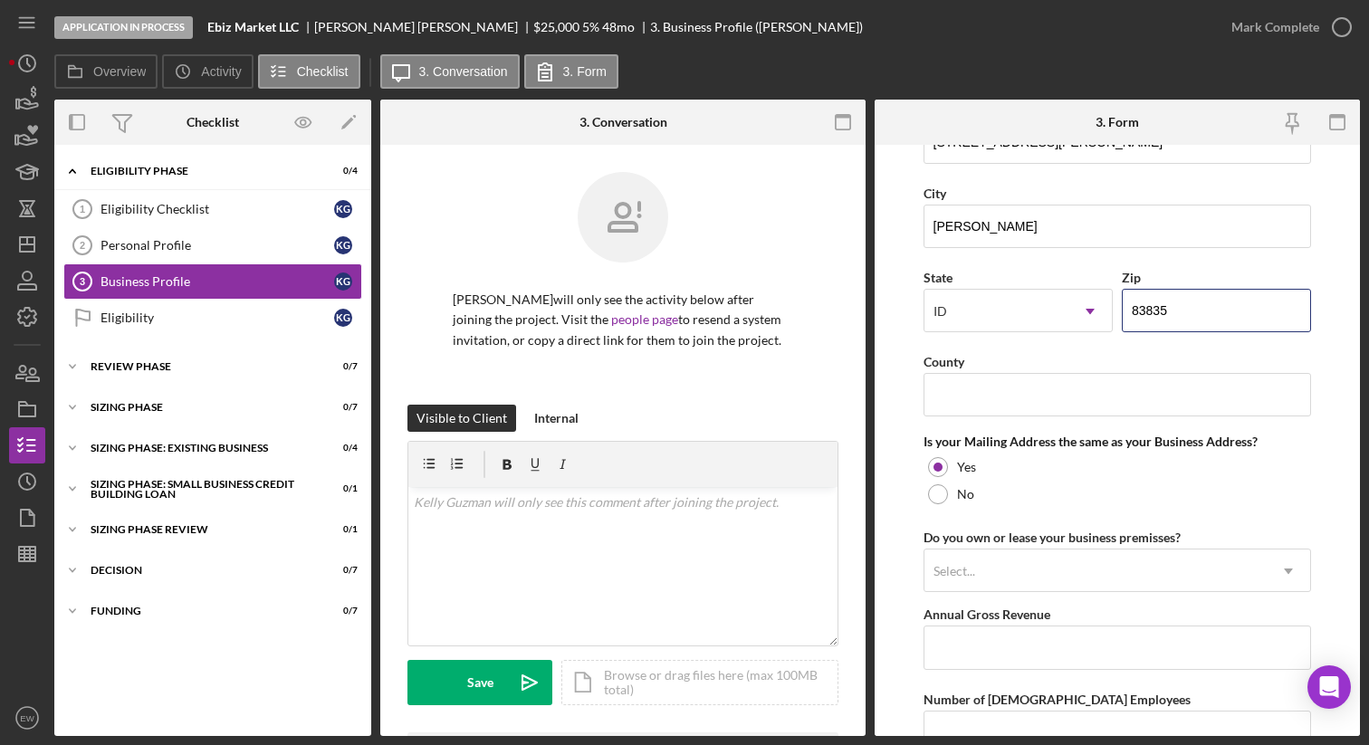
scroll to position [1169, 0]
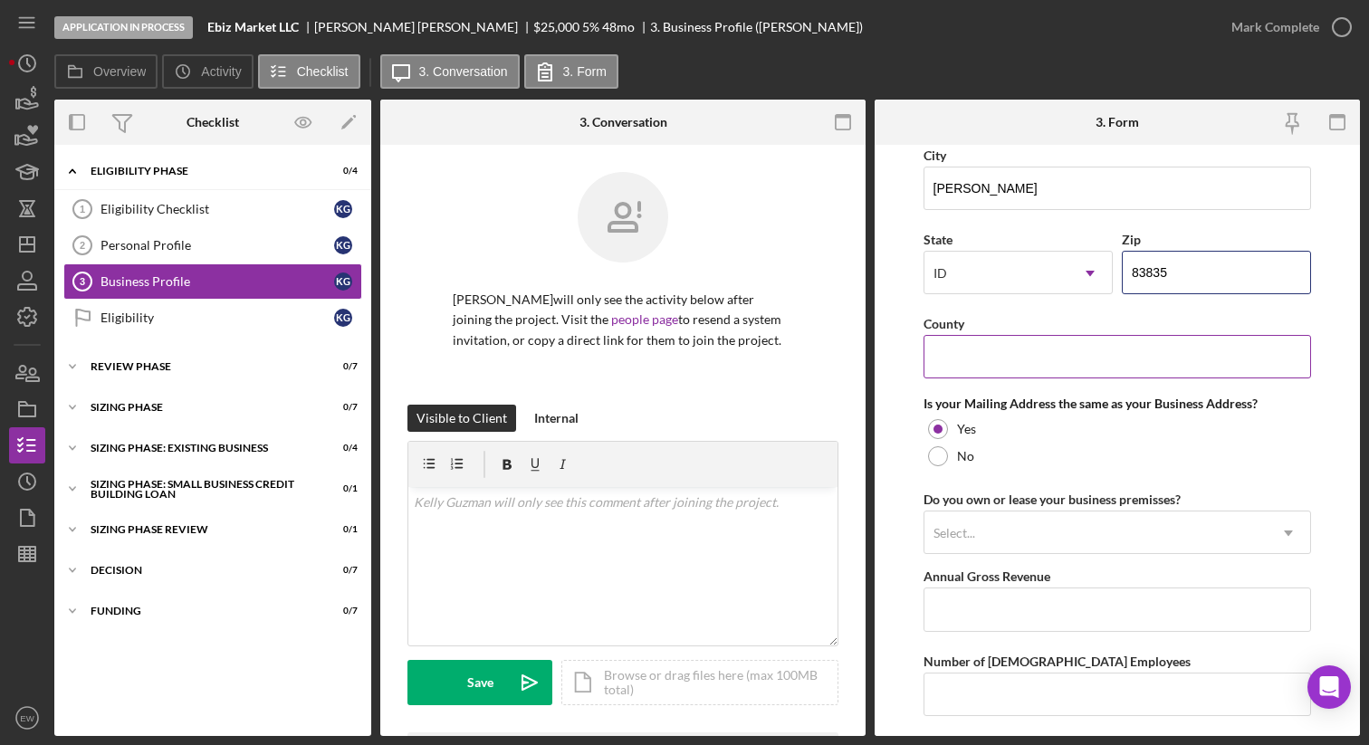
type input "83835"
click at [674, 376] on input "County" at bounding box center [1118, 356] width 388 height 43
type input "J"
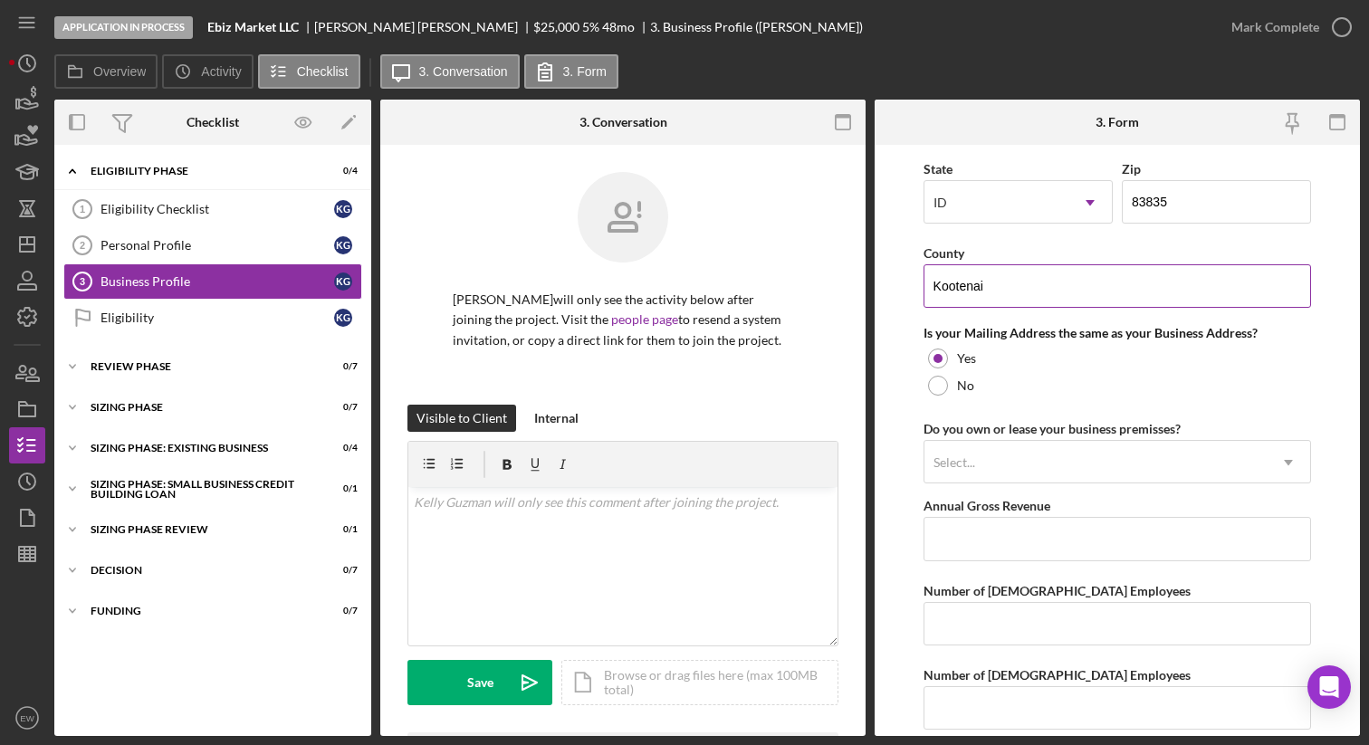
scroll to position [1278, 0]
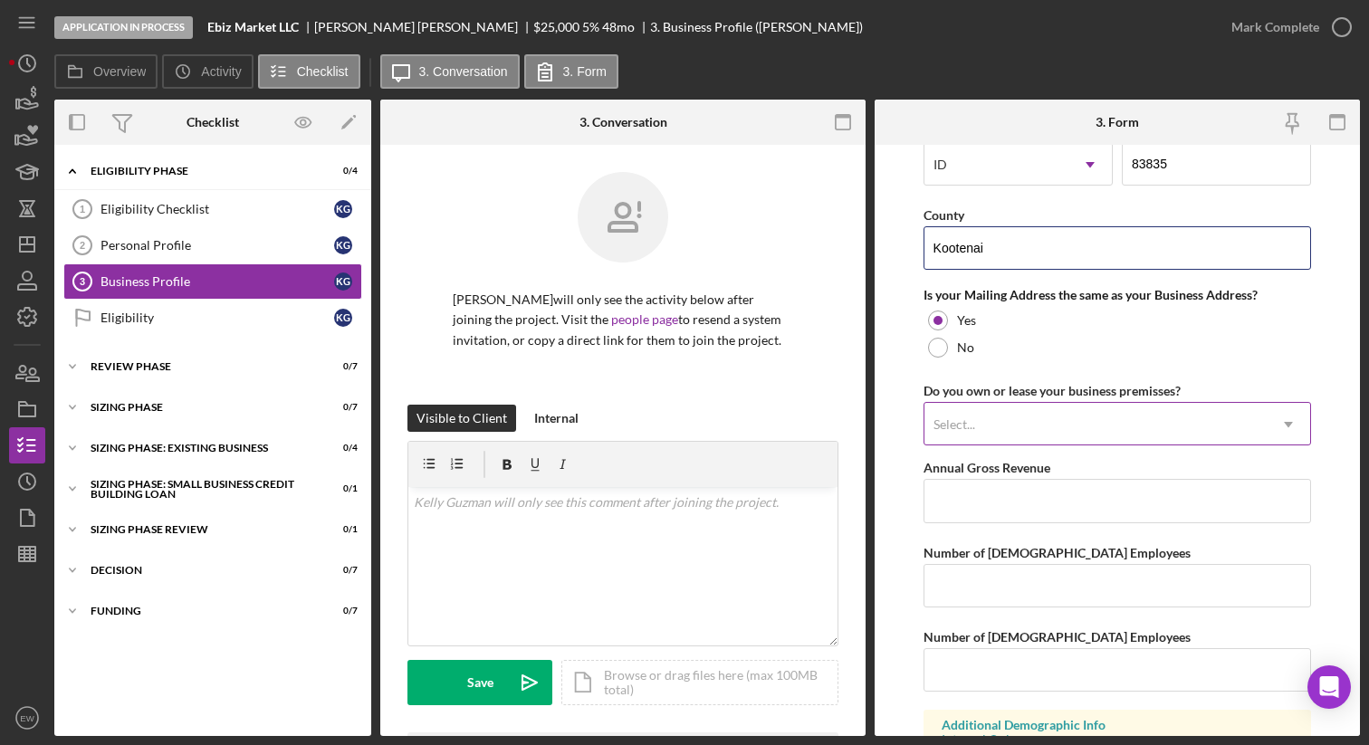
type input "Kootenai"
click at [674, 422] on div "Select..." at bounding box center [1095, 425] width 343 height 42
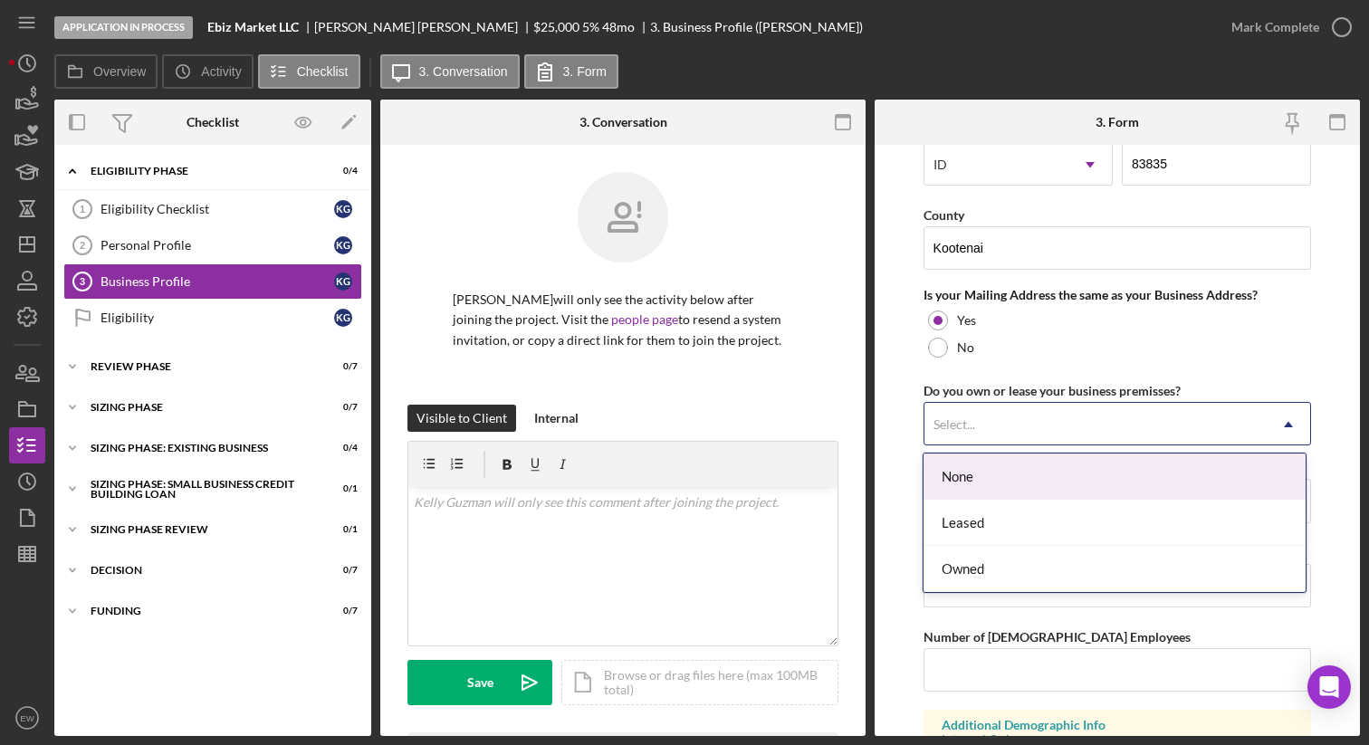
click at [674, 479] on div "None" at bounding box center [1115, 477] width 382 height 46
click at [674, 433] on div "Select..." at bounding box center [1095, 425] width 343 height 42
click at [674, 488] on div "None" at bounding box center [1115, 477] width 382 height 46
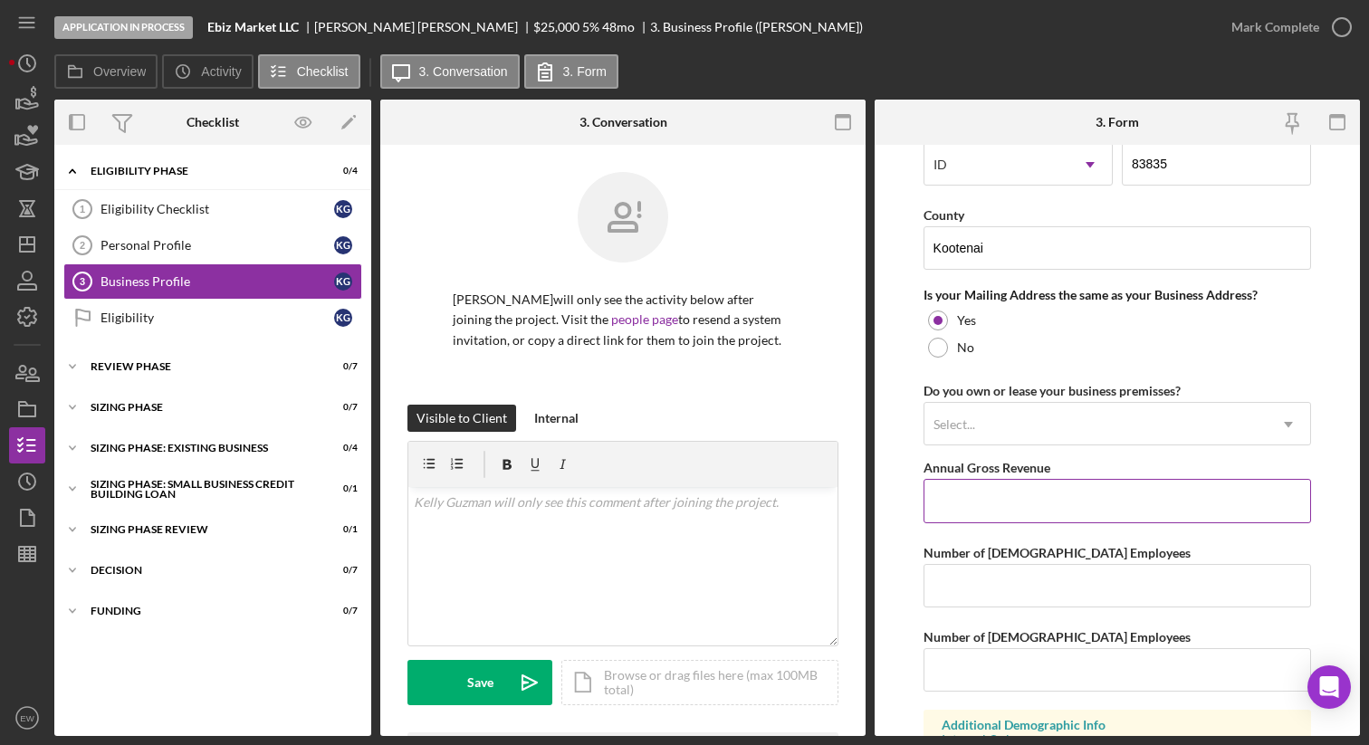
click at [674, 512] on input "Annual Gross Revenue" at bounding box center [1118, 500] width 388 height 43
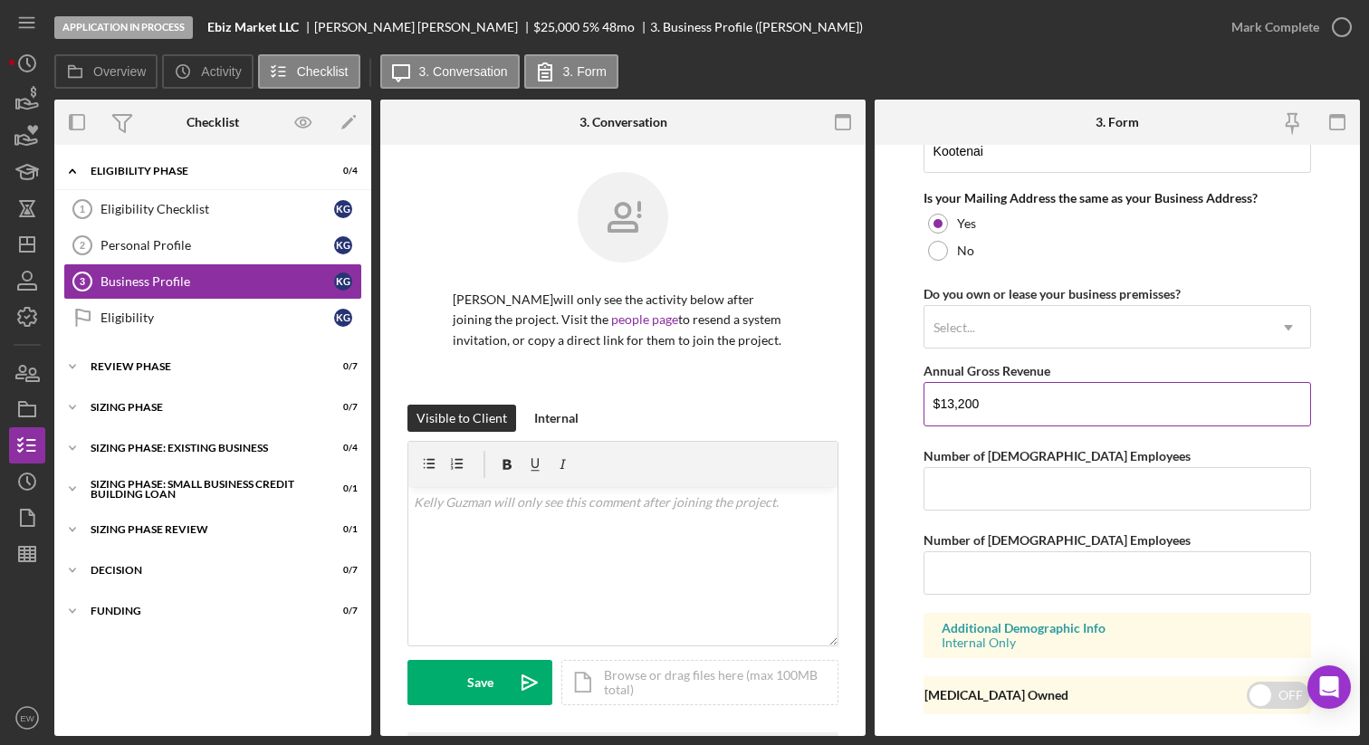
scroll to position [1418, 0]
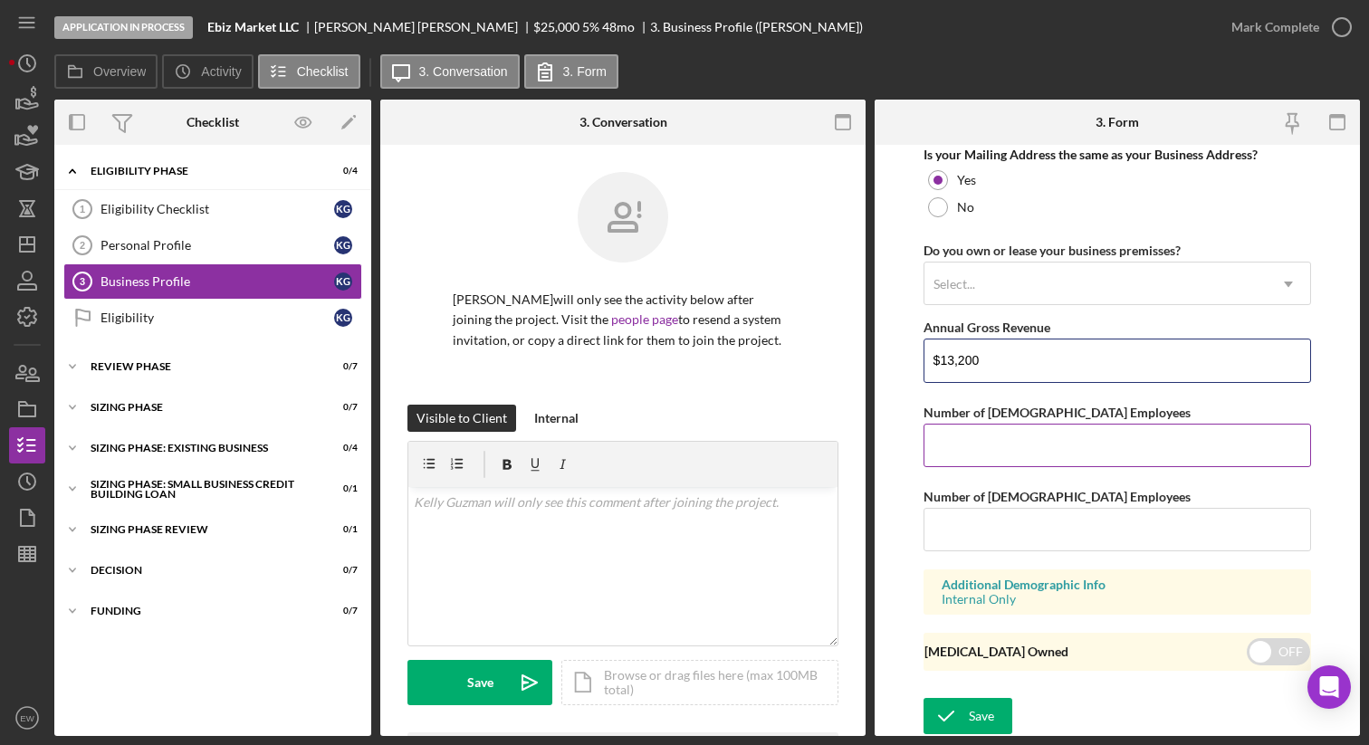
type input "$13,200"
click at [674, 445] on input "Number of [DEMOGRAPHIC_DATA] Employees" at bounding box center [1118, 445] width 388 height 43
type input "1"
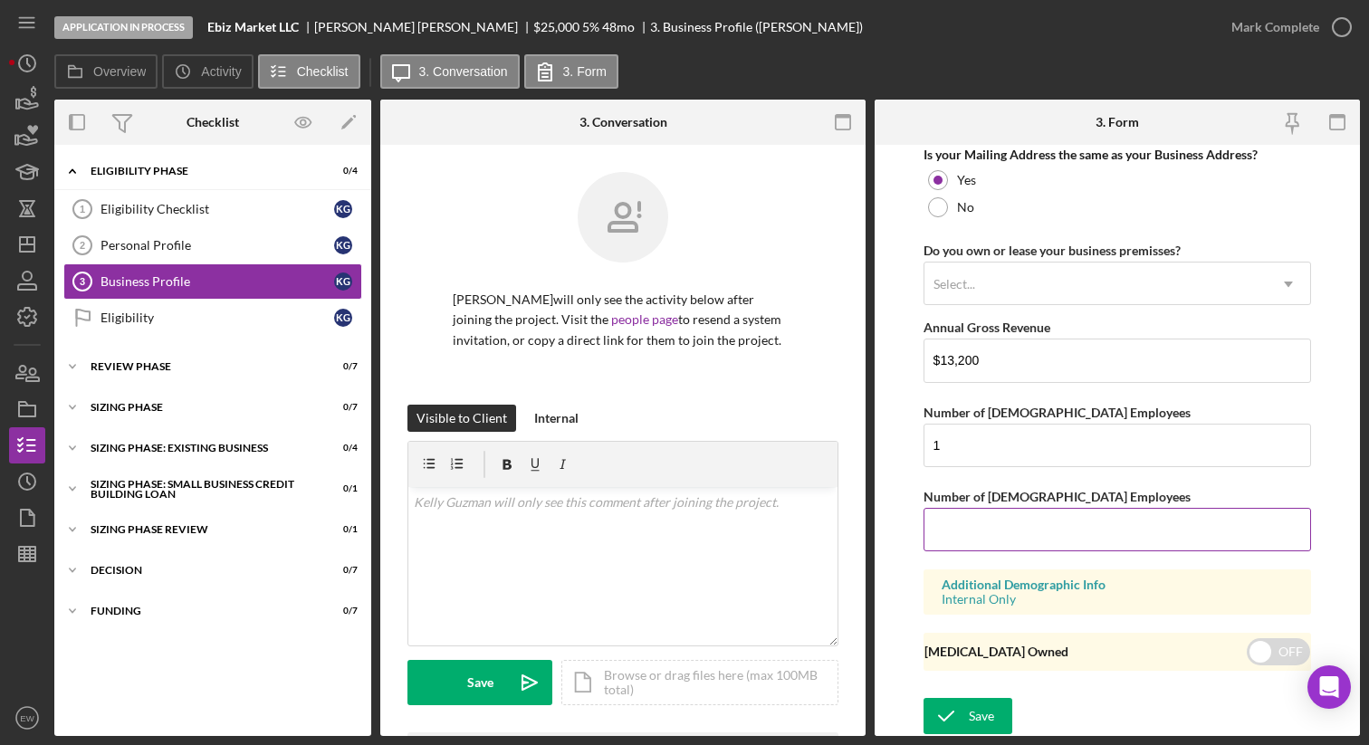
click at [674, 522] on input "Number of [DEMOGRAPHIC_DATA] Employees" at bounding box center [1118, 529] width 388 height 43
type input "0"
click at [674, 646] on input "checkbox" at bounding box center [1278, 651] width 63 height 27
checkbox input "true"
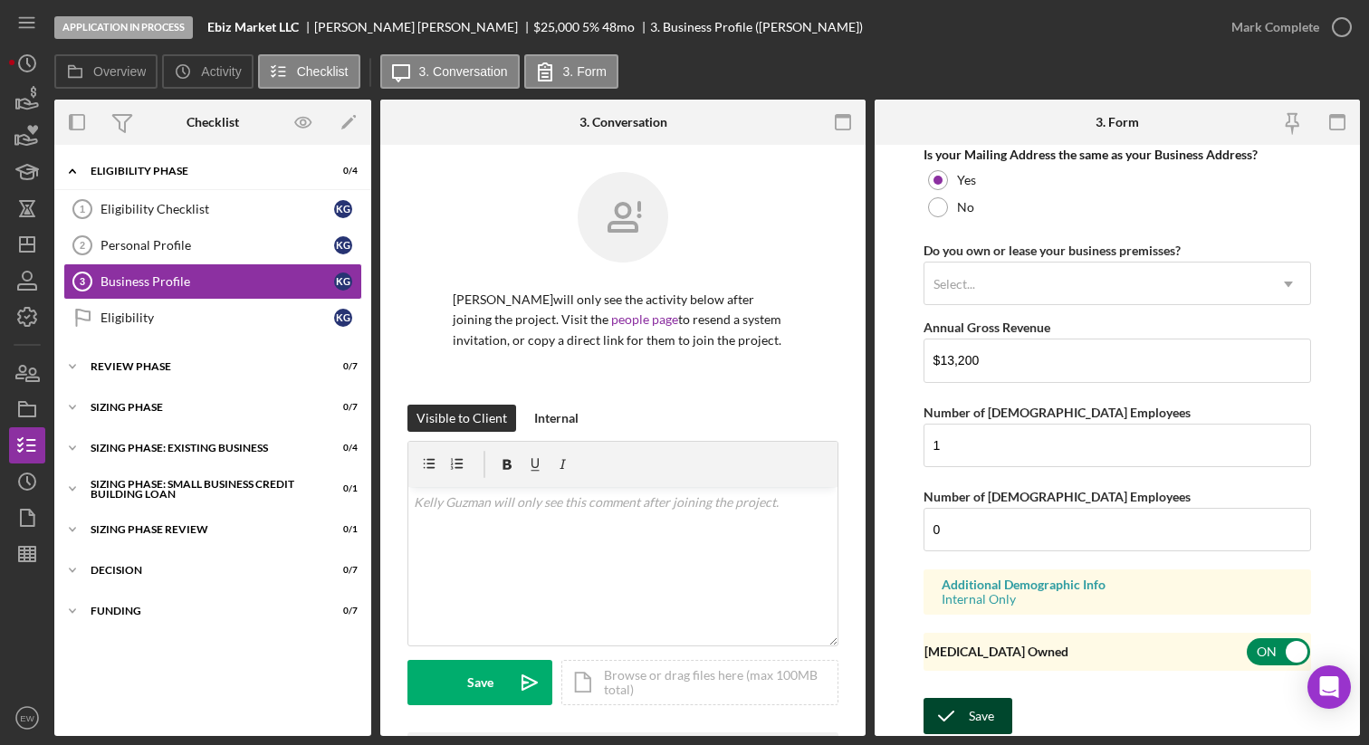
click at [674, 651] on icon "submit" at bounding box center [946, 716] width 45 height 45
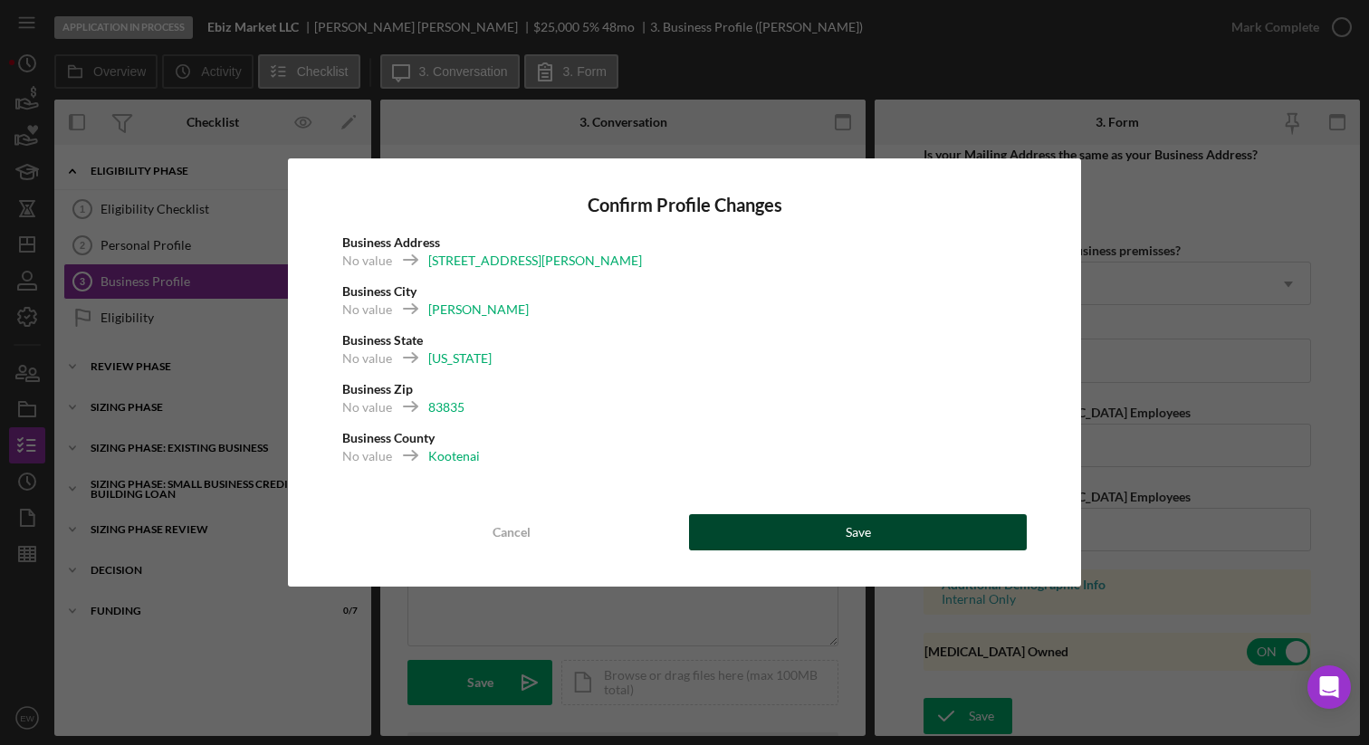
click at [674, 533] on div "Save" at bounding box center [858, 532] width 25 height 36
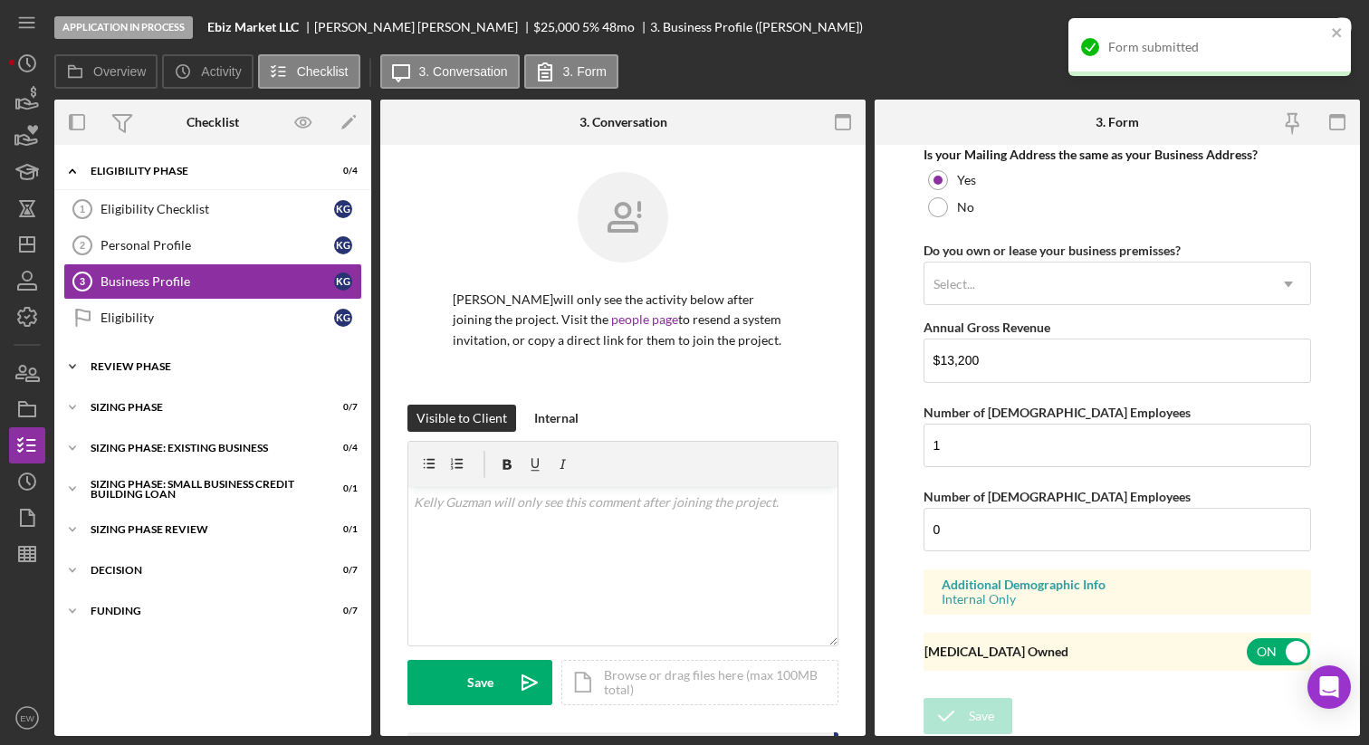
click at [265, 374] on div "Icon/Expander REVIEW PHASE 0 / 7" at bounding box center [212, 367] width 317 height 36
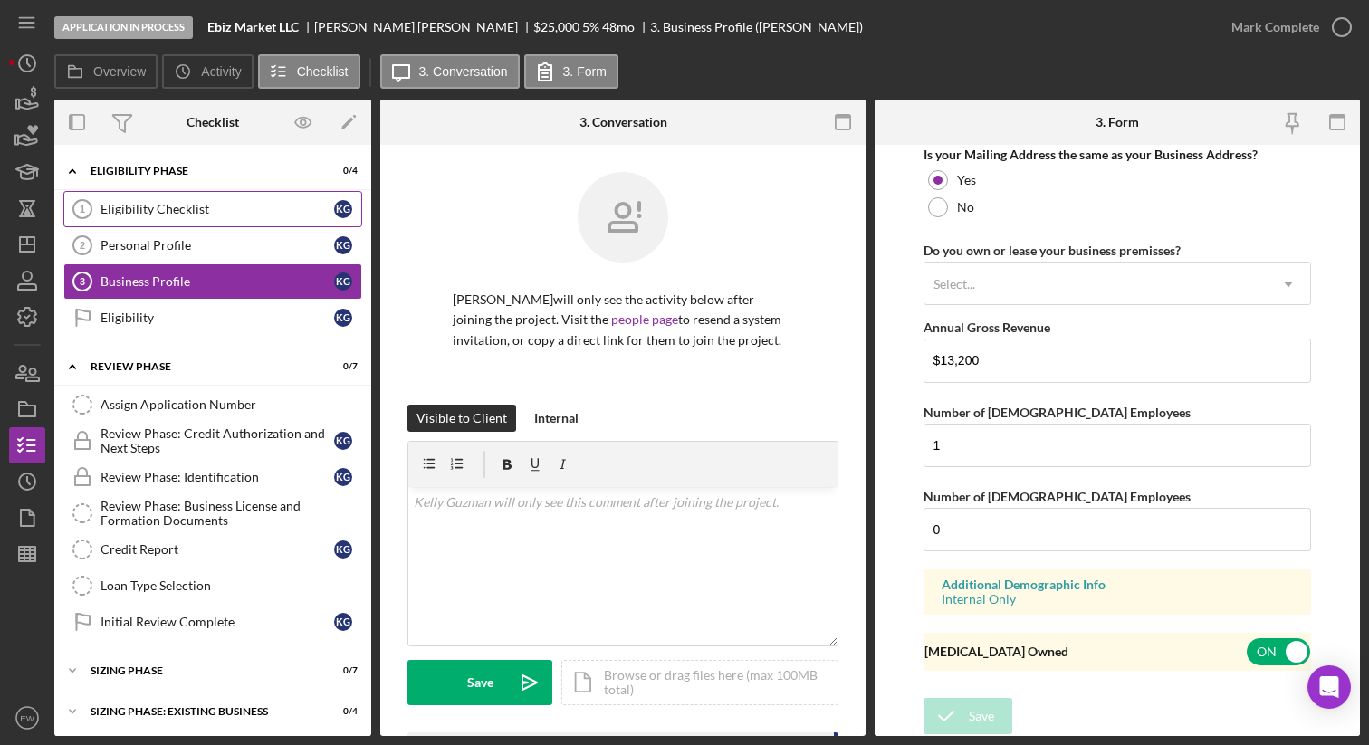
click at [289, 209] on div "Eligibility Checklist" at bounding box center [217, 209] width 234 height 14
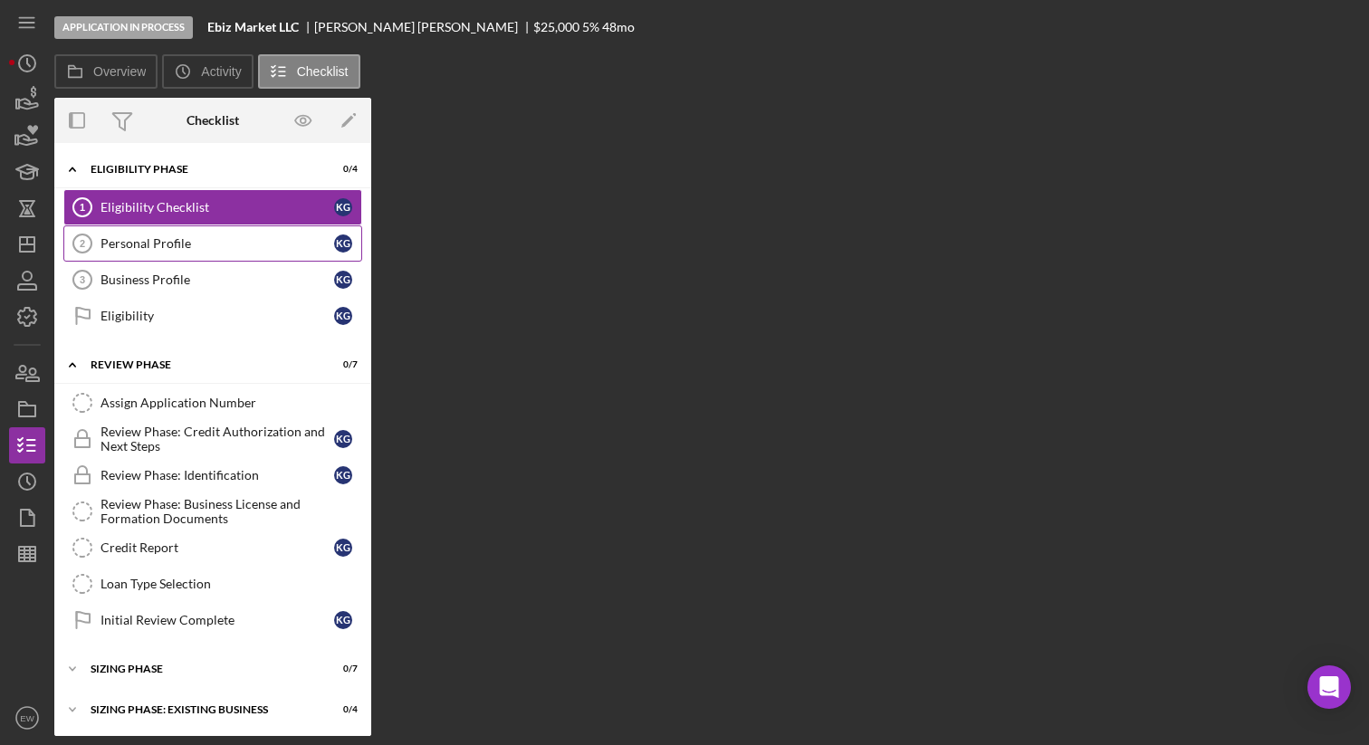
click at [257, 256] on link "Personal Profile 2 Personal Profile K G" at bounding box center [212, 243] width 299 height 36
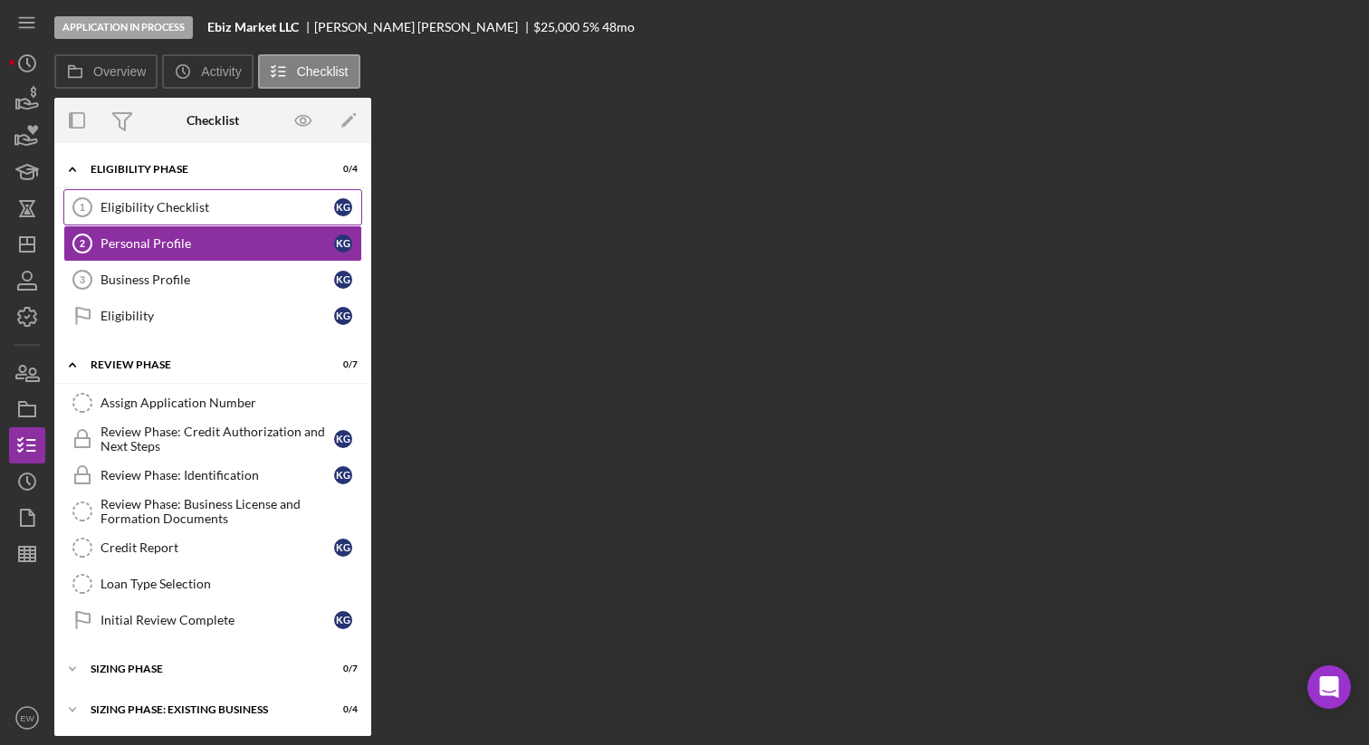
click at [307, 204] on div "Eligibility Checklist" at bounding box center [217, 207] width 234 height 14
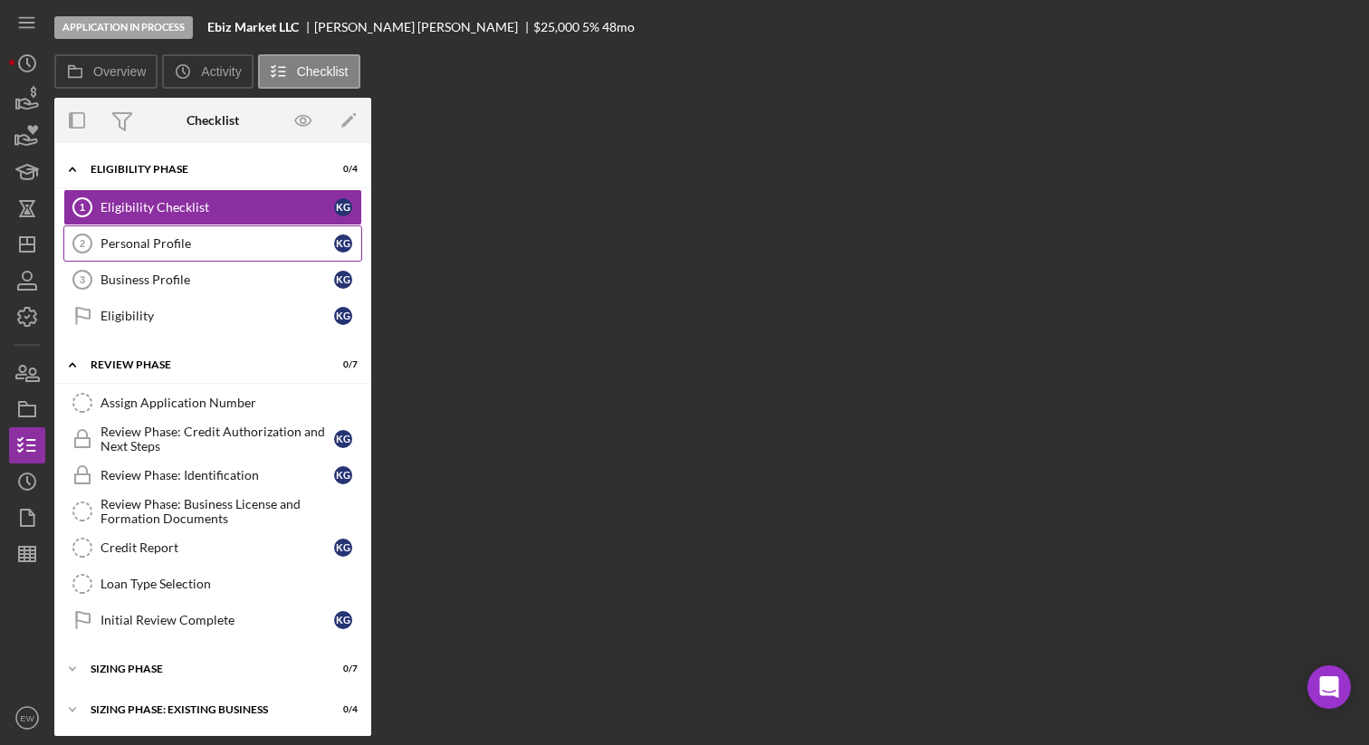
click at [225, 234] on link "Personal Profile 2 Personal Profile K G" at bounding box center [212, 243] width 299 height 36
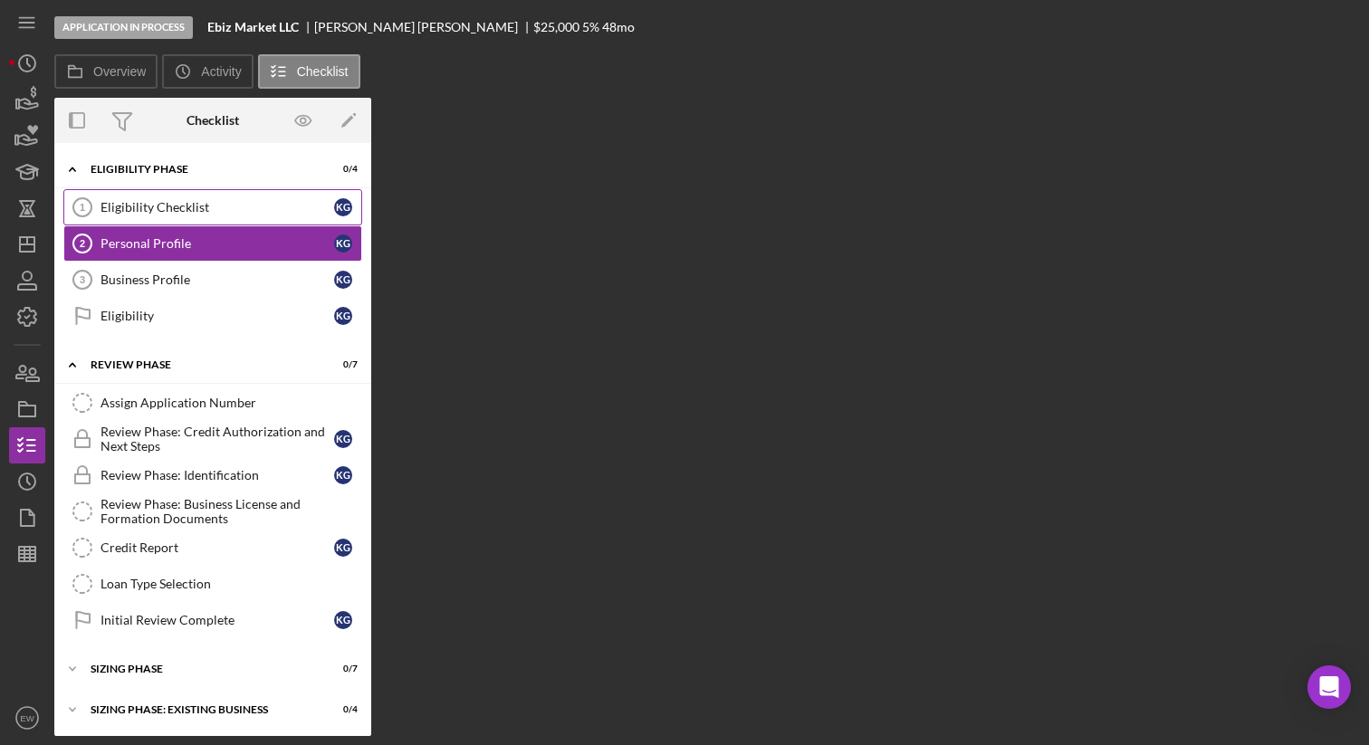
click at [239, 195] on link "Eligibility Checklist 1 Eligibility Checklist K G" at bounding box center [212, 207] width 299 height 36
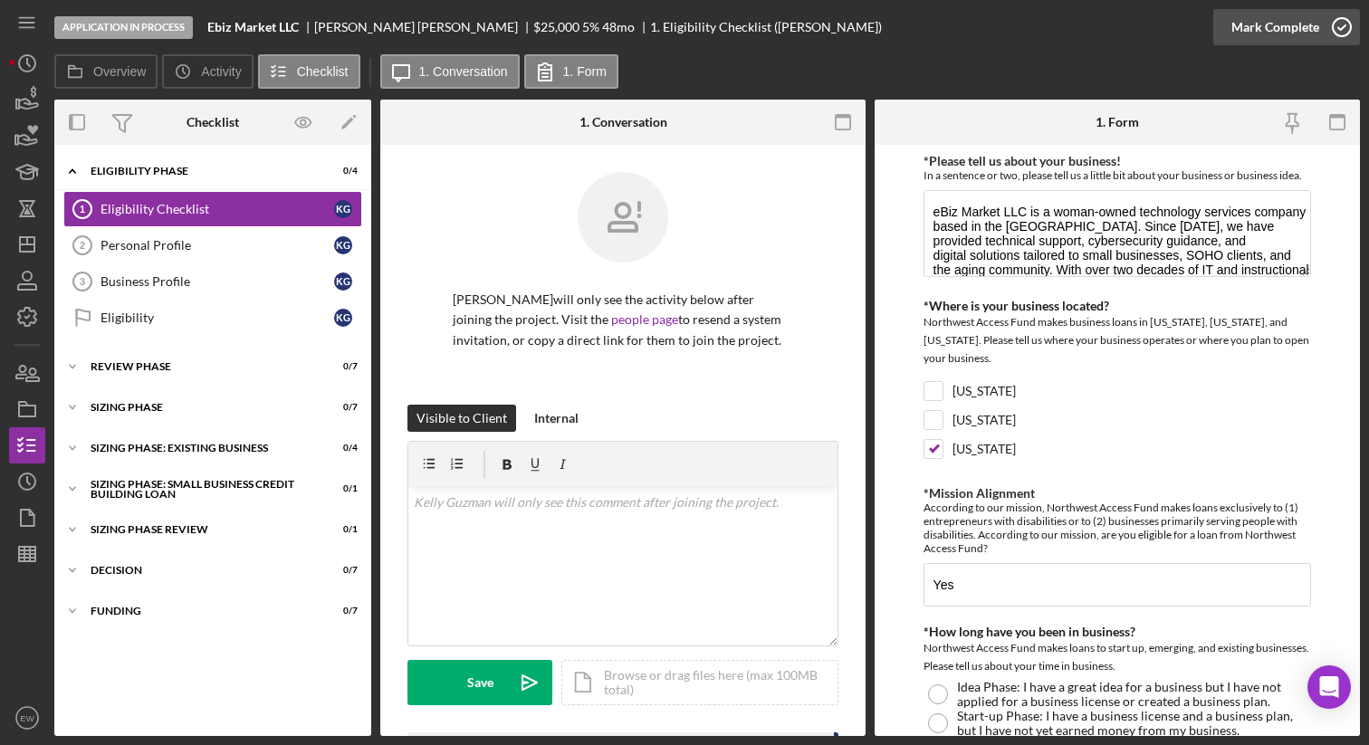
click at [1338, 17] on icon "button" at bounding box center [1341, 27] width 45 height 45
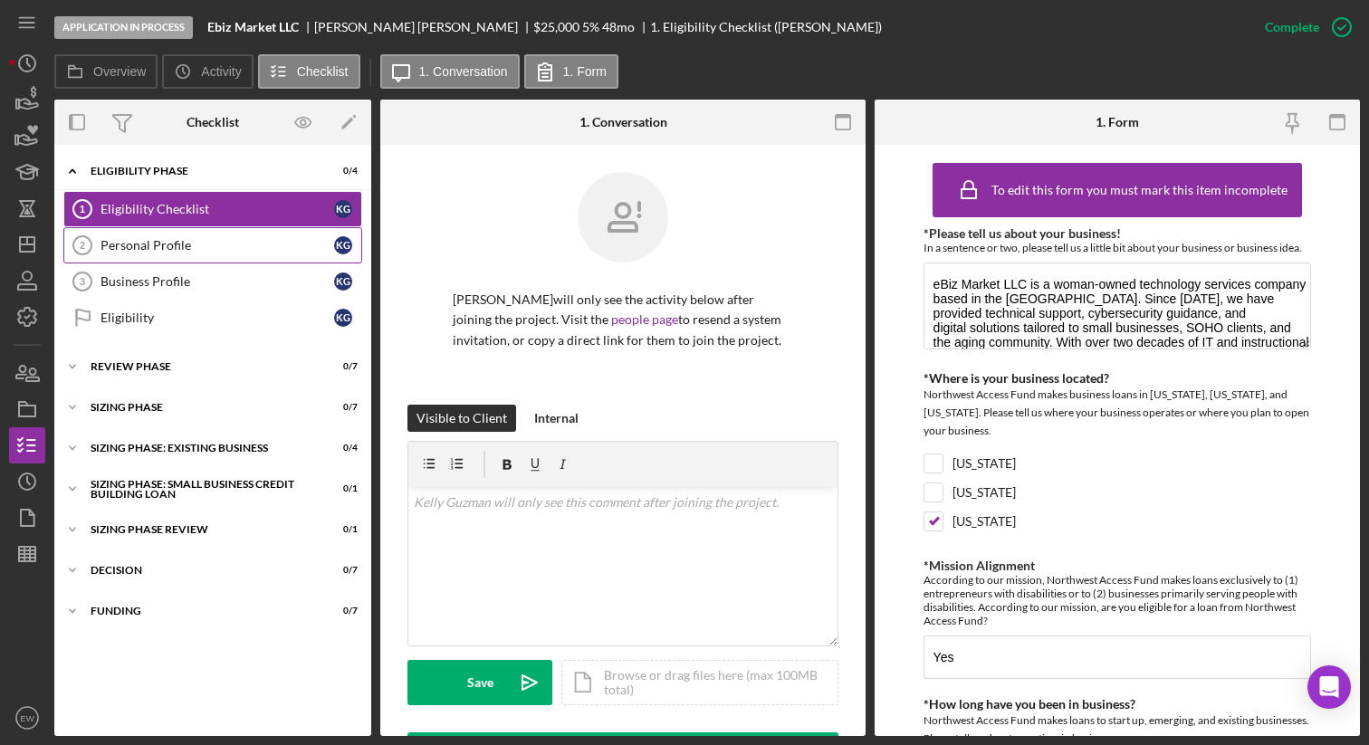
click at [220, 238] on div "Personal Profile" at bounding box center [217, 245] width 234 height 14
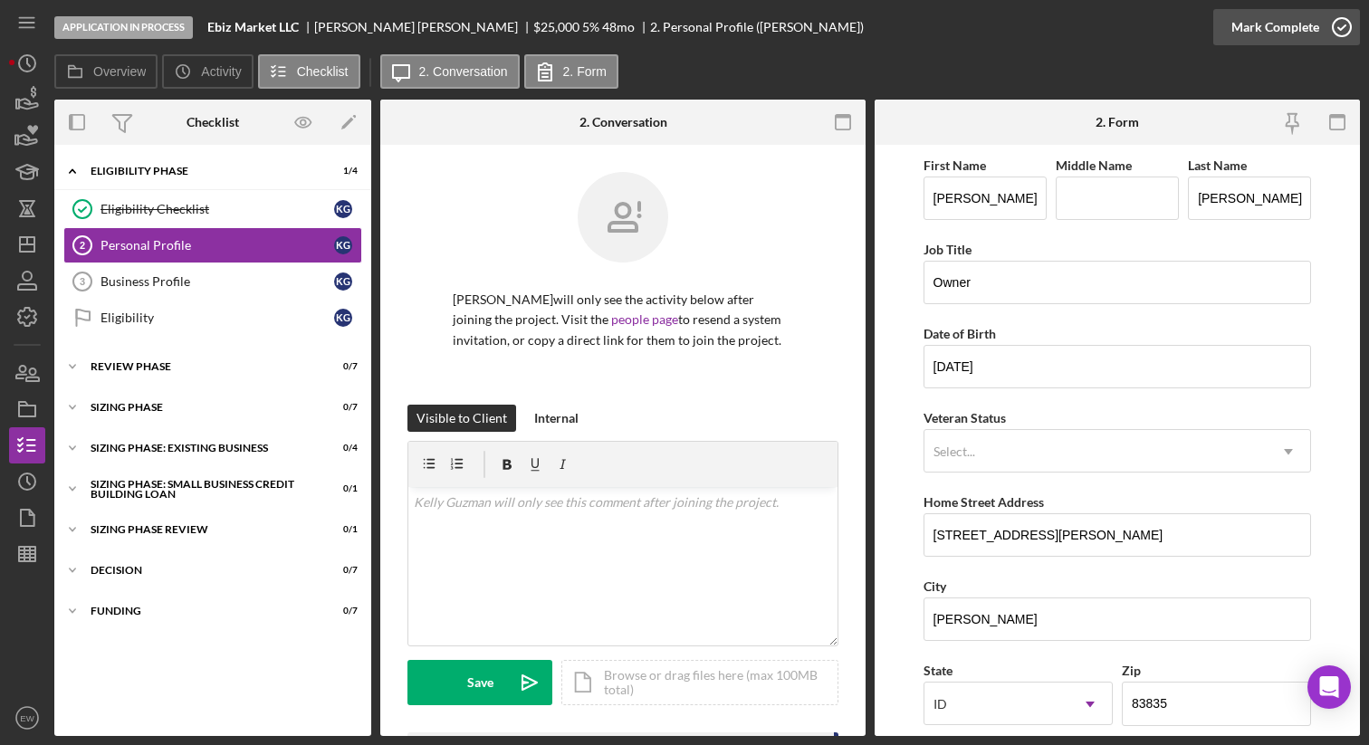
click at [1333, 23] on icon "button" at bounding box center [1341, 27] width 45 height 45
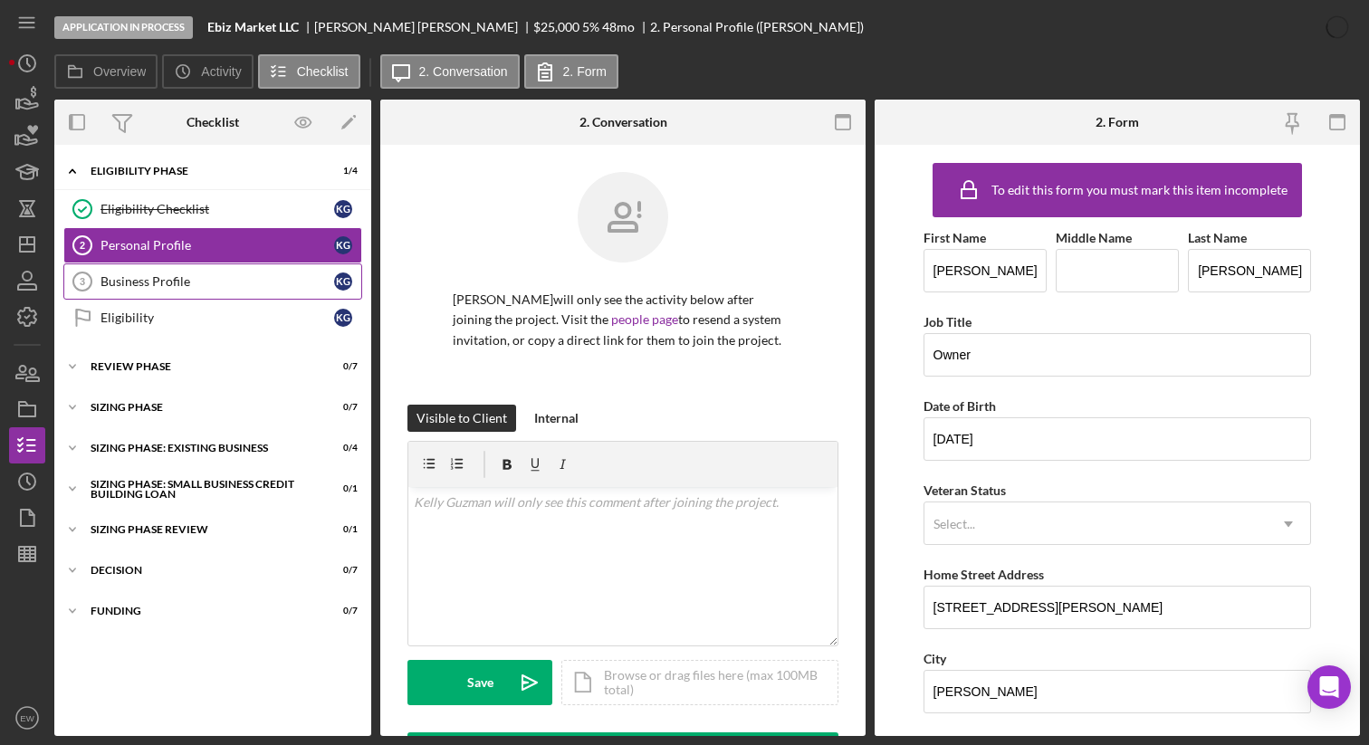
click at [248, 270] on link "Business Profile 3 Business Profile K G" at bounding box center [212, 281] width 299 height 36
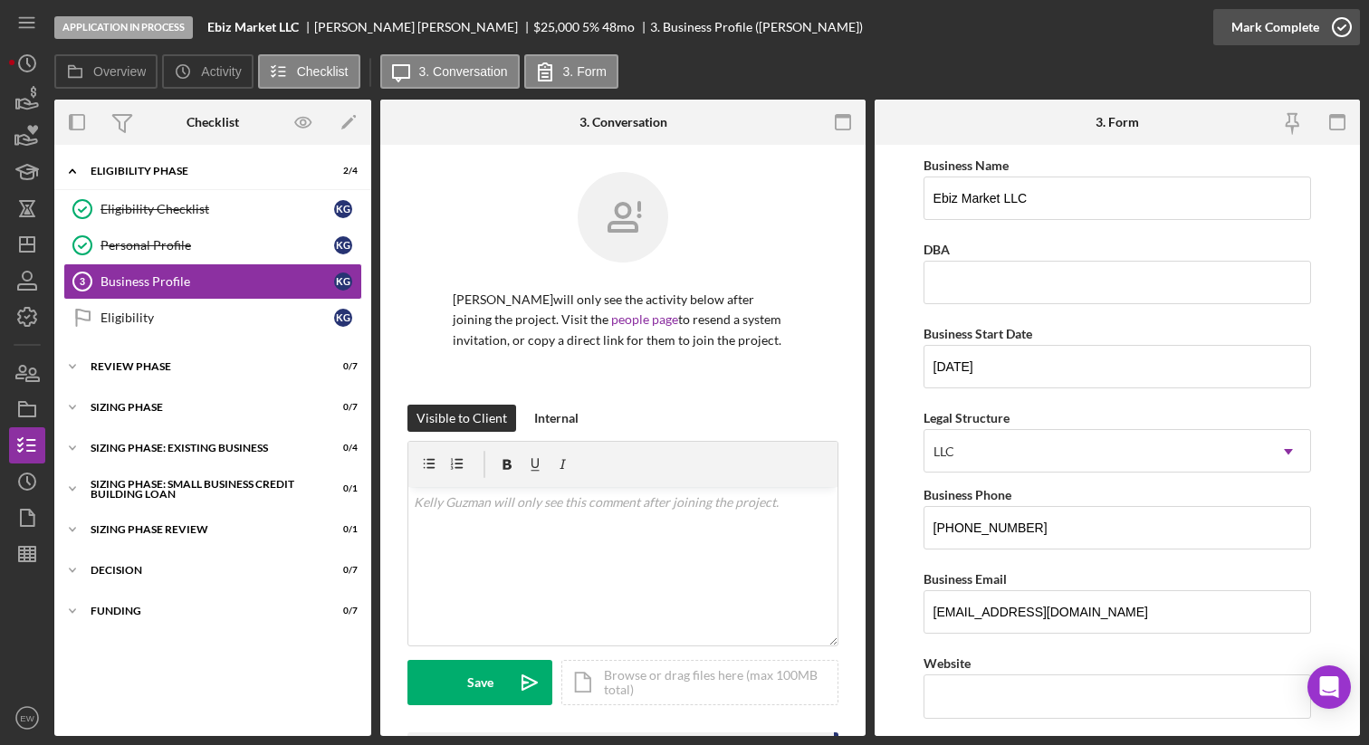
click at [1331, 28] on icon "button" at bounding box center [1341, 27] width 45 height 45
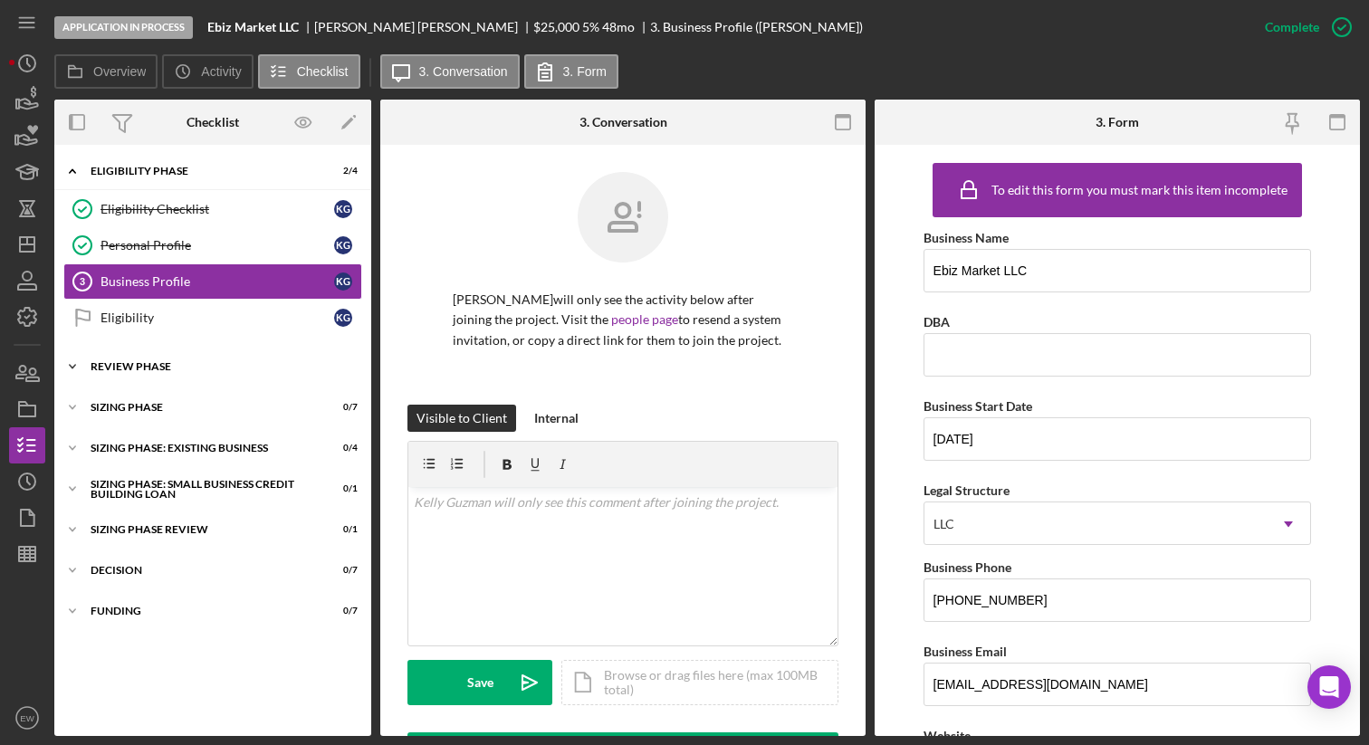
click at [239, 375] on div "Icon/Expander REVIEW PHASE 0 / 7" at bounding box center [212, 367] width 317 height 36
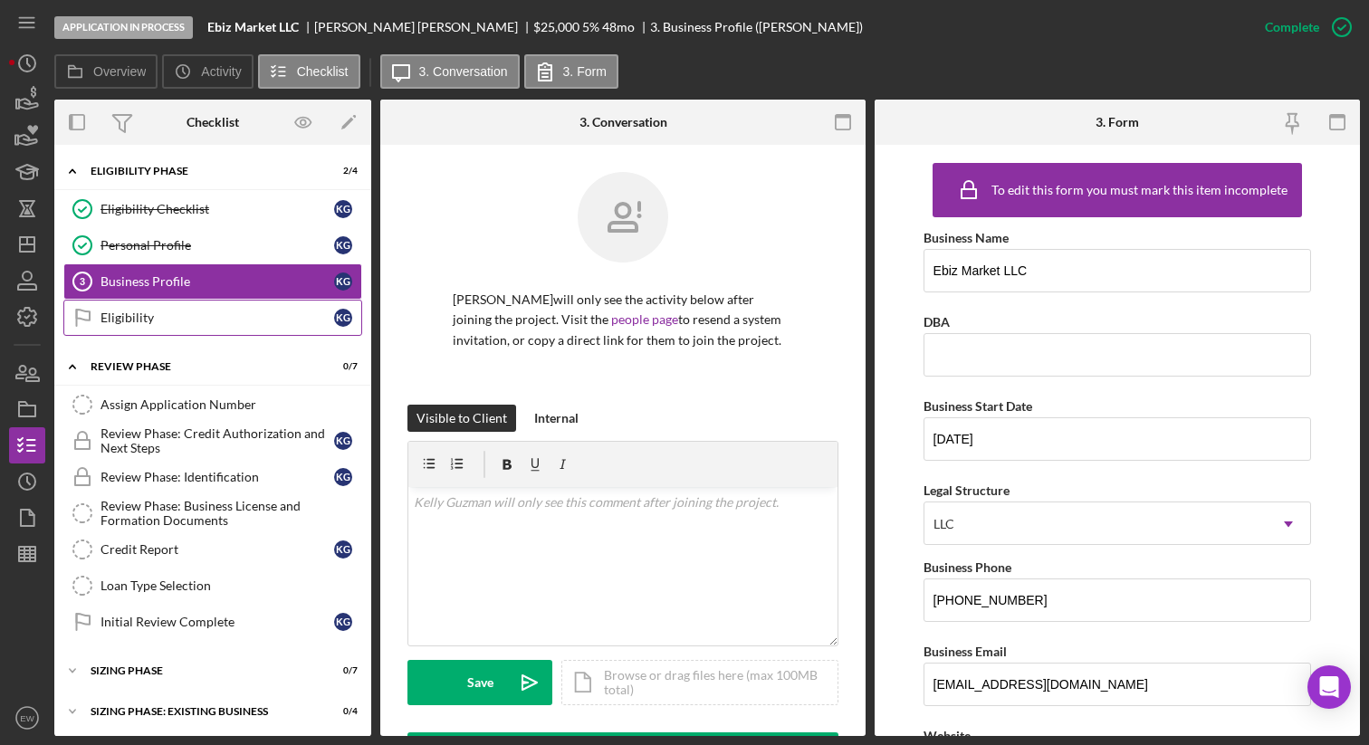
click at [225, 319] on div "Eligibility" at bounding box center [217, 318] width 234 height 14
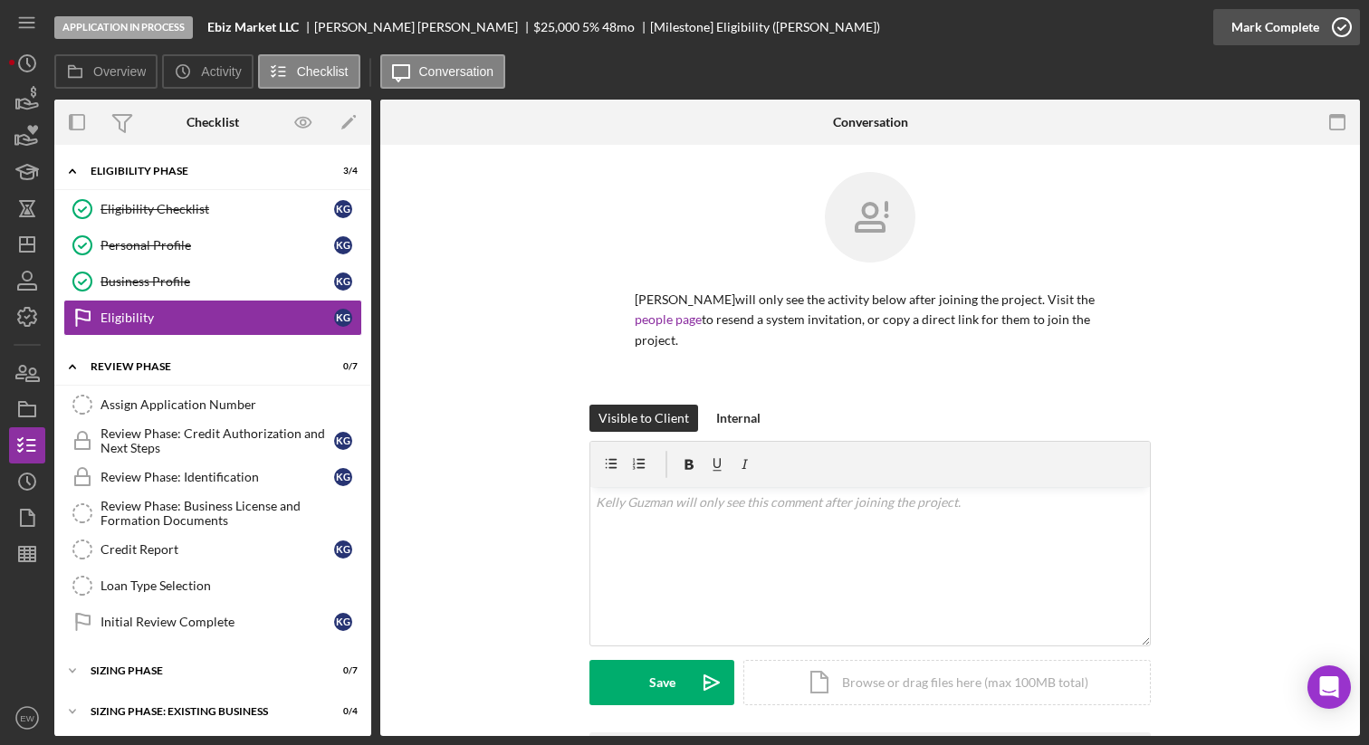
click at [1335, 24] on icon "button" at bounding box center [1341, 27] width 45 height 45
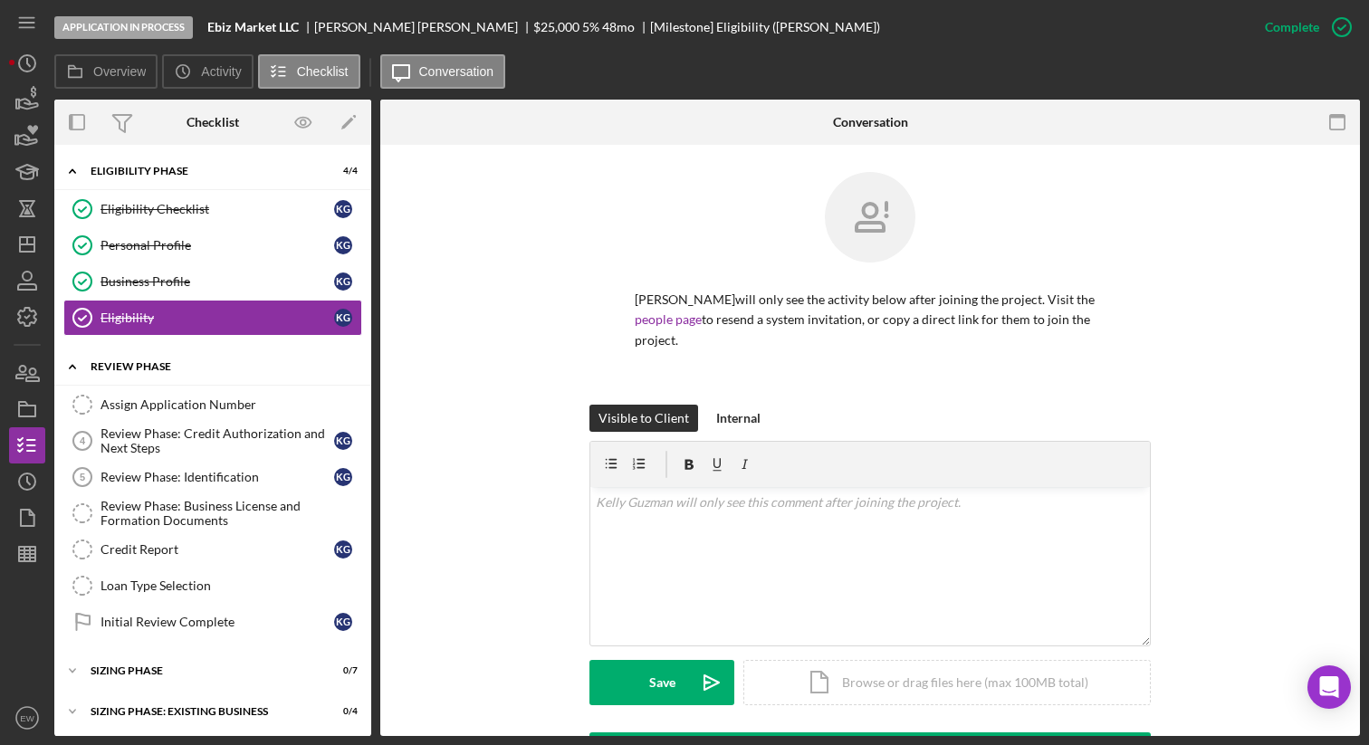
click at [177, 365] on div "REVIEW PHASE" at bounding box center [220, 366] width 258 height 11
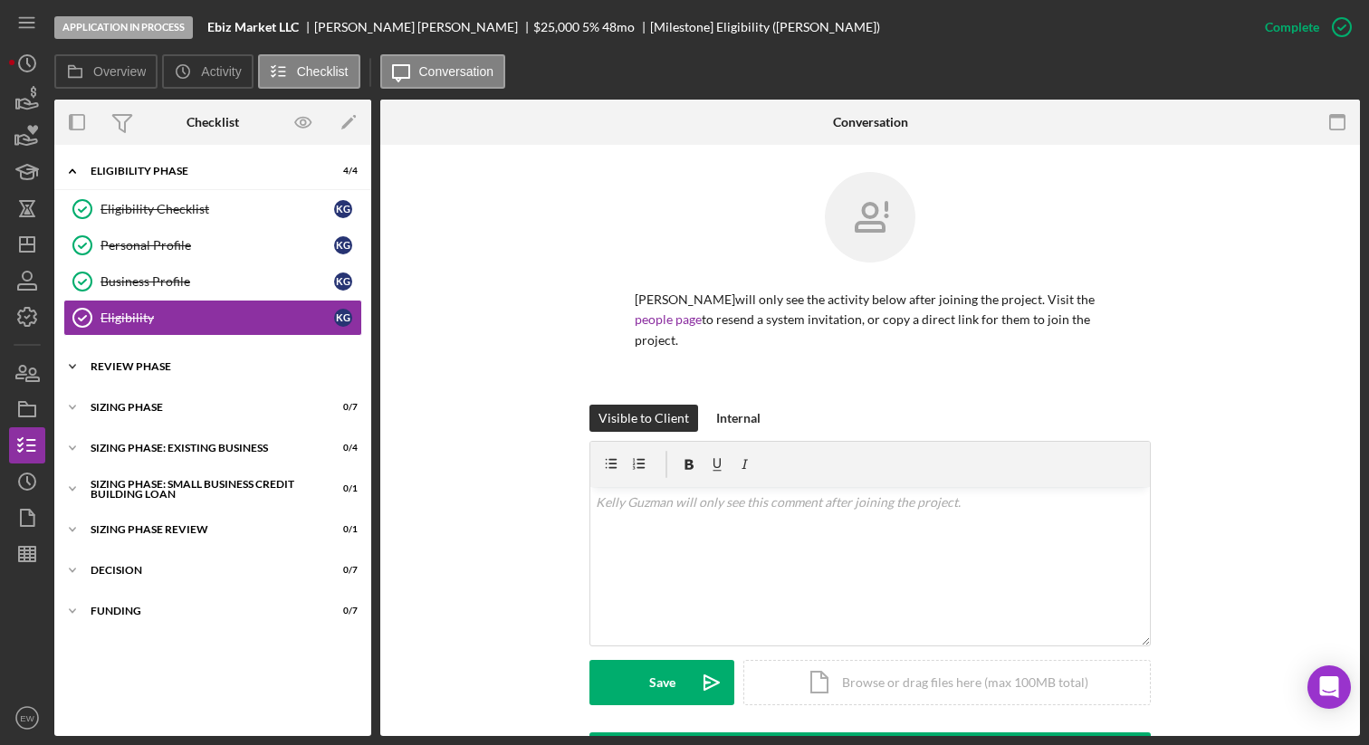
click at [174, 365] on div "REVIEW PHASE" at bounding box center [220, 366] width 258 height 11
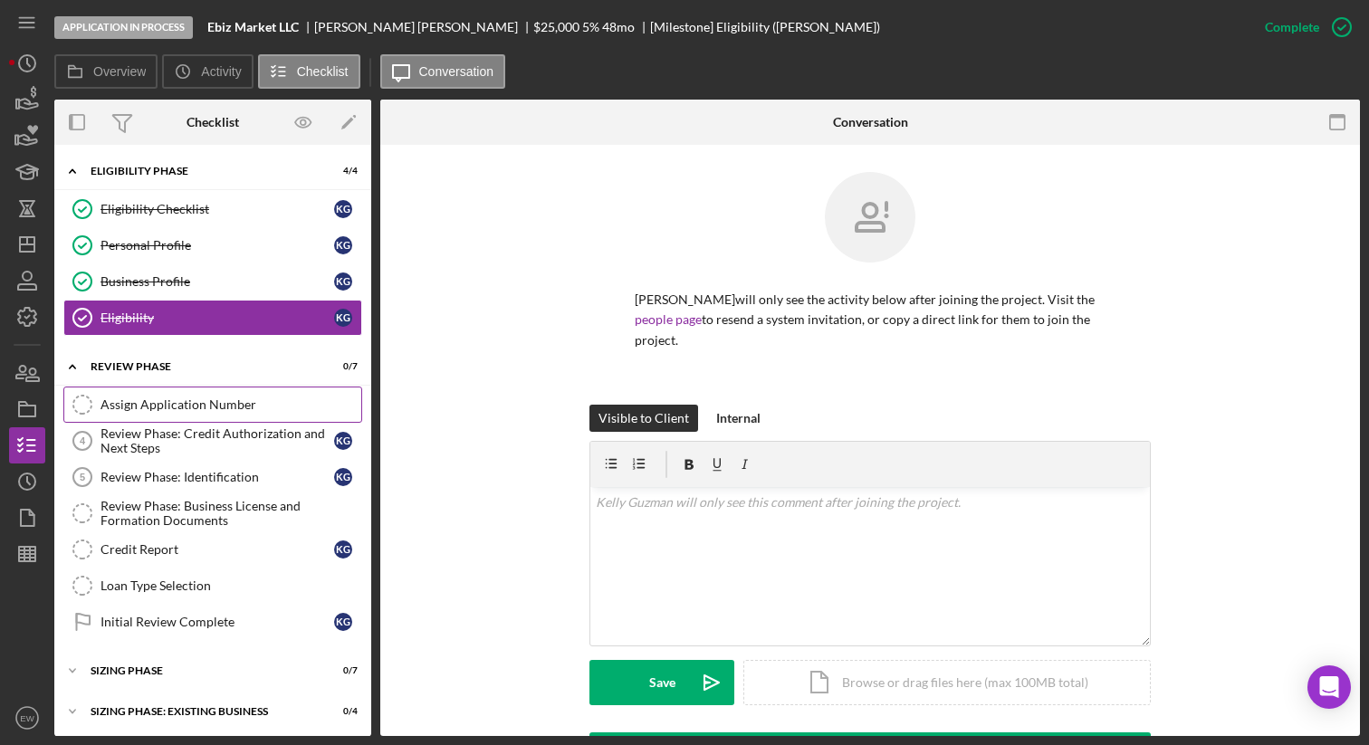
click at [174, 392] on link "Assign Application Number Assign Application Number" at bounding box center [212, 405] width 299 height 36
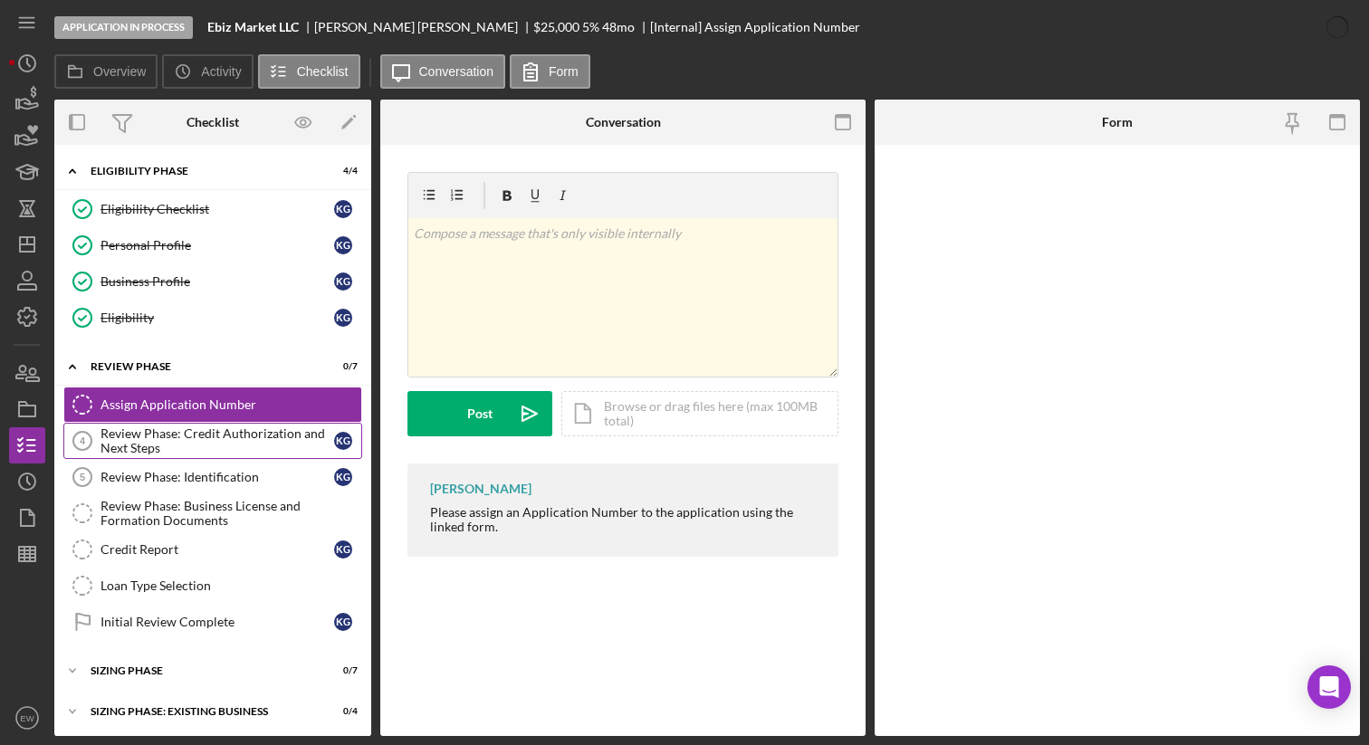
click at [171, 428] on div "Review Phase: Credit Authorization and Next Steps" at bounding box center [217, 440] width 234 height 29
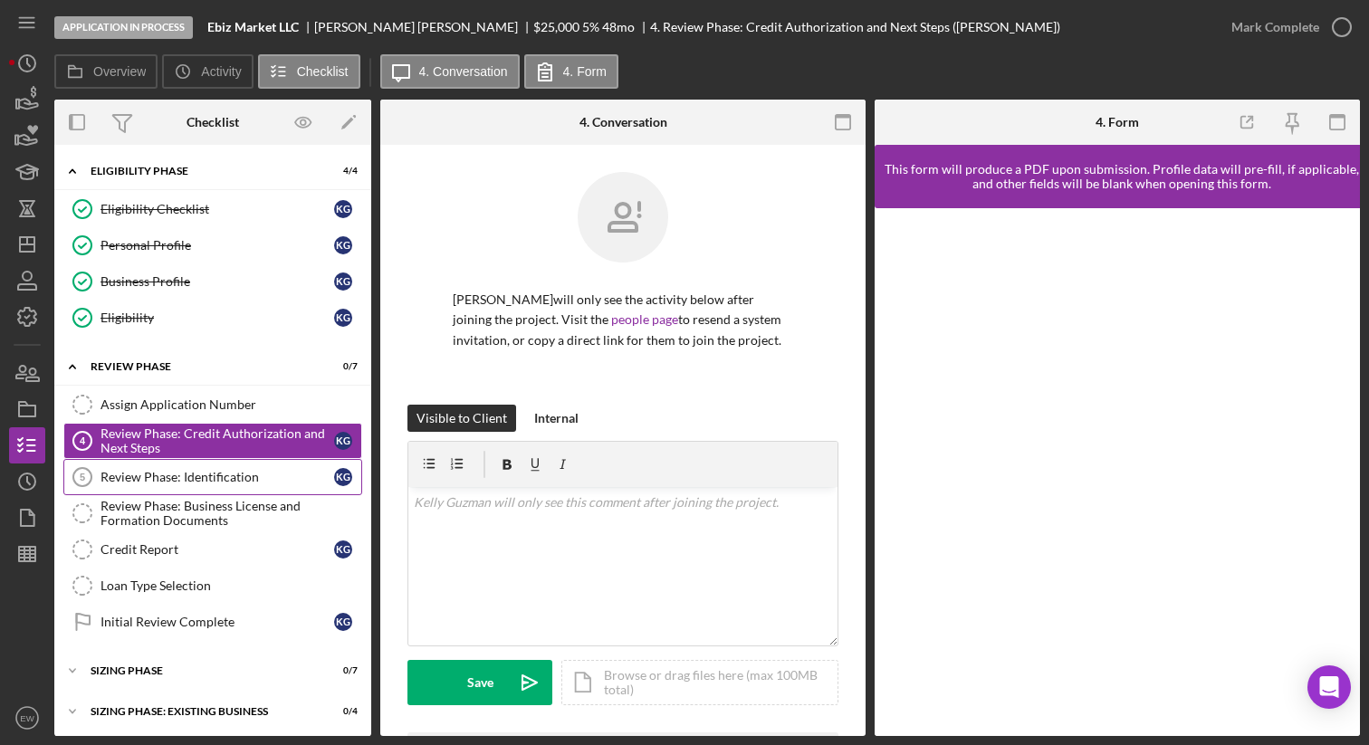
click at [234, 477] on div "Review Phase: Identification" at bounding box center [217, 477] width 234 height 14
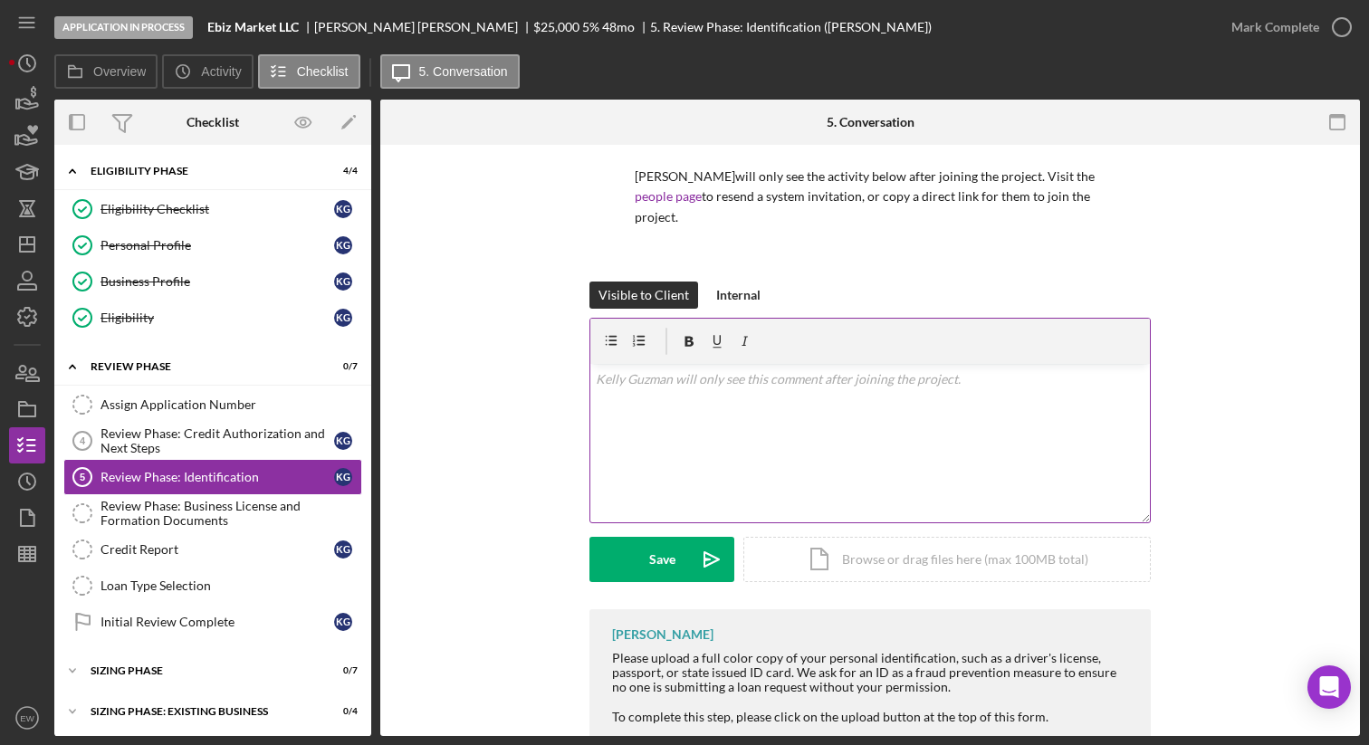
scroll to position [149, 0]
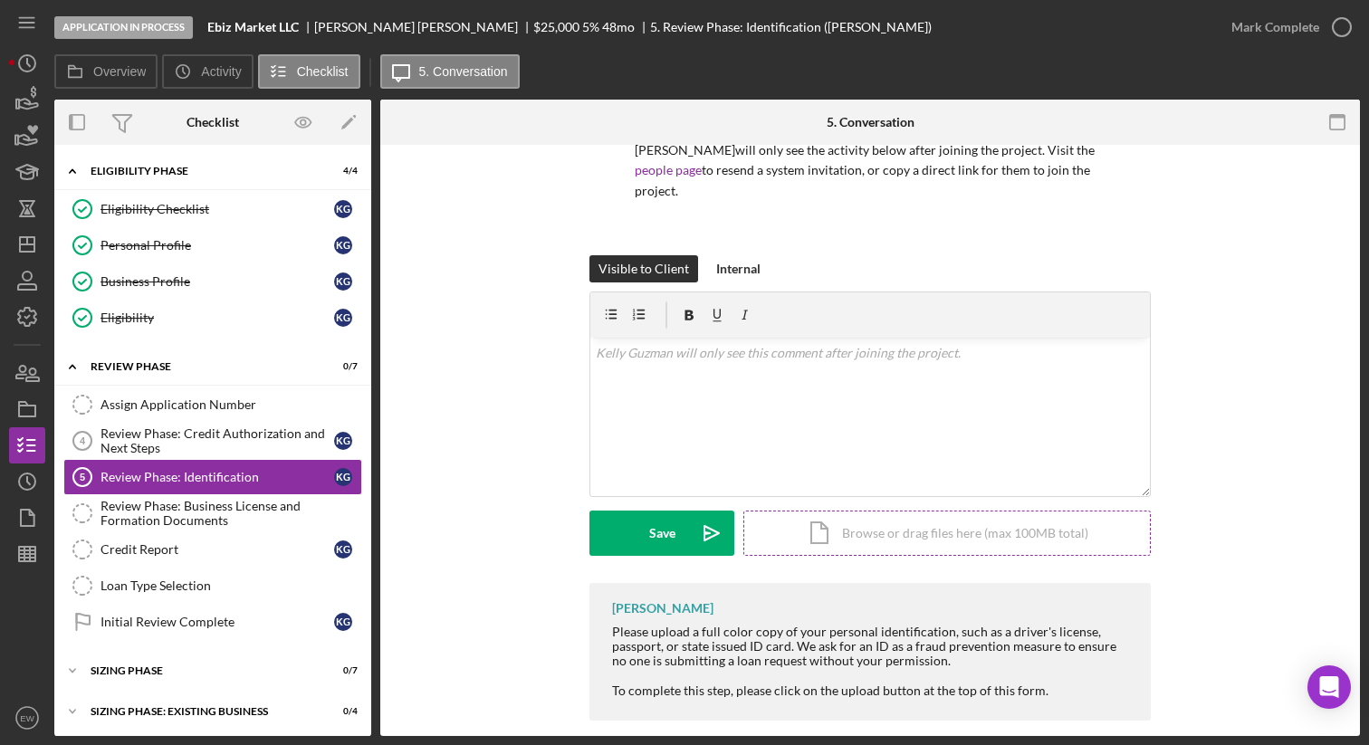
click at [876, 517] on div "Icon/Document Browse or drag files here (max 100MB total) Tap to choose files o…" at bounding box center [946, 533] width 407 height 45
click at [878, 520] on div "Icon/Document Browse or drag files here (max 100MB total) Tap to choose files o…" at bounding box center [946, 533] width 407 height 45
click at [209, 509] on div "Review Phase: Business License and Formation Documents" at bounding box center [230, 513] width 261 height 29
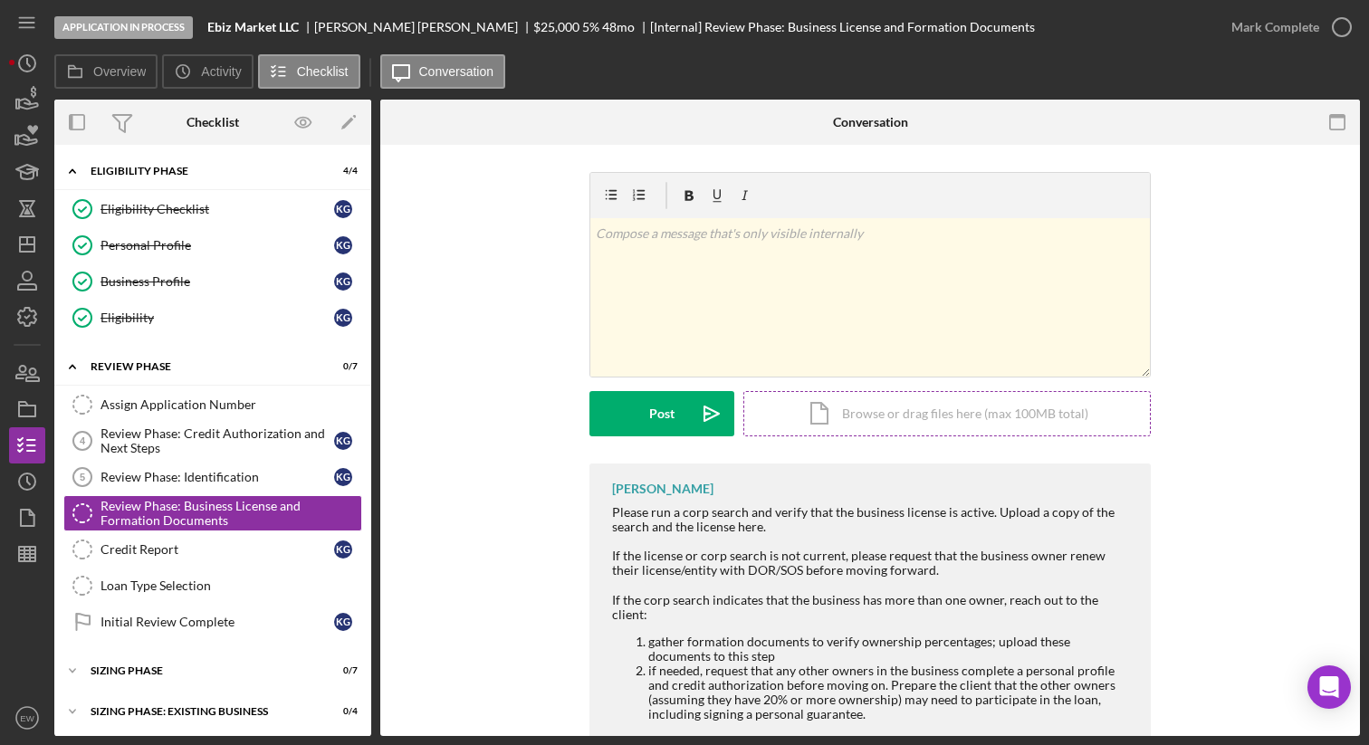
click at [797, 417] on div "Icon/Document Browse or drag files here (max 100MB total) Tap to choose files o…" at bounding box center [946, 413] width 407 height 45
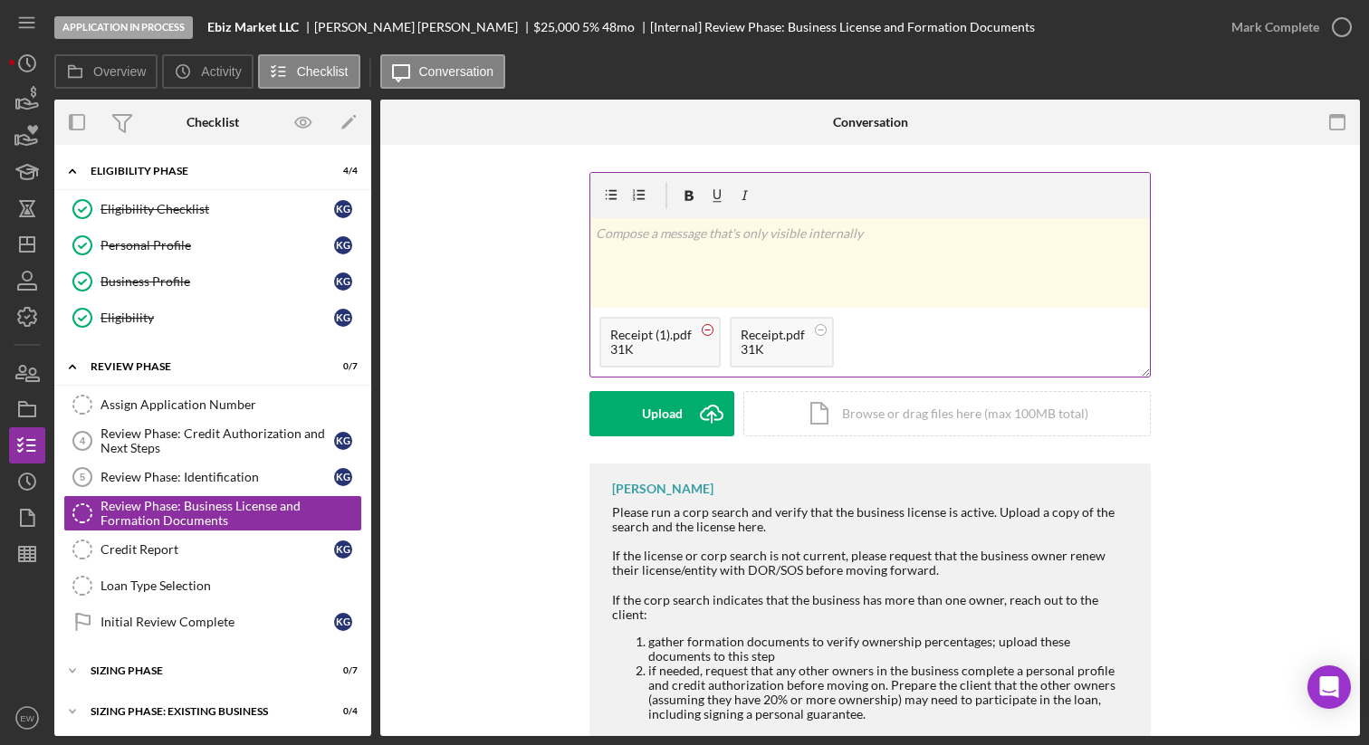
click at [706, 330] on circle at bounding box center [708, 329] width 11 height 11
click at [689, 402] on icon "Icon/Upload" at bounding box center [711, 413] width 45 height 45
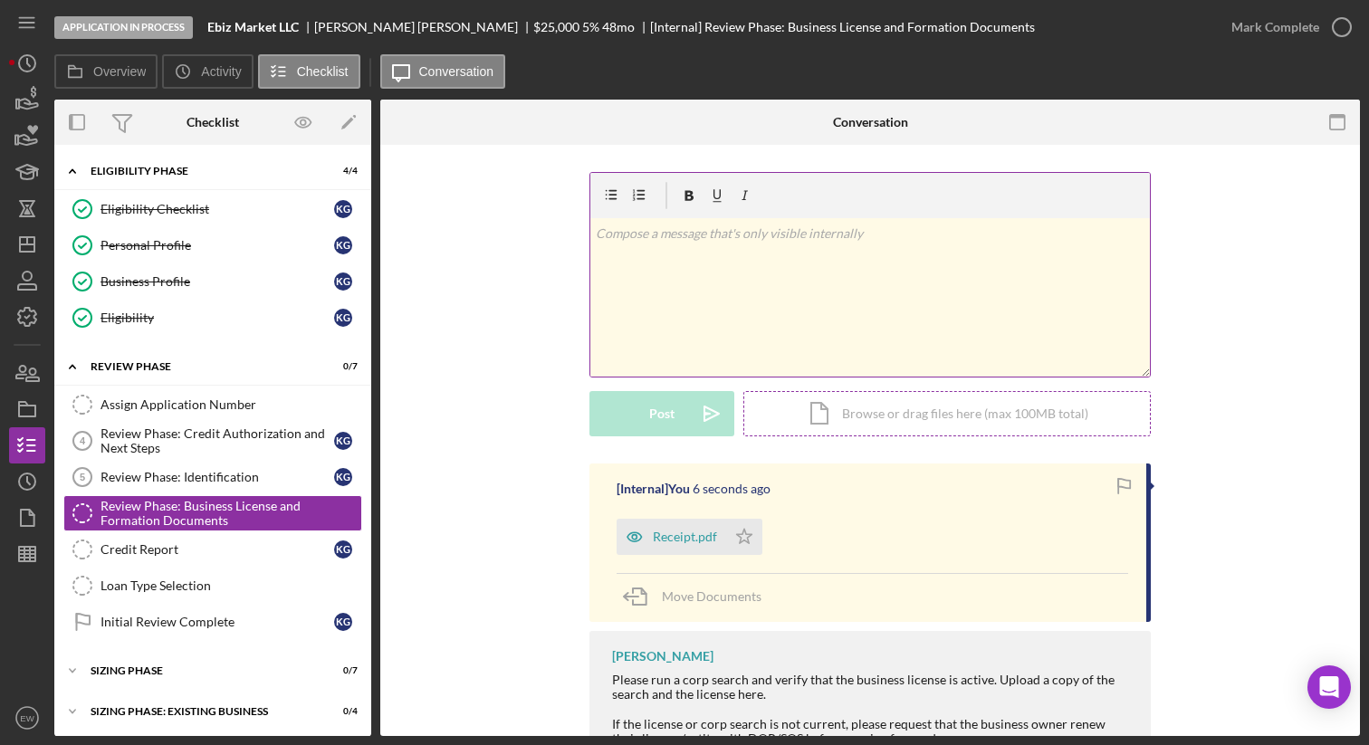
click at [822, 397] on div "Icon/Document Browse or drag files here (max 100MB total) Tap to choose files o…" at bounding box center [946, 413] width 407 height 45
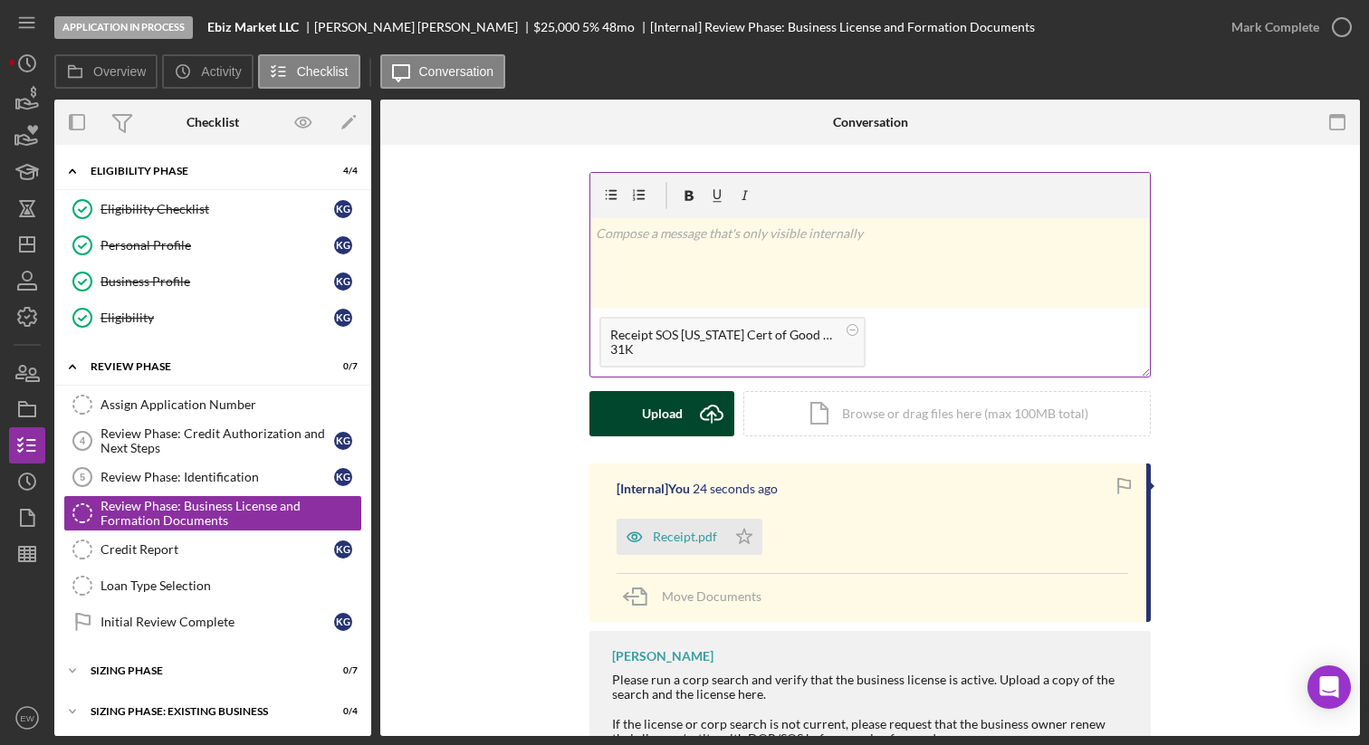
click at [620, 420] on button "Upload Icon/Upload" at bounding box center [661, 413] width 145 height 45
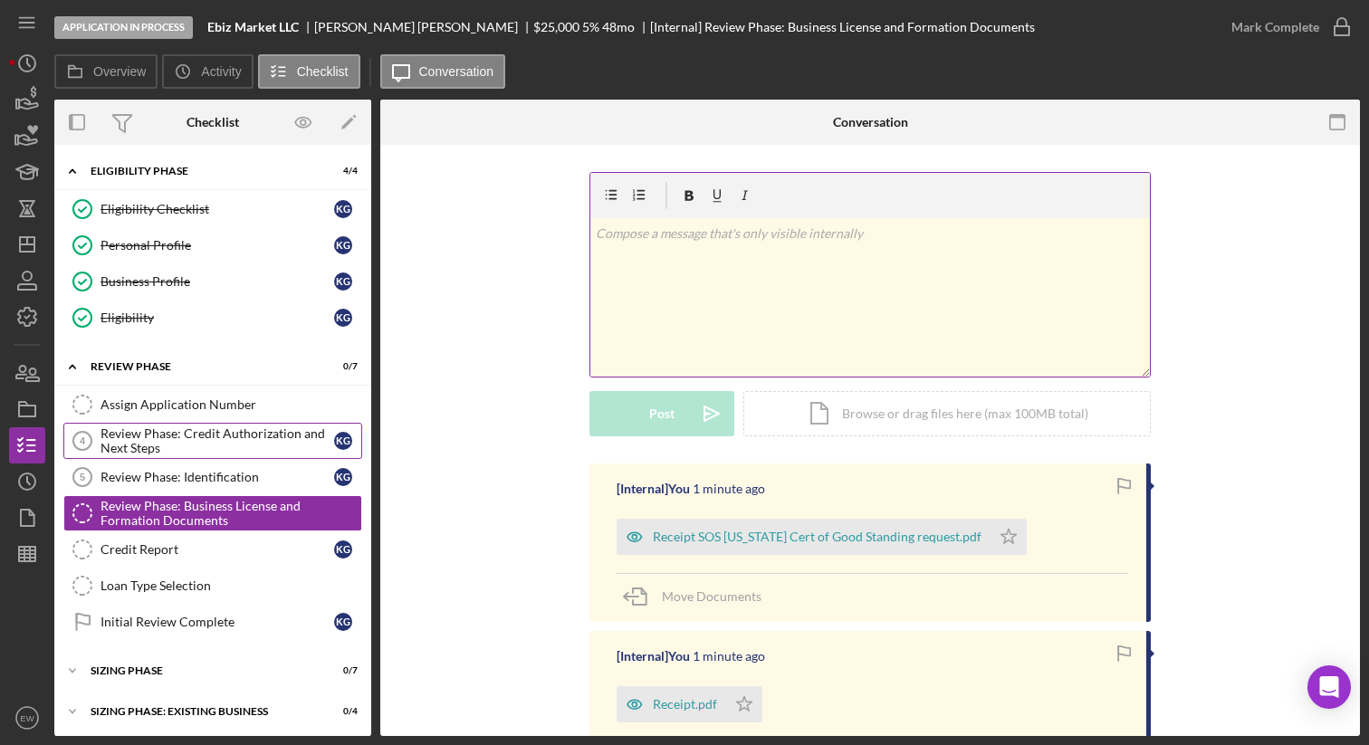
click at [256, 444] on div "Review Phase: Credit Authorization and Next Steps" at bounding box center [217, 440] width 234 height 29
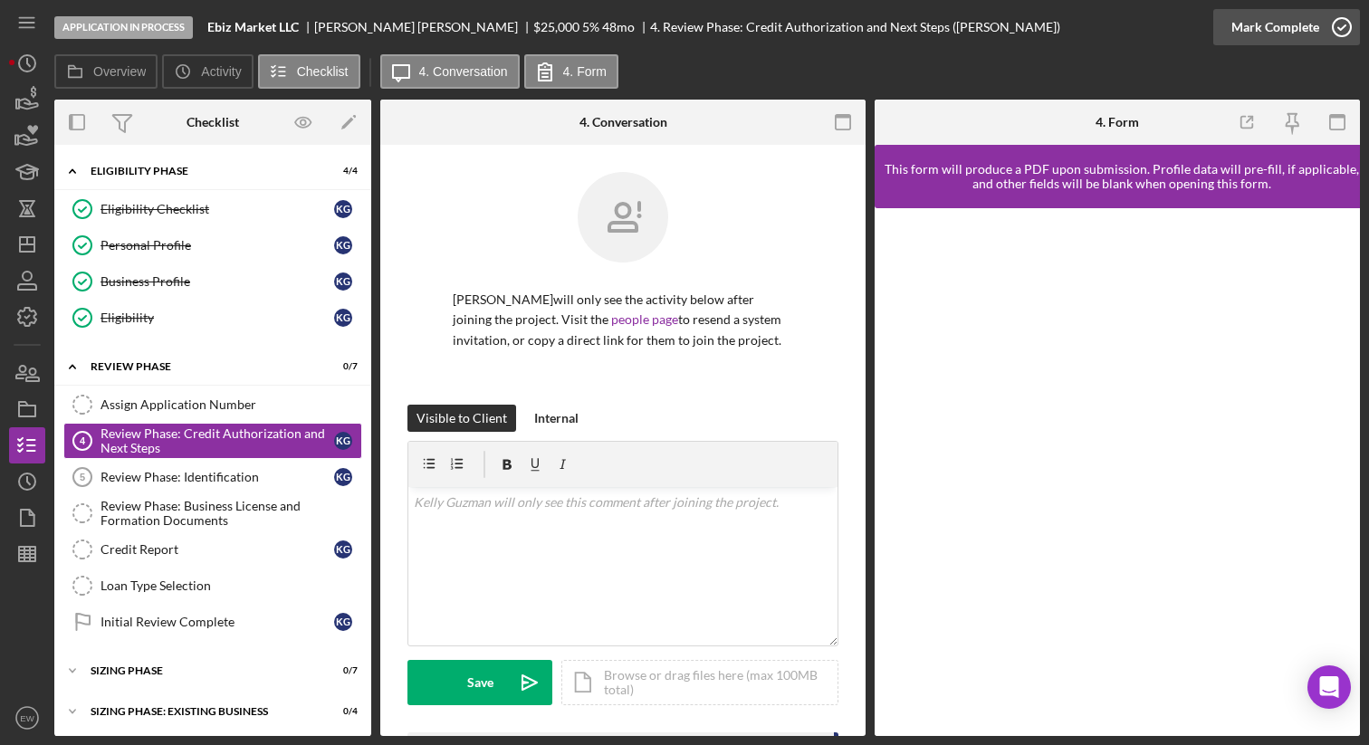
click at [1344, 26] on icon "button" at bounding box center [1341, 27] width 45 height 45
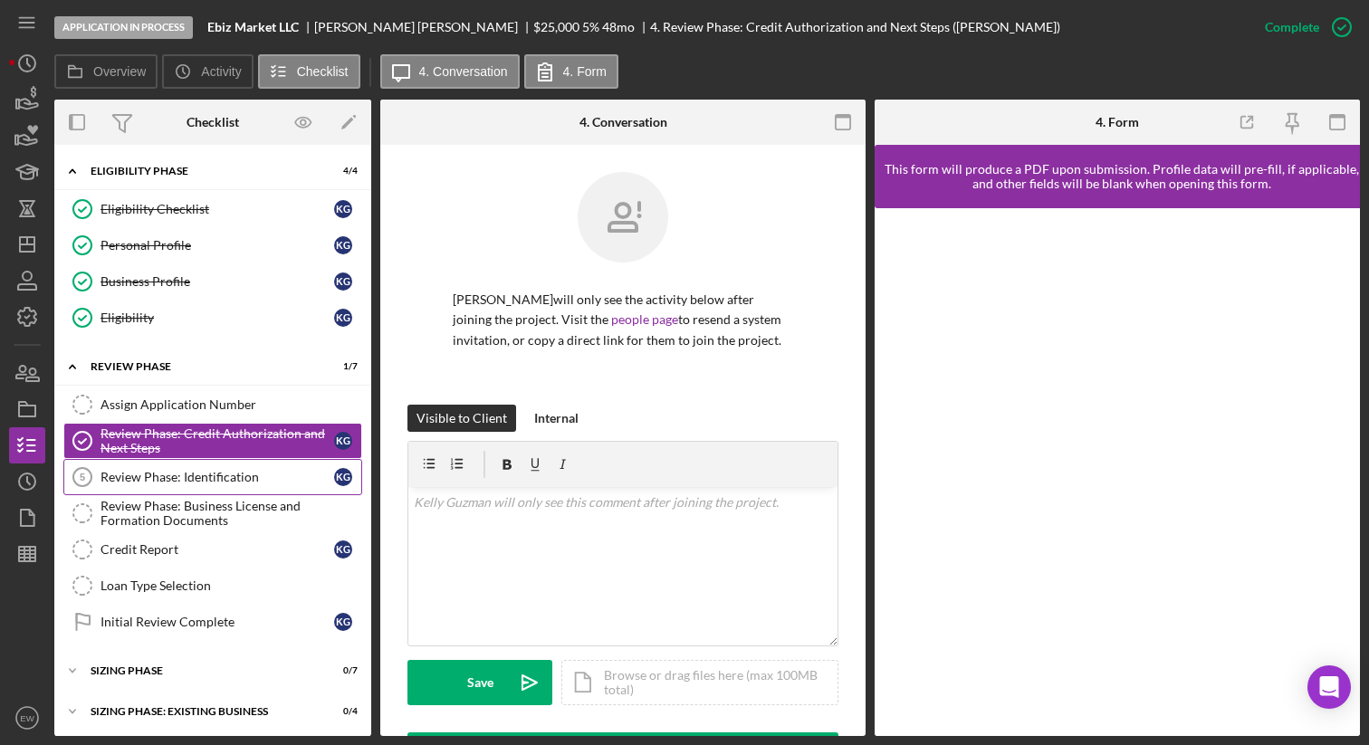
click at [253, 471] on div "Review Phase: Identification" at bounding box center [217, 477] width 234 height 14
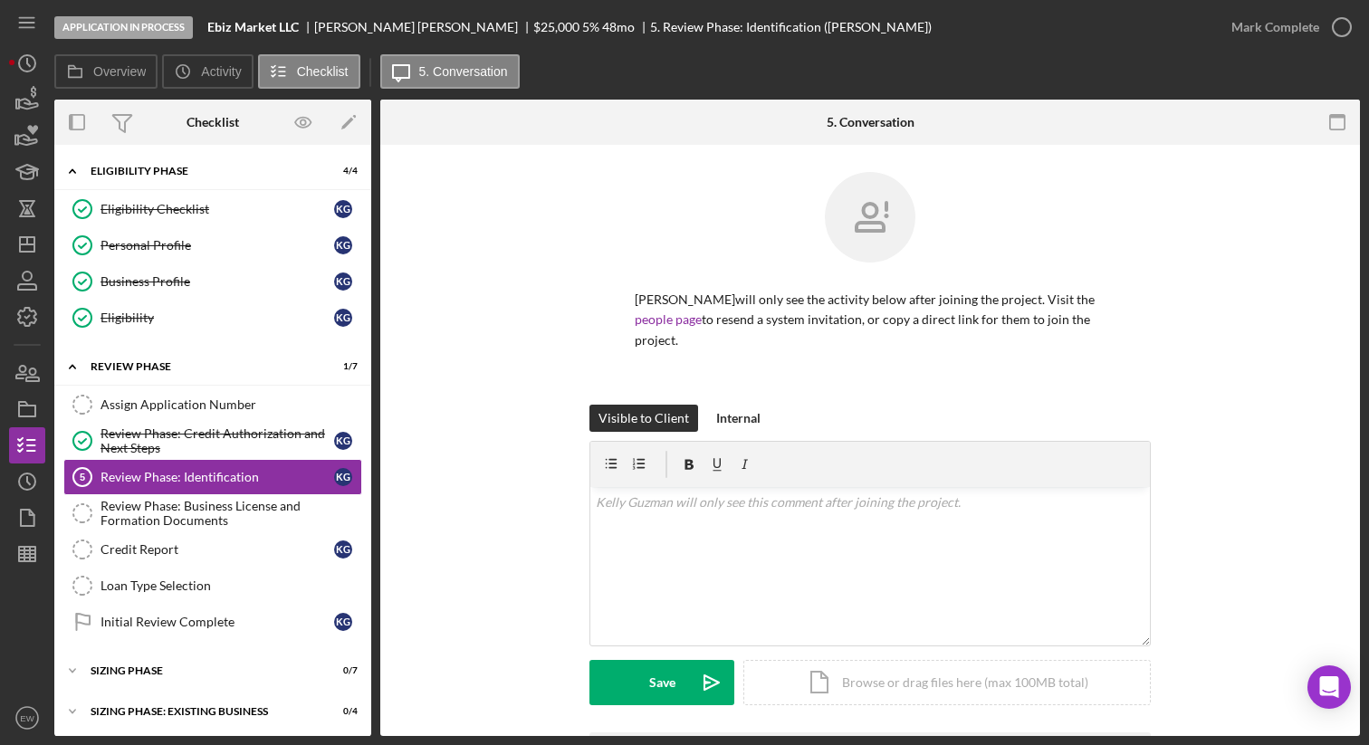
scroll to position [149, 0]
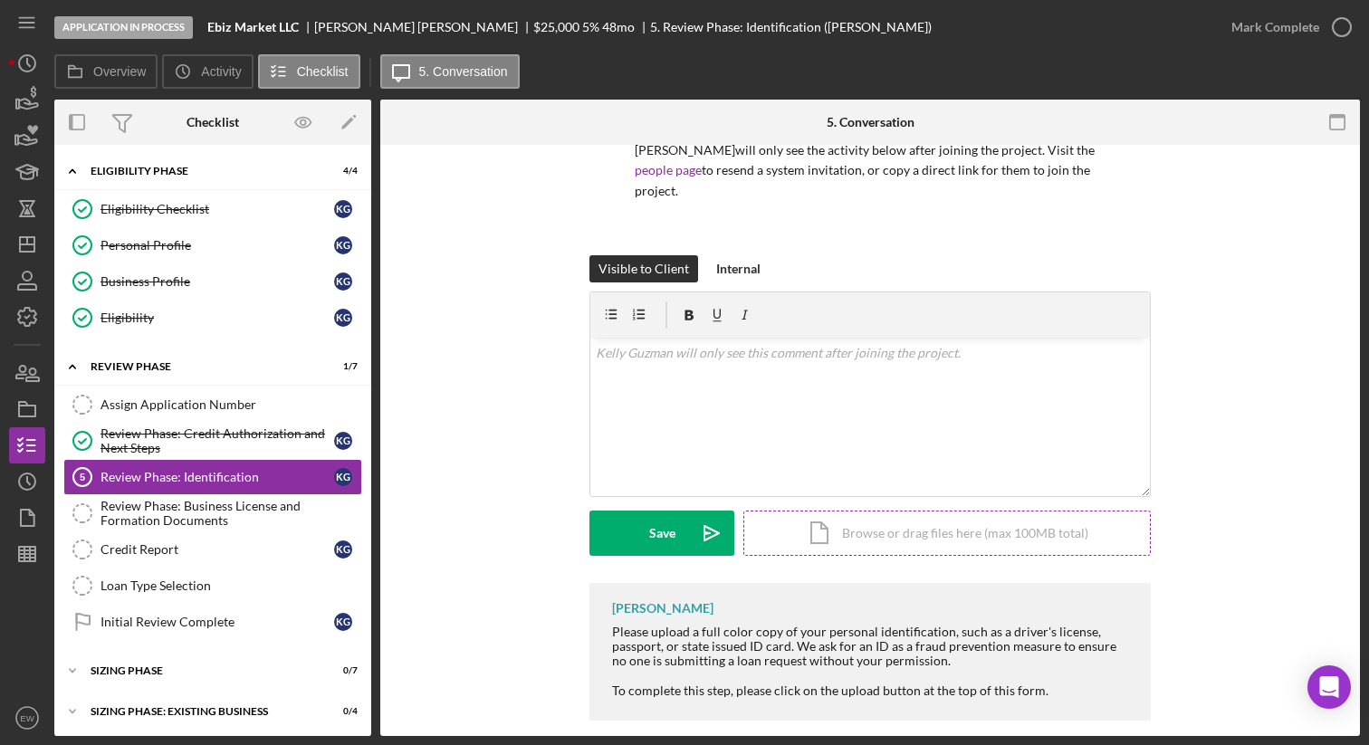
click at [866, 511] on div "Icon/Document Browse or drag files here (max 100MB total) Tap to choose files o…" at bounding box center [946, 533] width 407 height 45
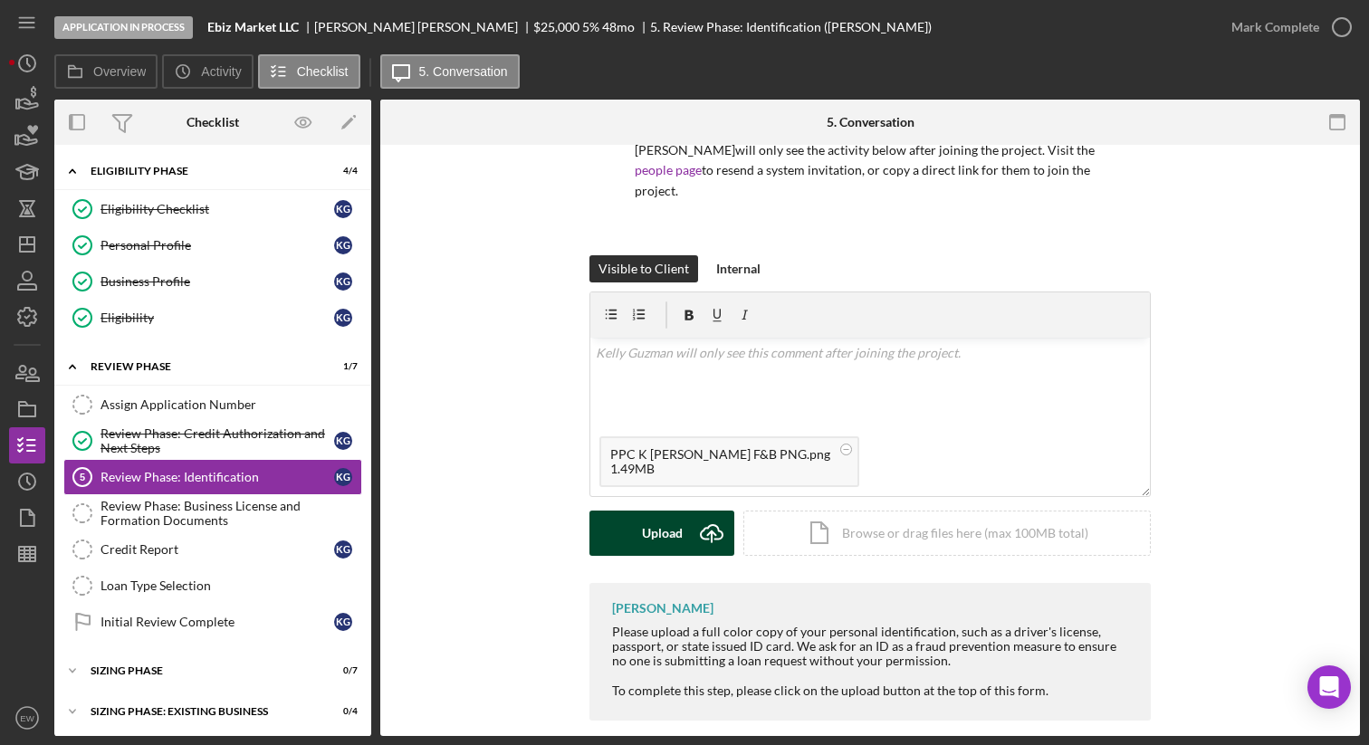
click at [689, 512] on icon "Icon/Upload" at bounding box center [711, 533] width 45 height 45
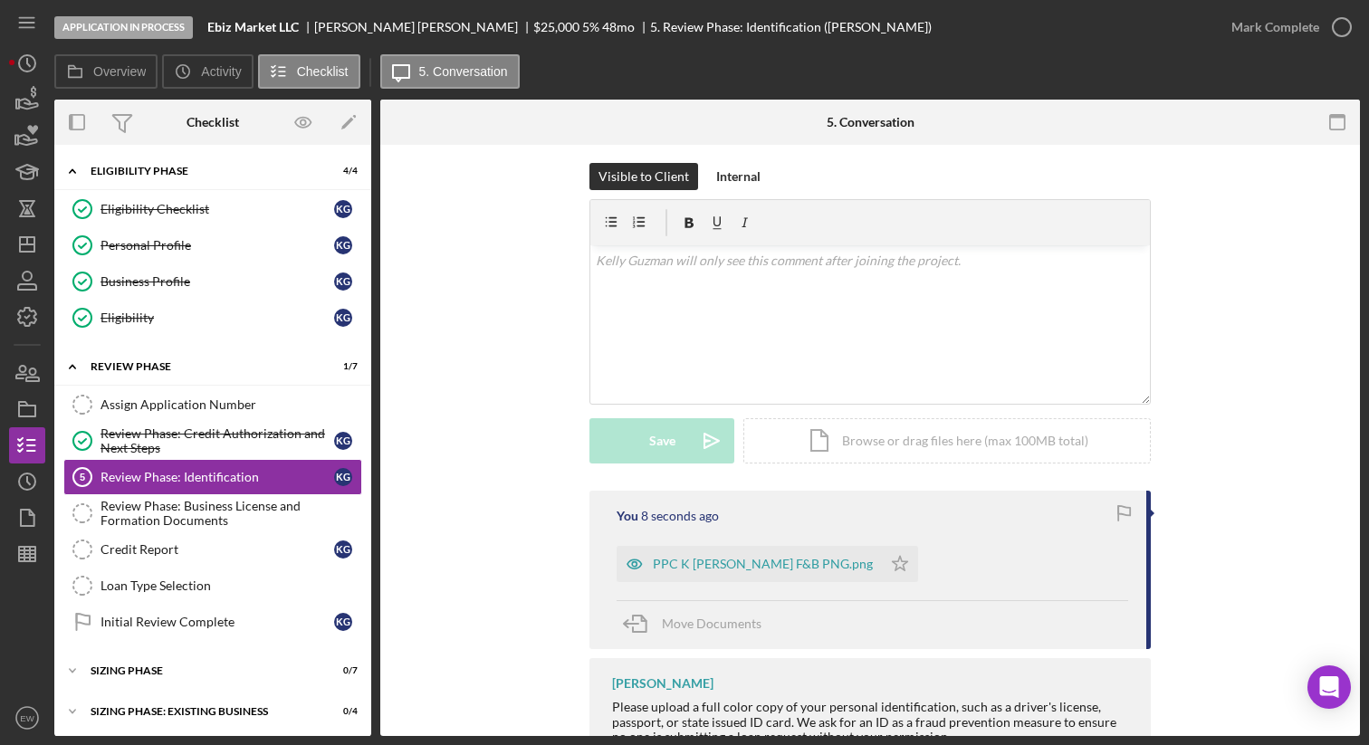
scroll to position [217, 0]
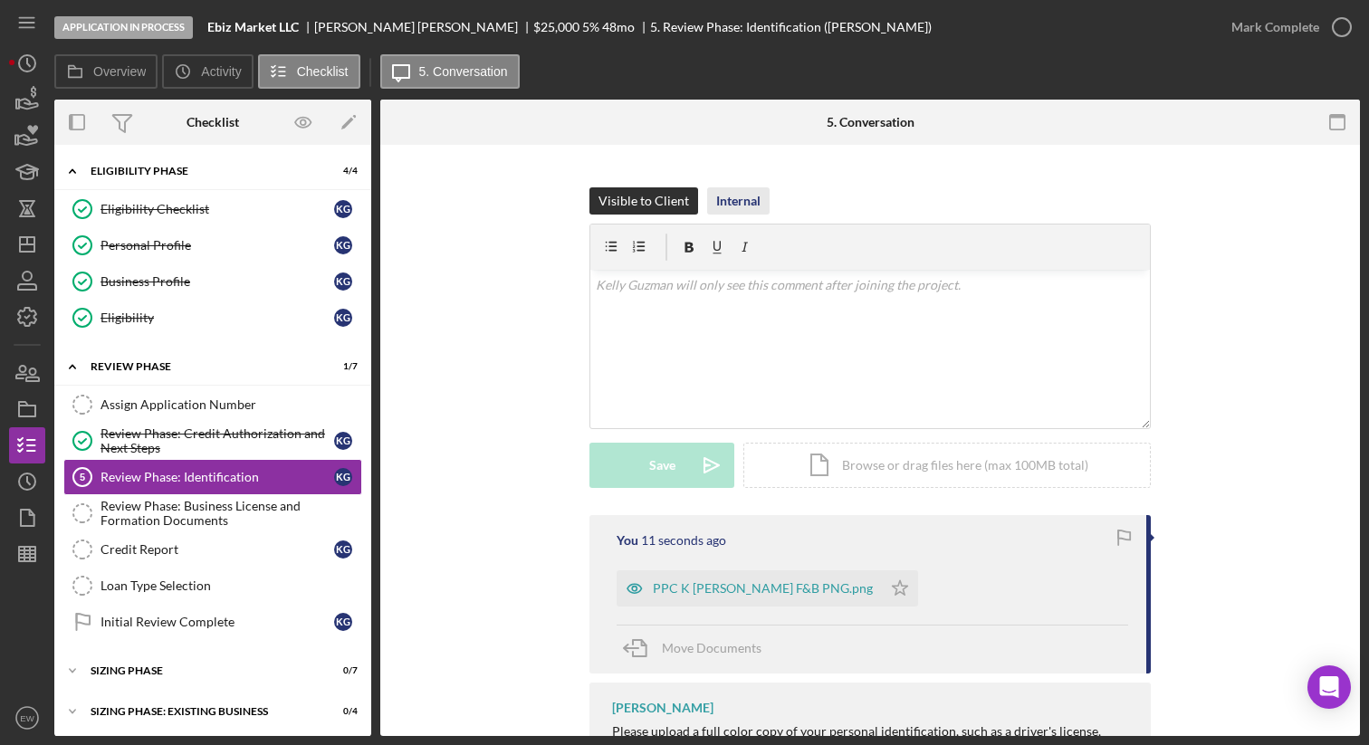
click at [745, 187] on div "Internal" at bounding box center [738, 200] width 44 height 27
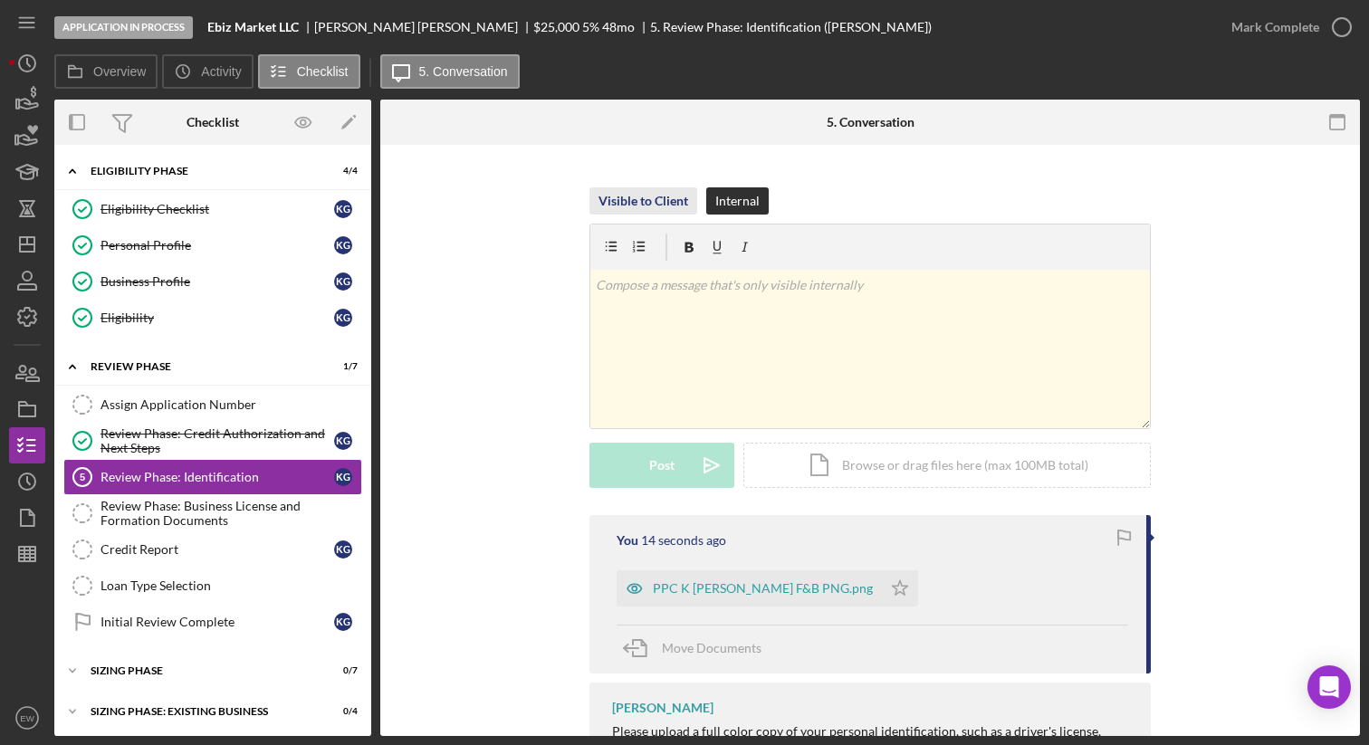
click at [657, 187] on div "Visible to Client" at bounding box center [643, 200] width 90 height 27
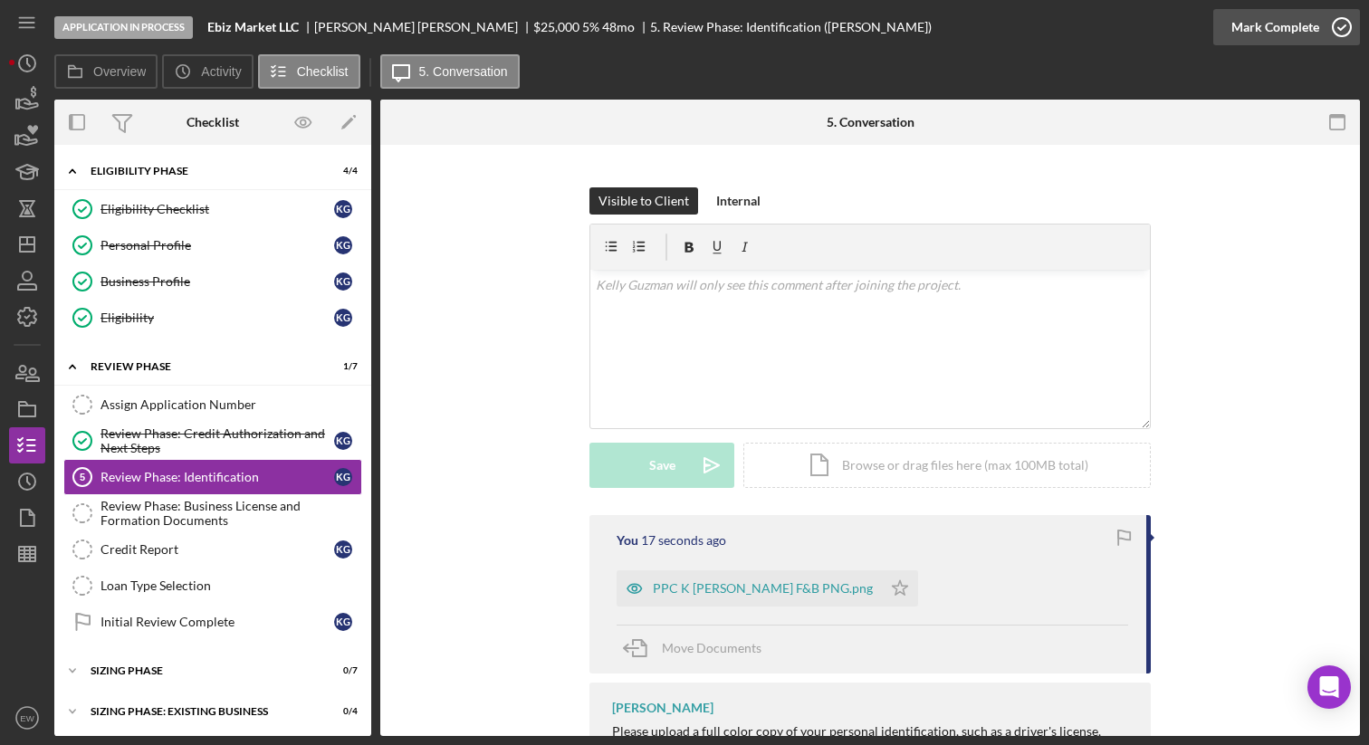
click at [1333, 27] on icon "button" at bounding box center [1341, 27] width 45 height 45
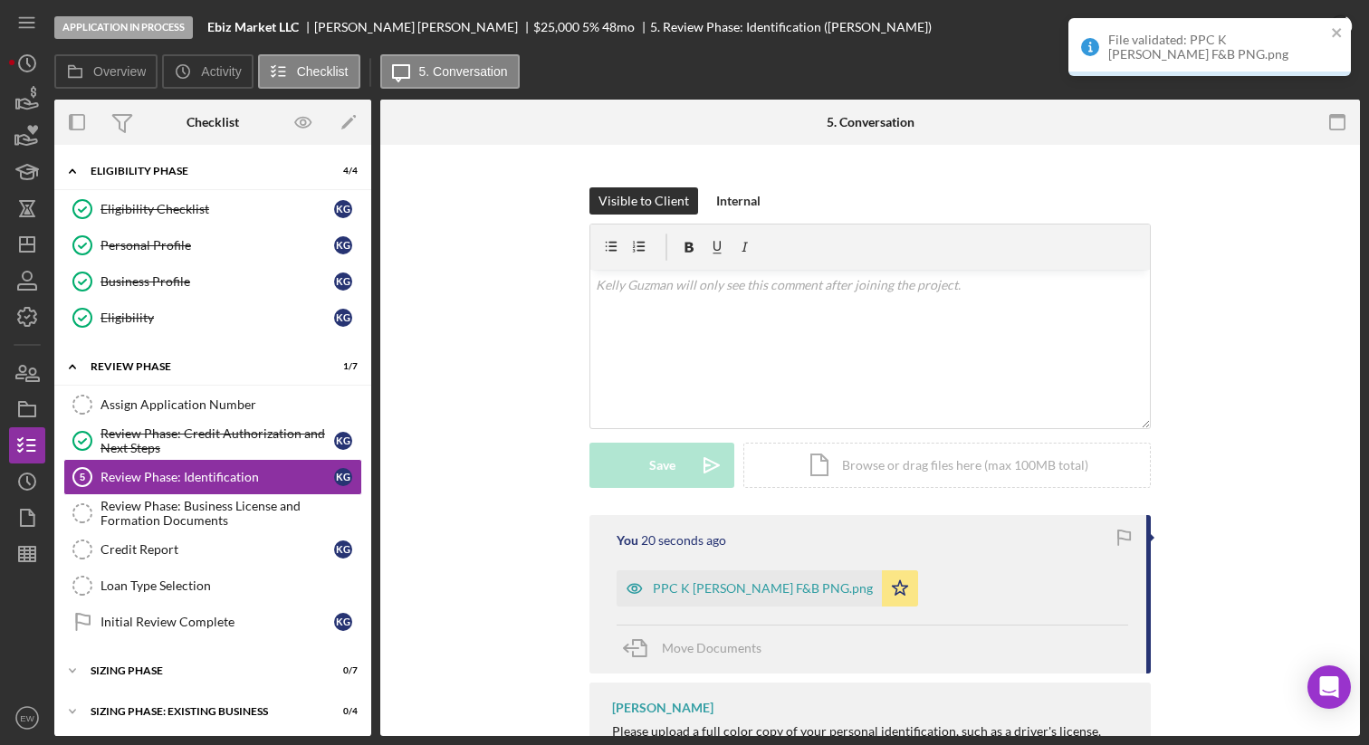
click at [1343, 34] on div "File validated: PPC K Guzman F&B PNG.png" at bounding box center [1209, 47] width 282 height 58
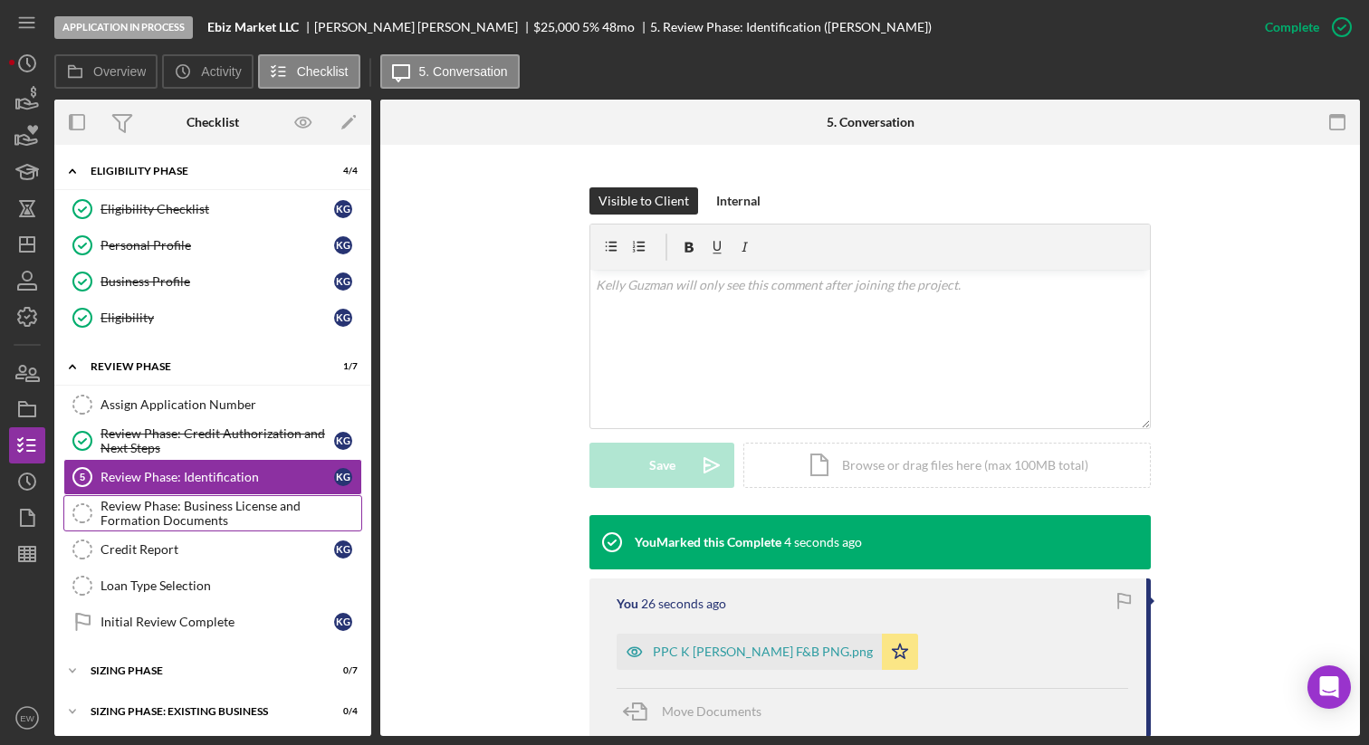
click at [231, 512] on div "Review Phase: Business License and Formation Documents" at bounding box center [230, 513] width 261 height 29
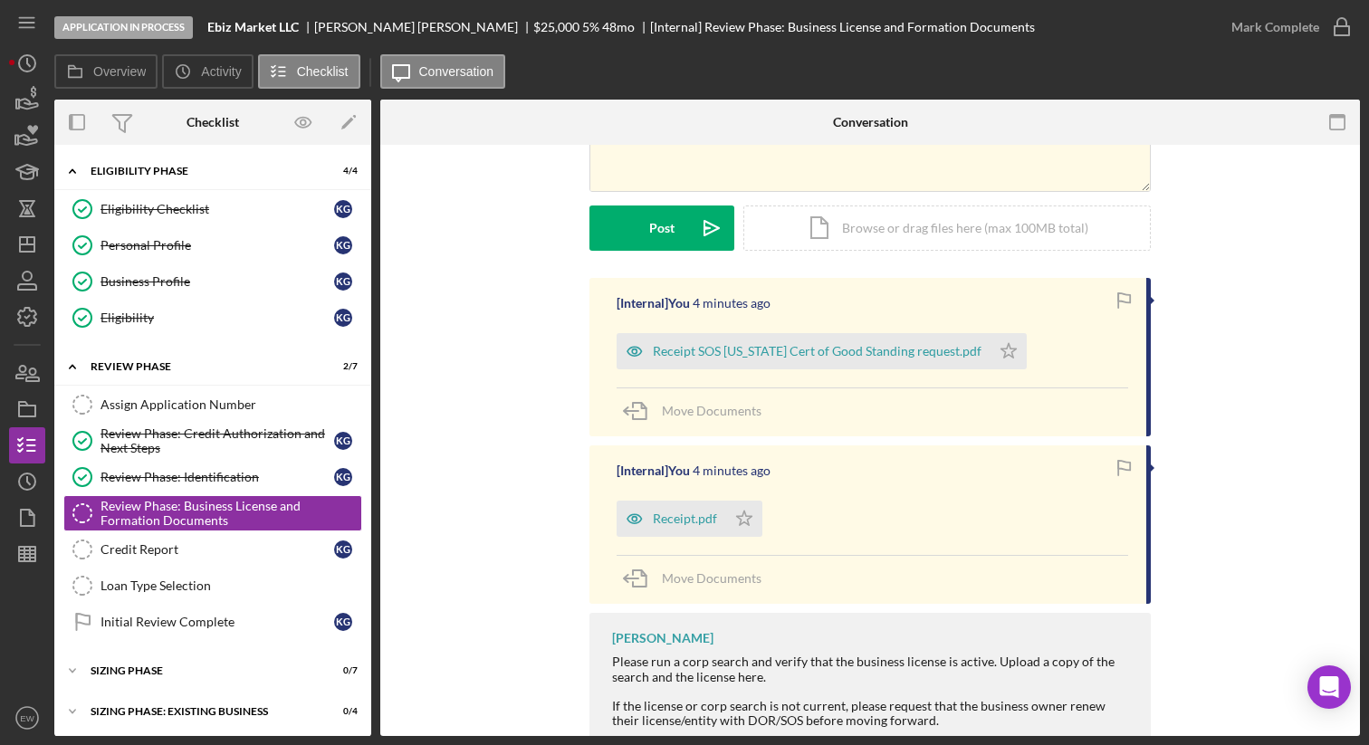
scroll to position [183, 0]
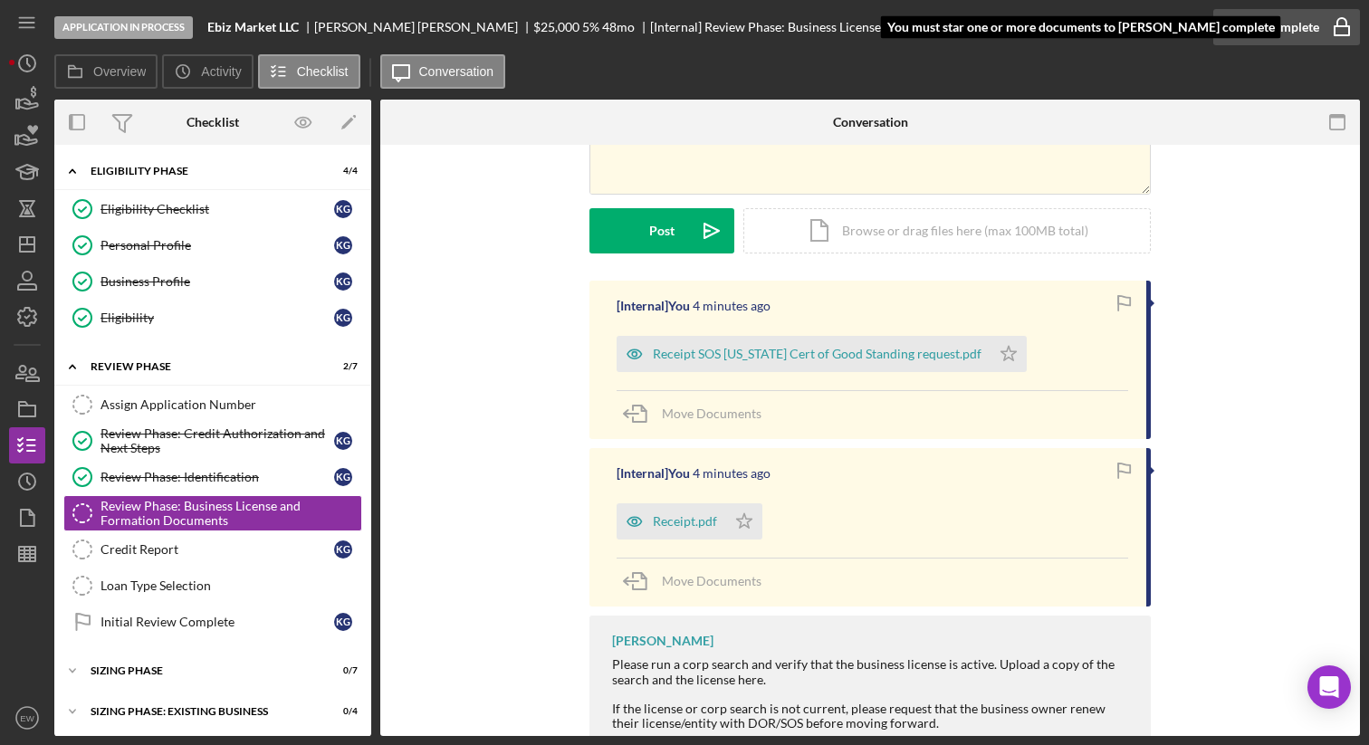
click at [1337, 23] on icon "button" at bounding box center [1341, 27] width 45 height 45
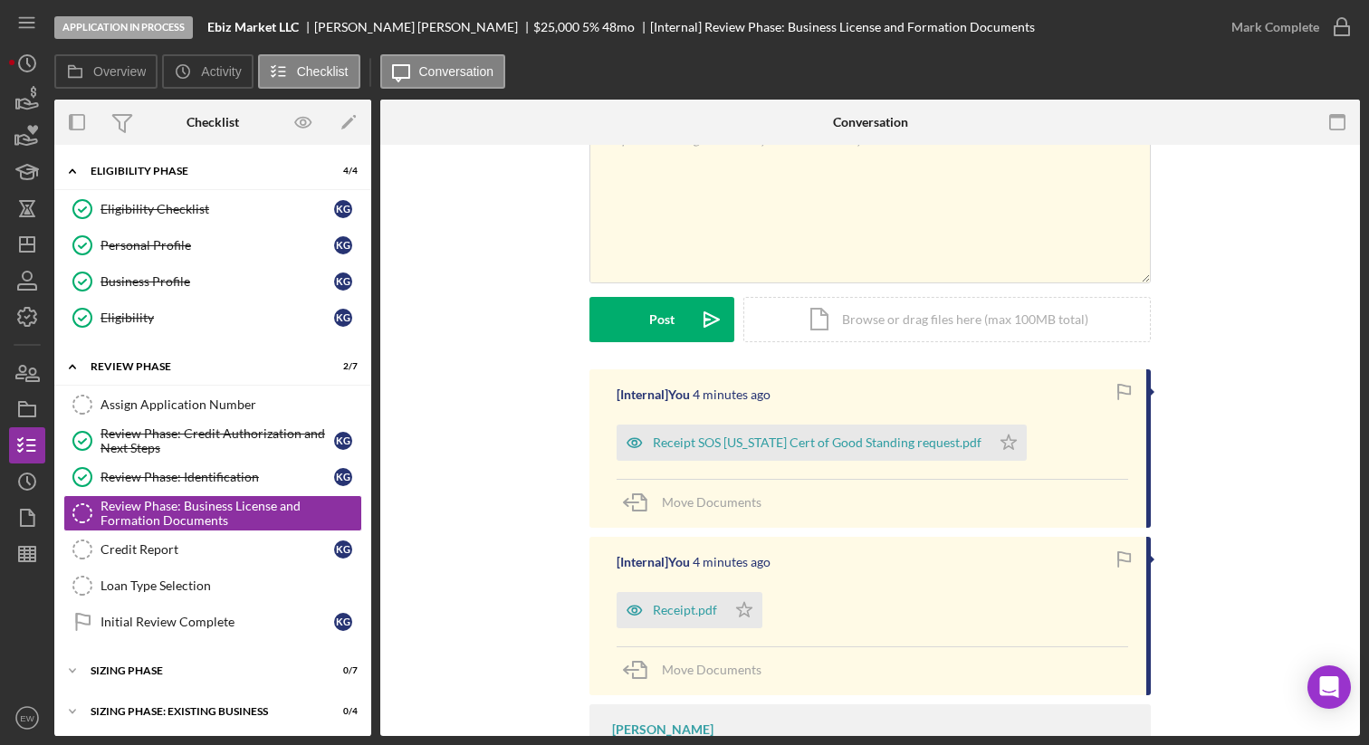
scroll to position [0, 0]
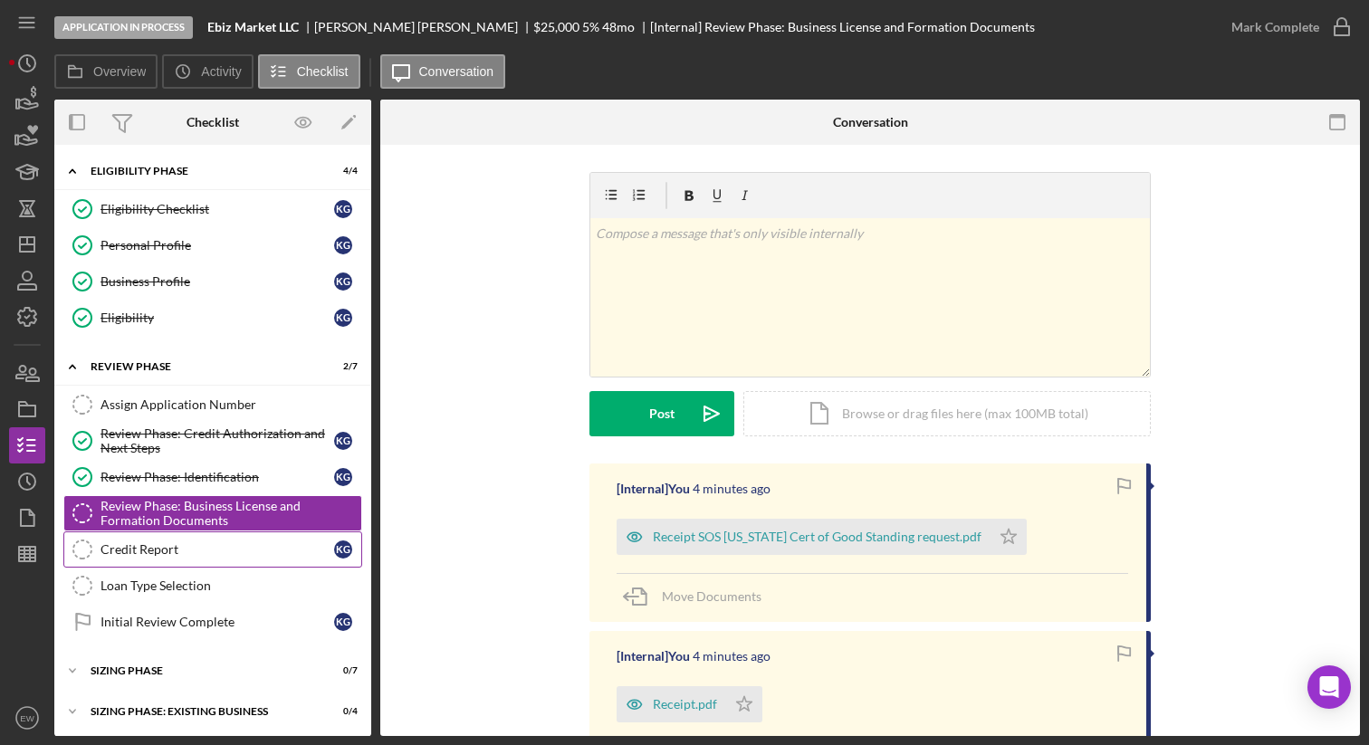
click at [247, 552] on div "Credit Report" at bounding box center [217, 549] width 234 height 14
